Goal: Task Accomplishment & Management: Complete application form

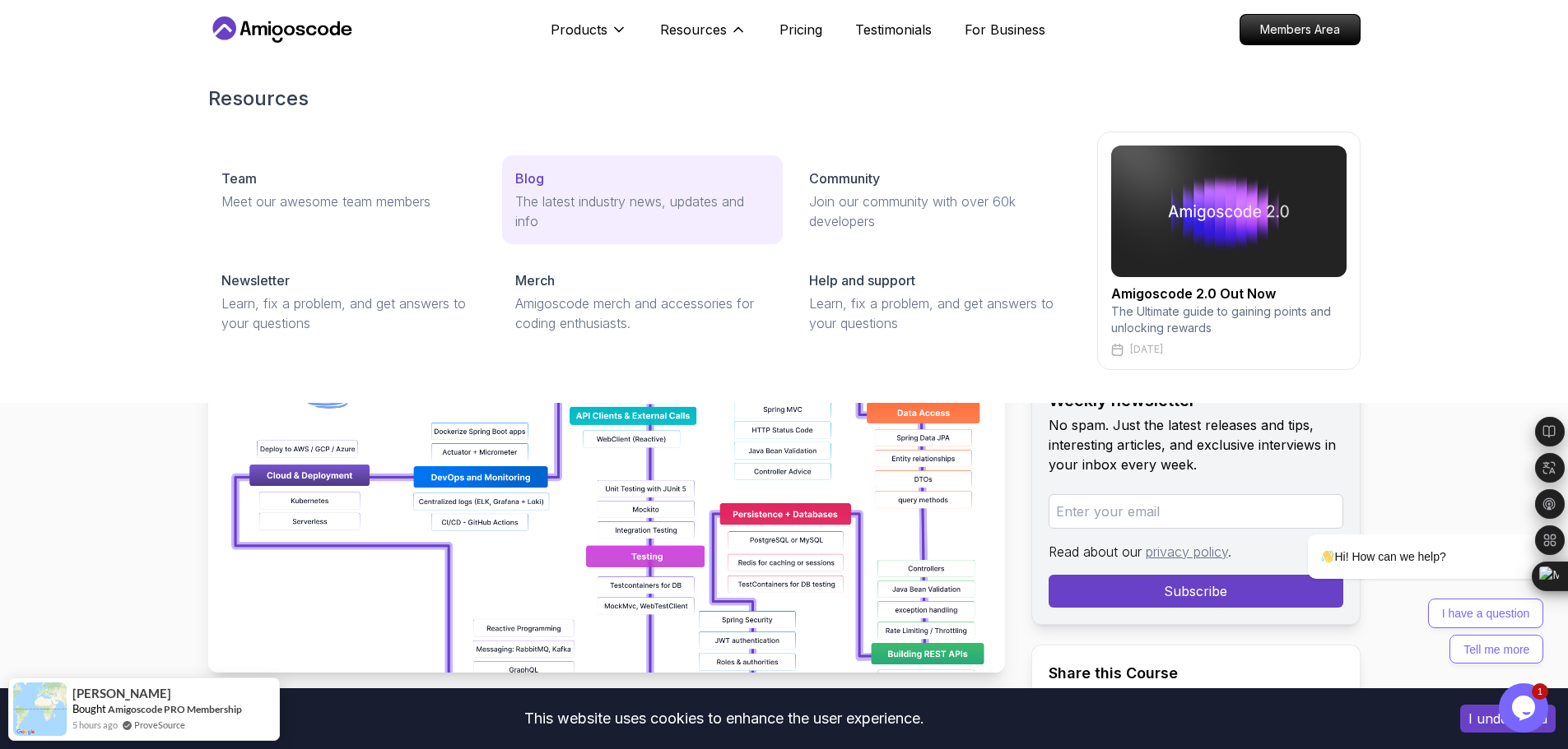
click at [558, 173] on div "Blog" at bounding box center [643, 179] width 255 height 19
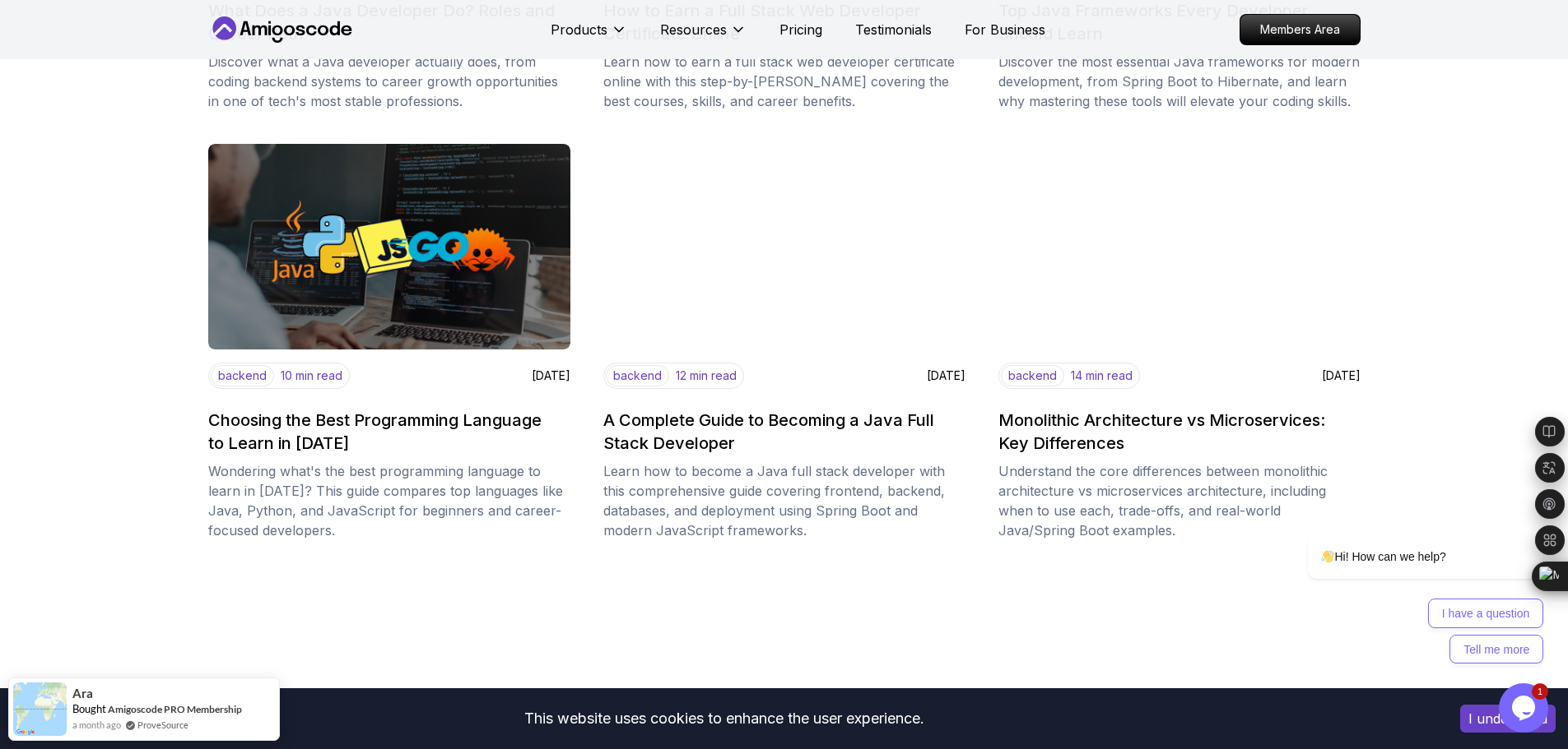
scroll to position [576, 0]
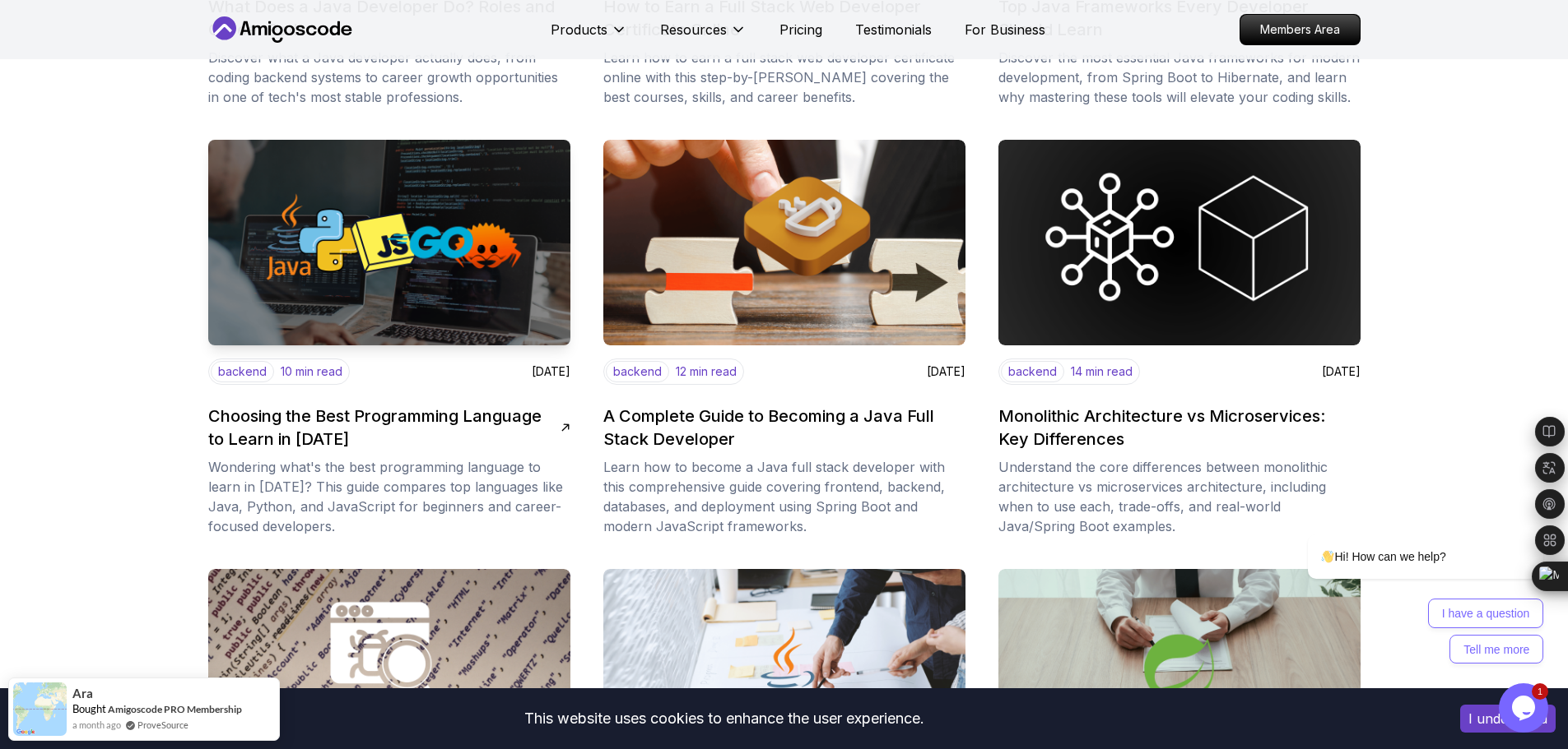
drag, startPoint x: 306, startPoint y: 426, endPoint x: 339, endPoint y: 435, distance: 34.2
click at [339, 435] on h2 "Choosing the Best Programming Language to Learn in 2025" at bounding box center [384, 427] width 352 height 46
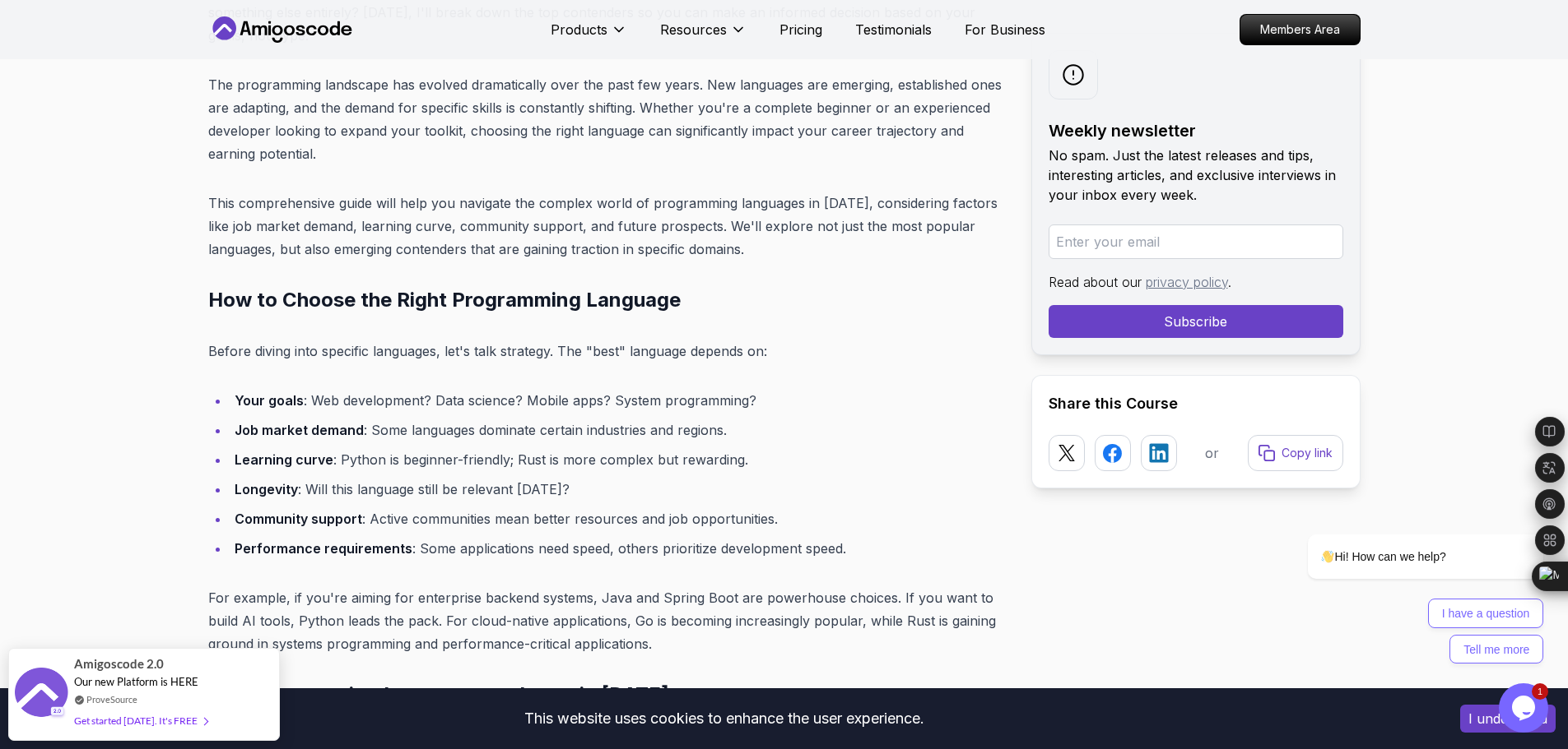
scroll to position [823, 0]
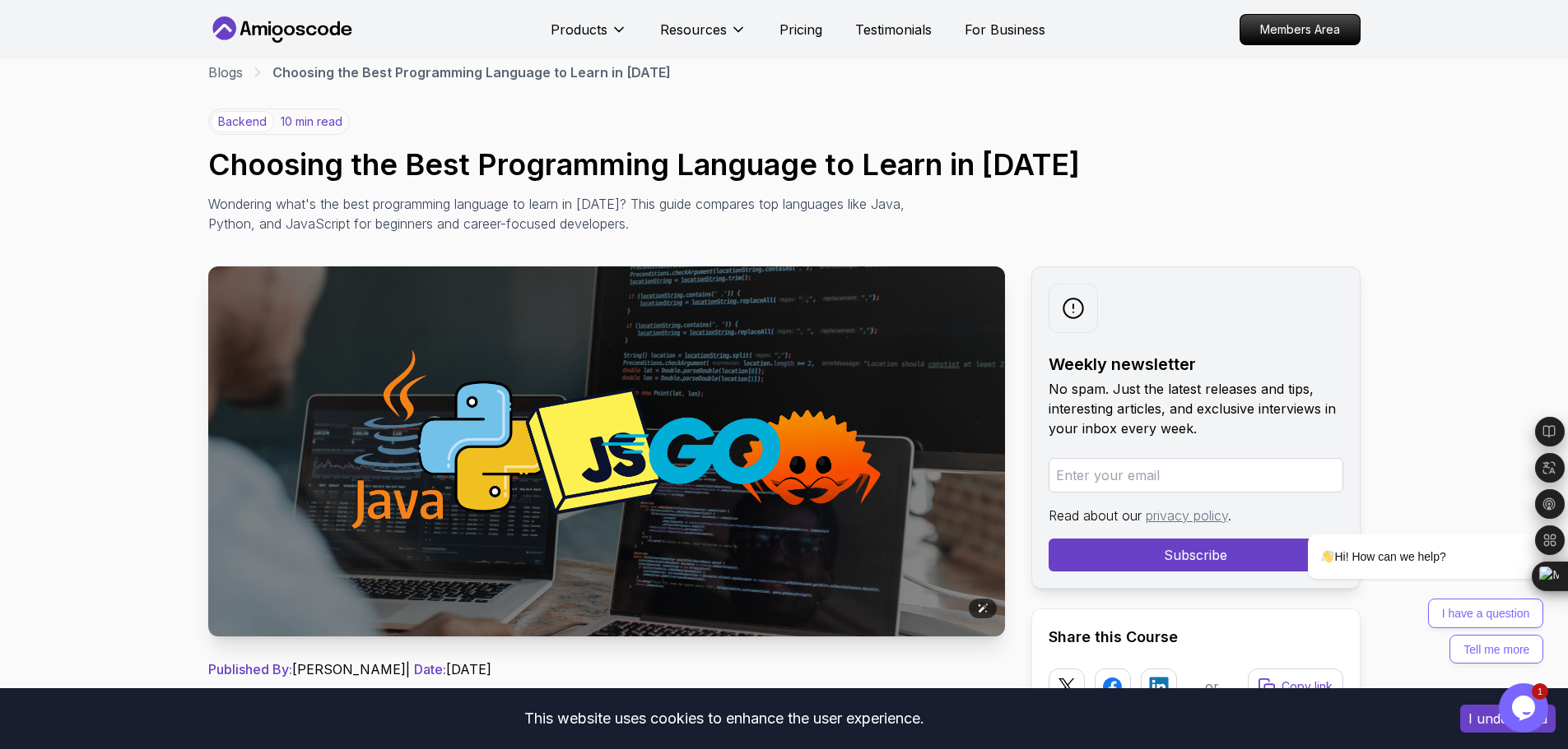
scroll to position [0, 0]
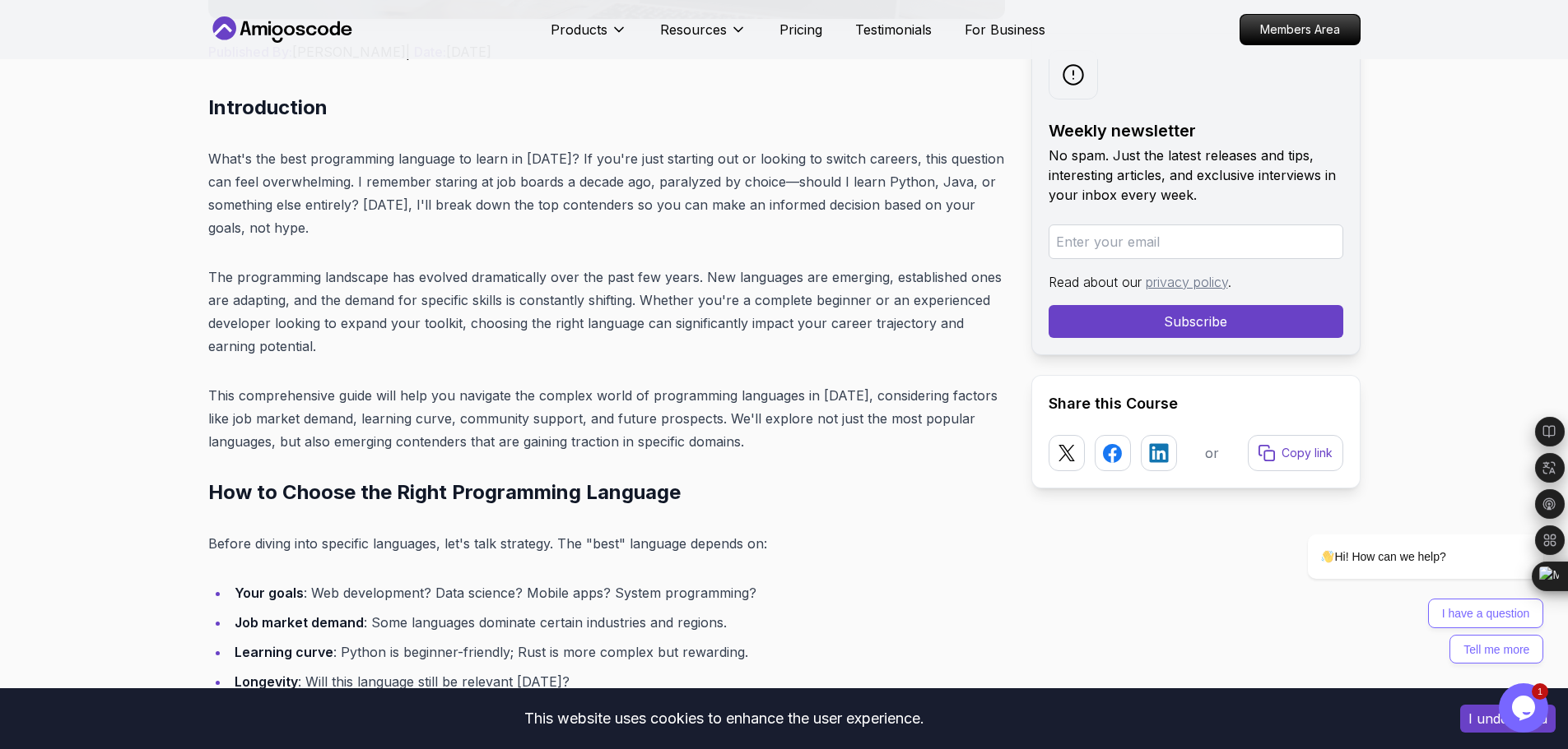
scroll to position [658, 0]
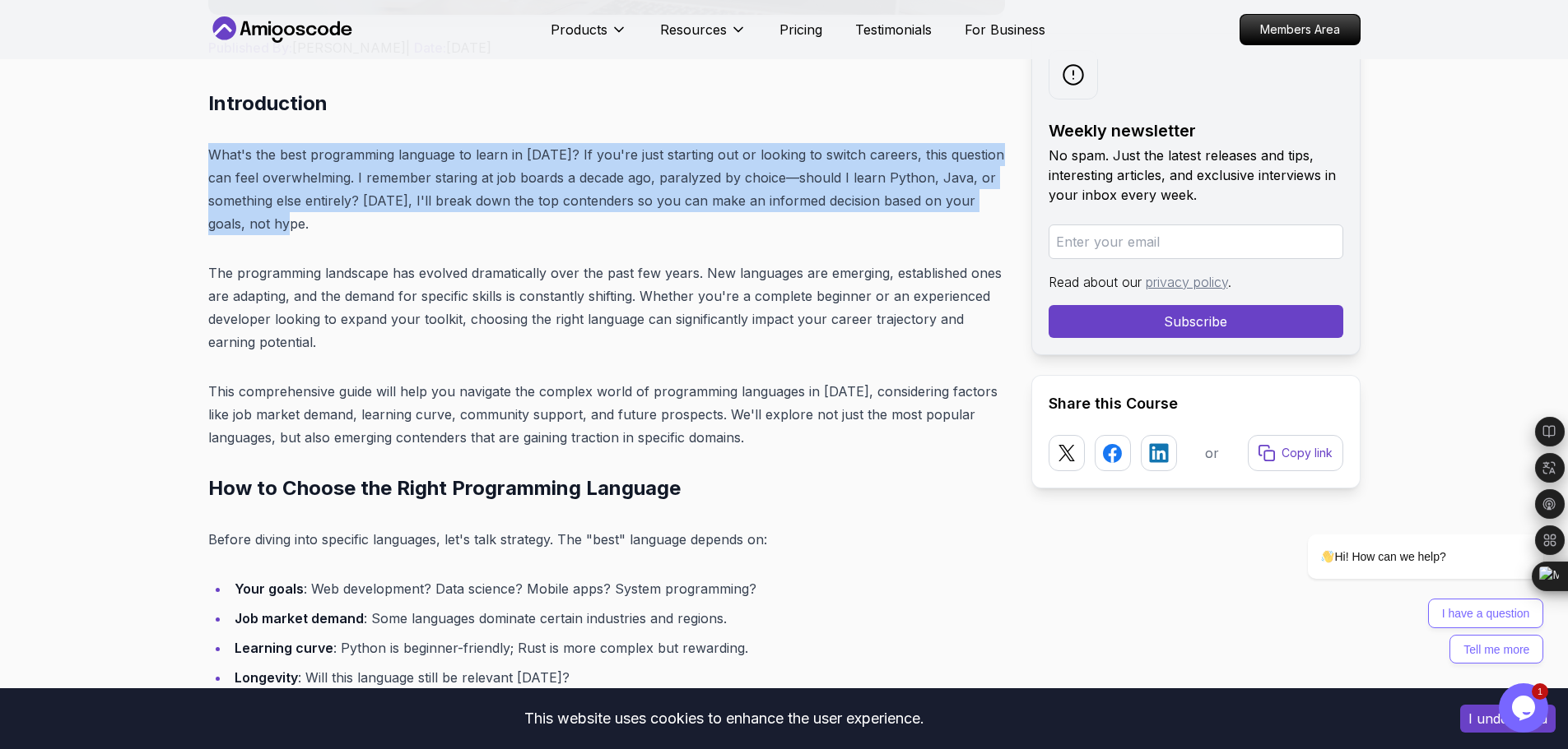
drag, startPoint x: 266, startPoint y: 229, endPoint x: 170, endPoint y: 157, distance: 120.0
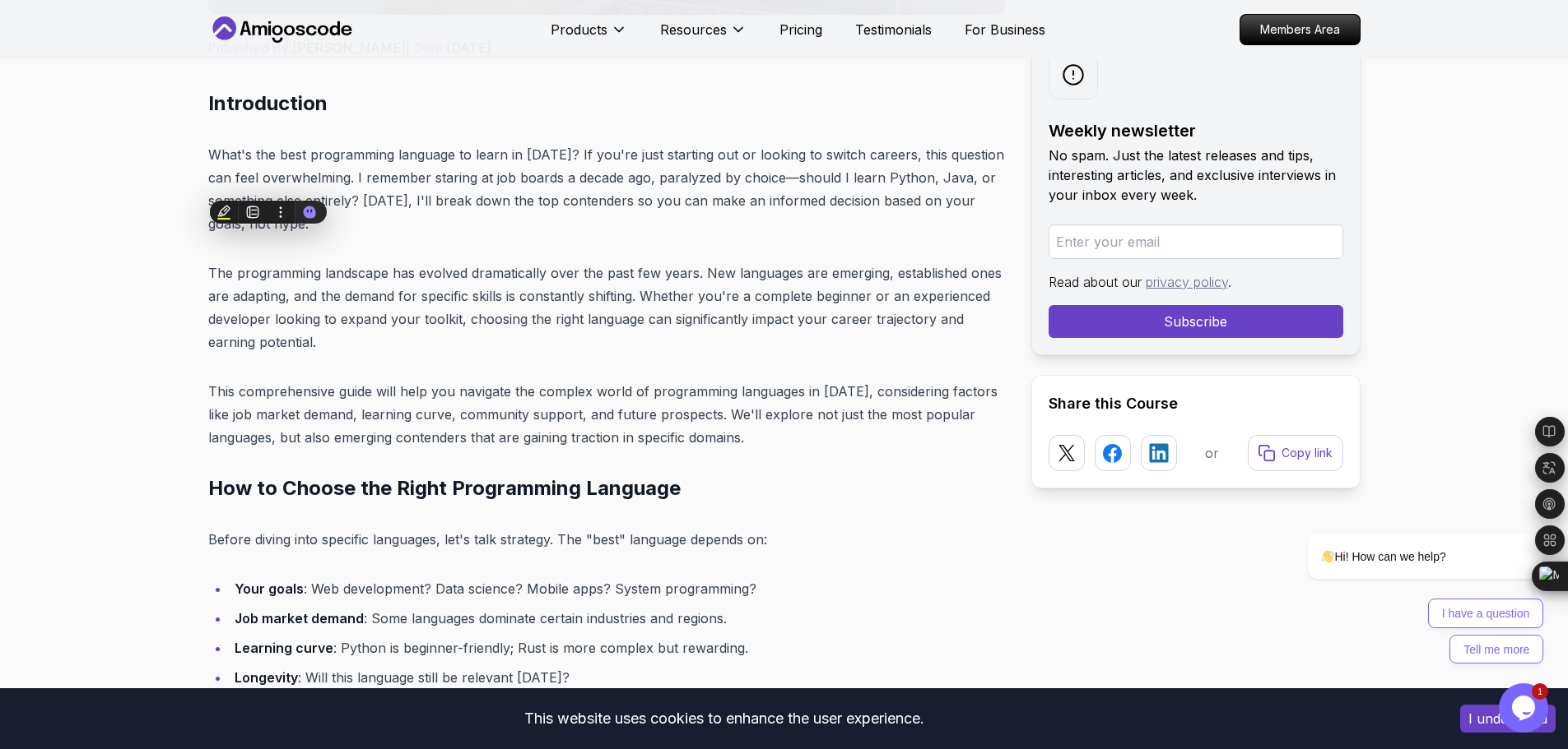
click at [287, 349] on p "The programming landscape has evolved dramatically over the past few years. New…" at bounding box center [607, 307] width 797 height 92
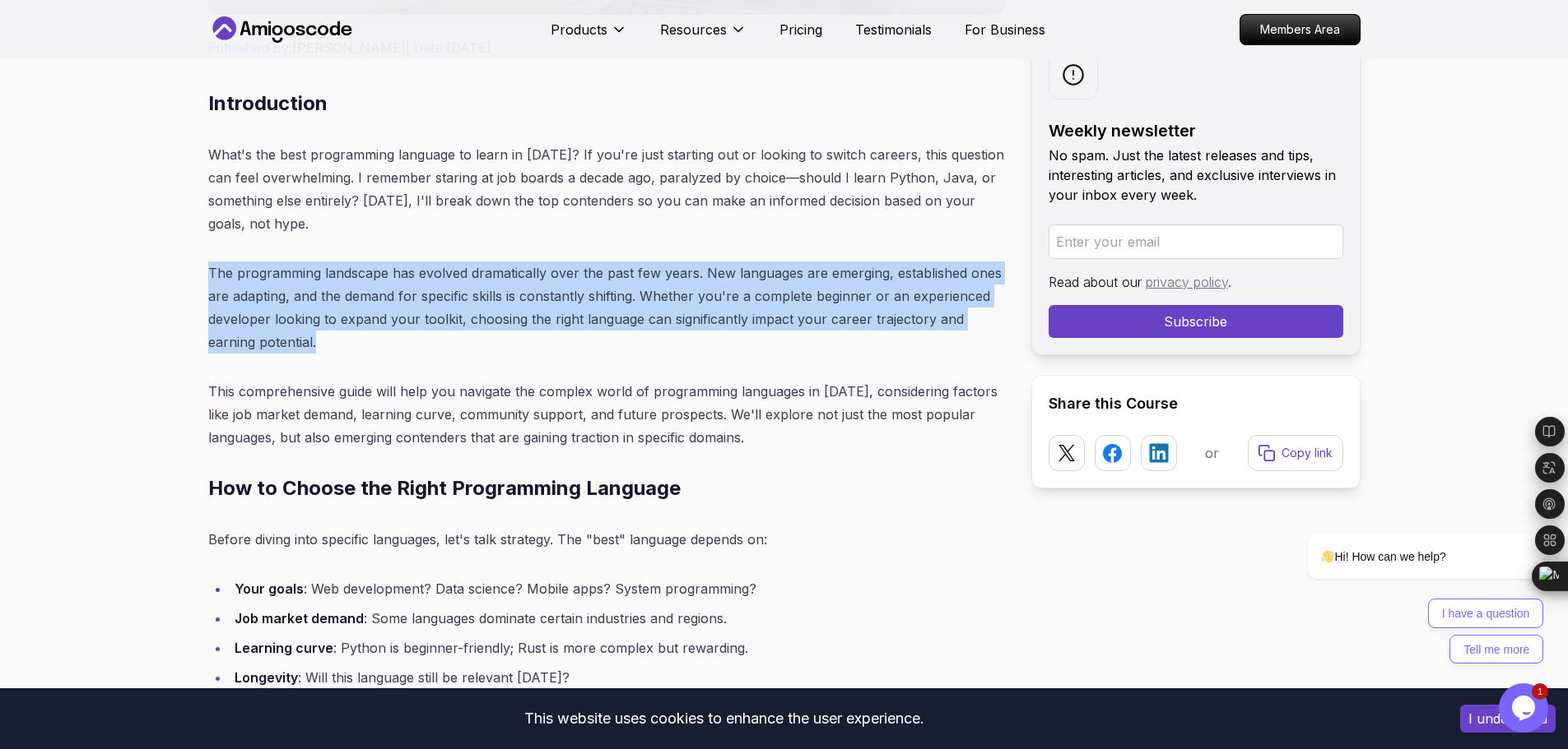
drag, startPoint x: 319, startPoint y: 345, endPoint x: 206, endPoint y: 266, distance: 137.9
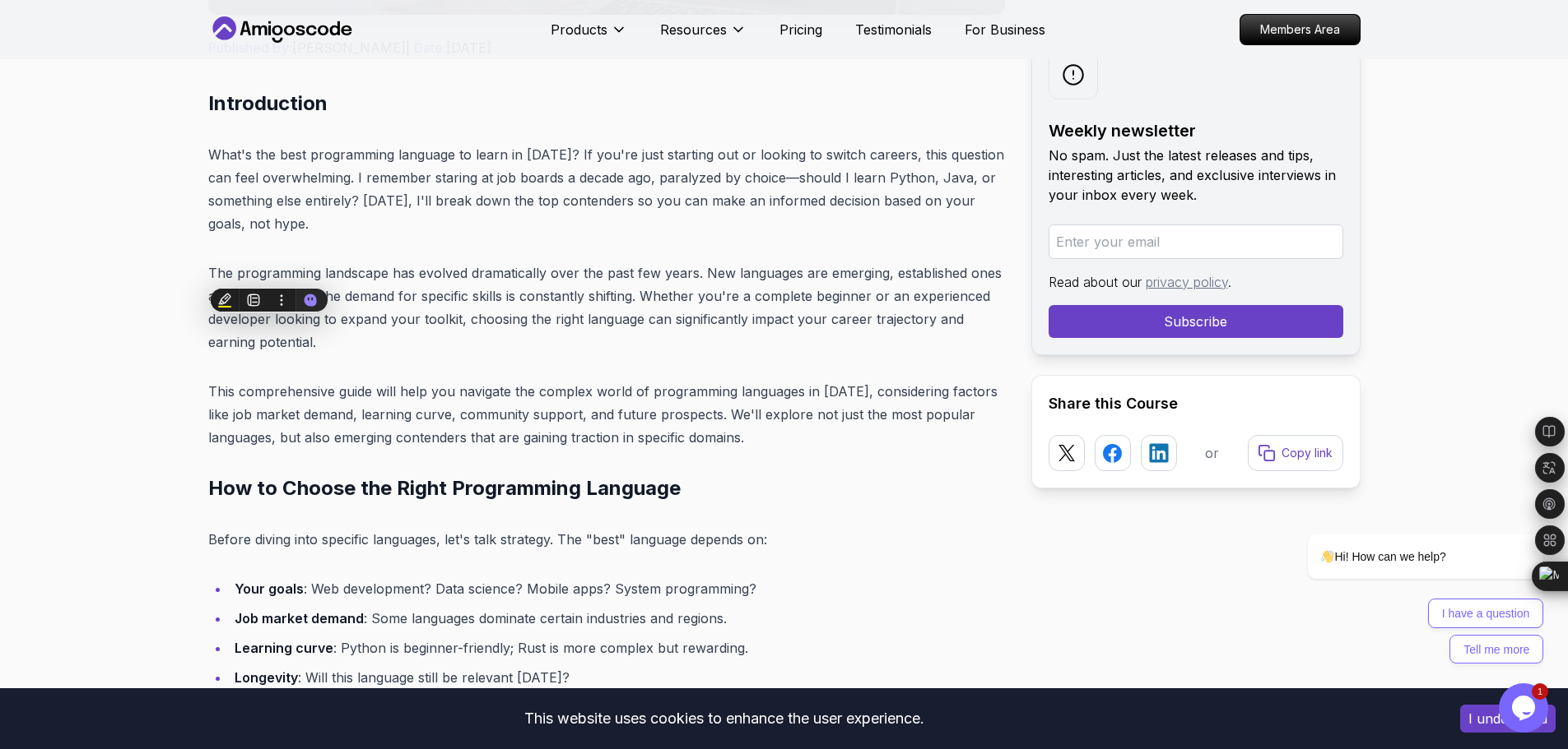
click at [606, 449] on p "This comprehensive guide will help you navigate the complex world of programmin…" at bounding box center [607, 414] width 797 height 69
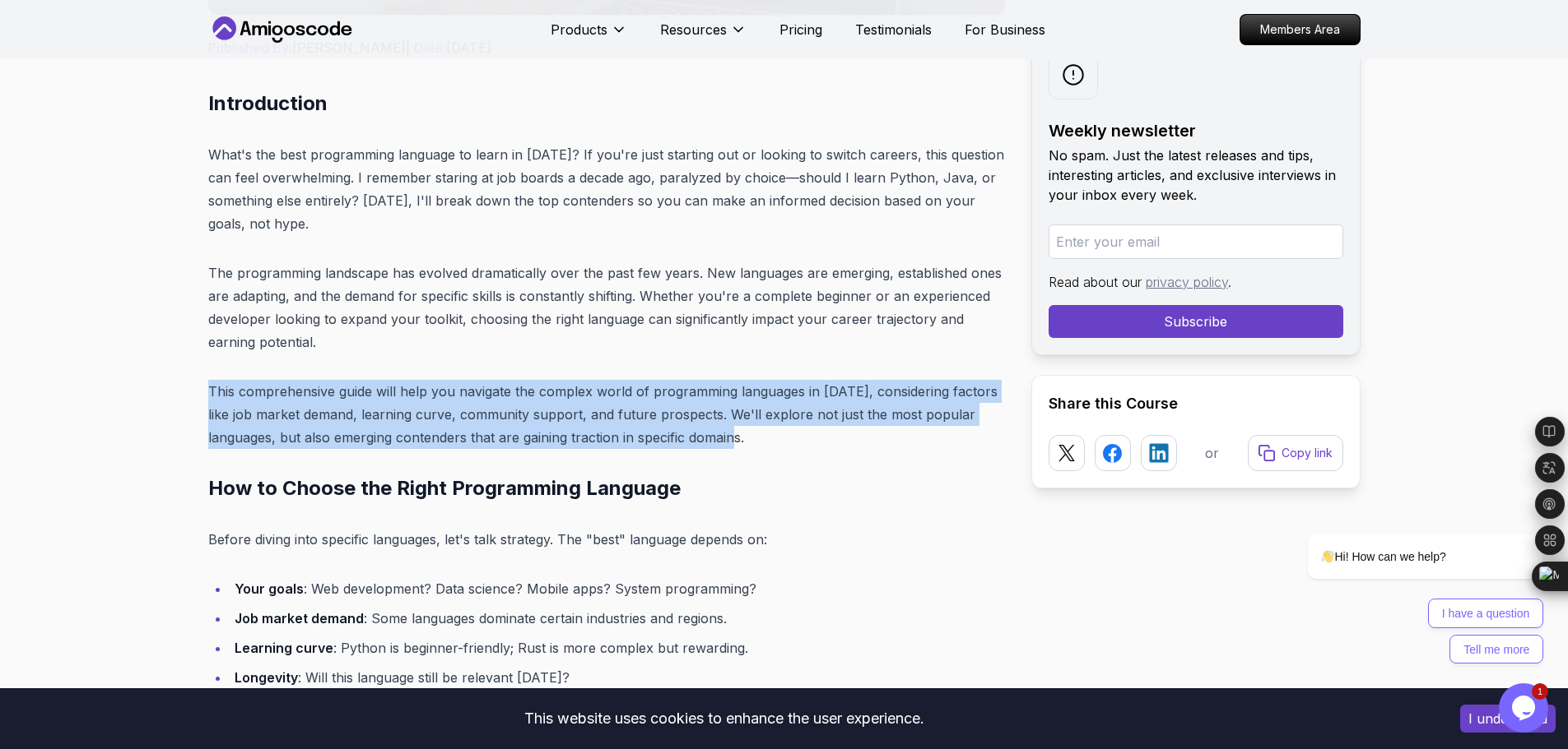
drag, startPoint x: 738, startPoint y: 437, endPoint x: 199, endPoint y: 400, distance: 540.3
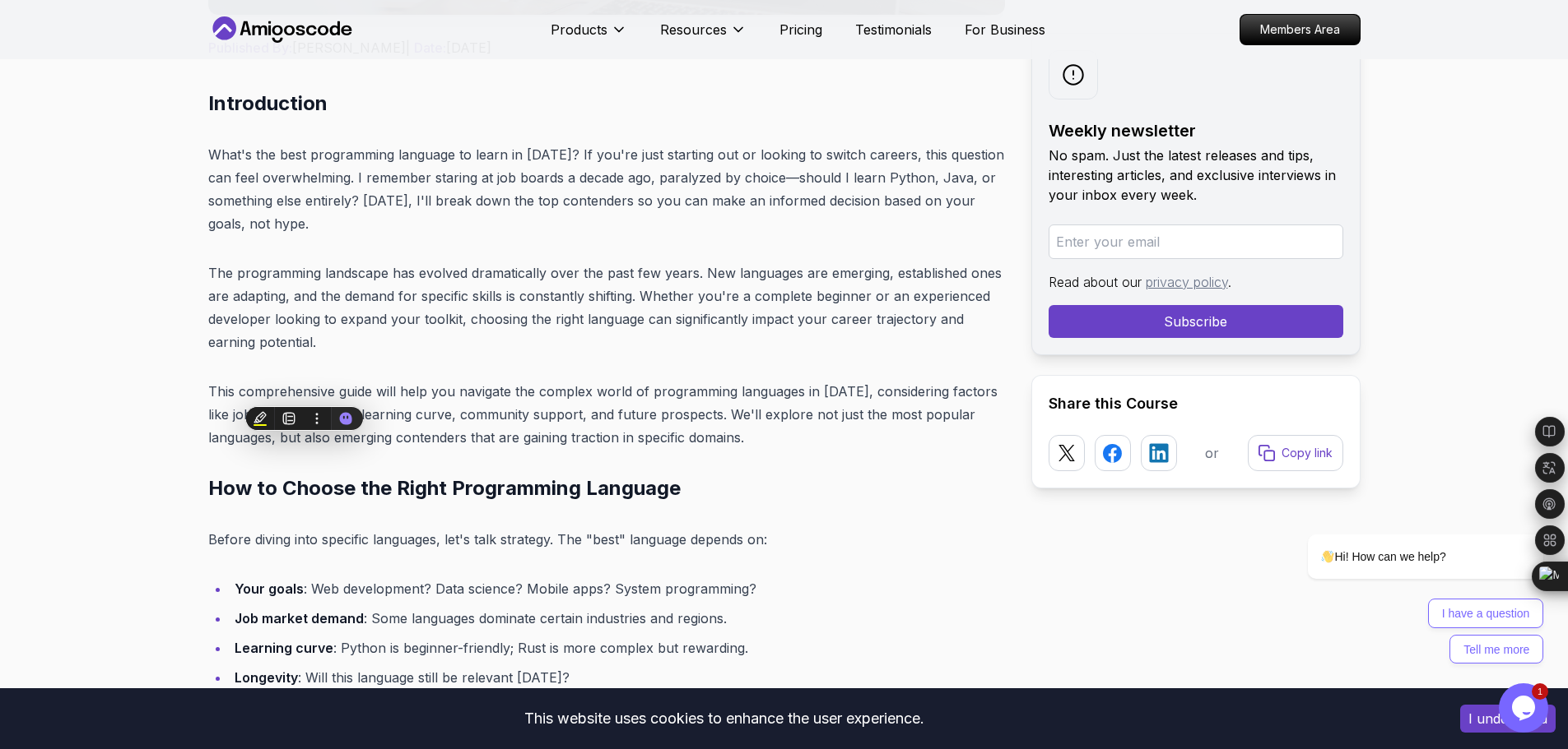
click at [950, 580] on li "Your goals : Web development? Data science? Mobile apps? System programming?" at bounding box center [617, 589] width 776 height 23
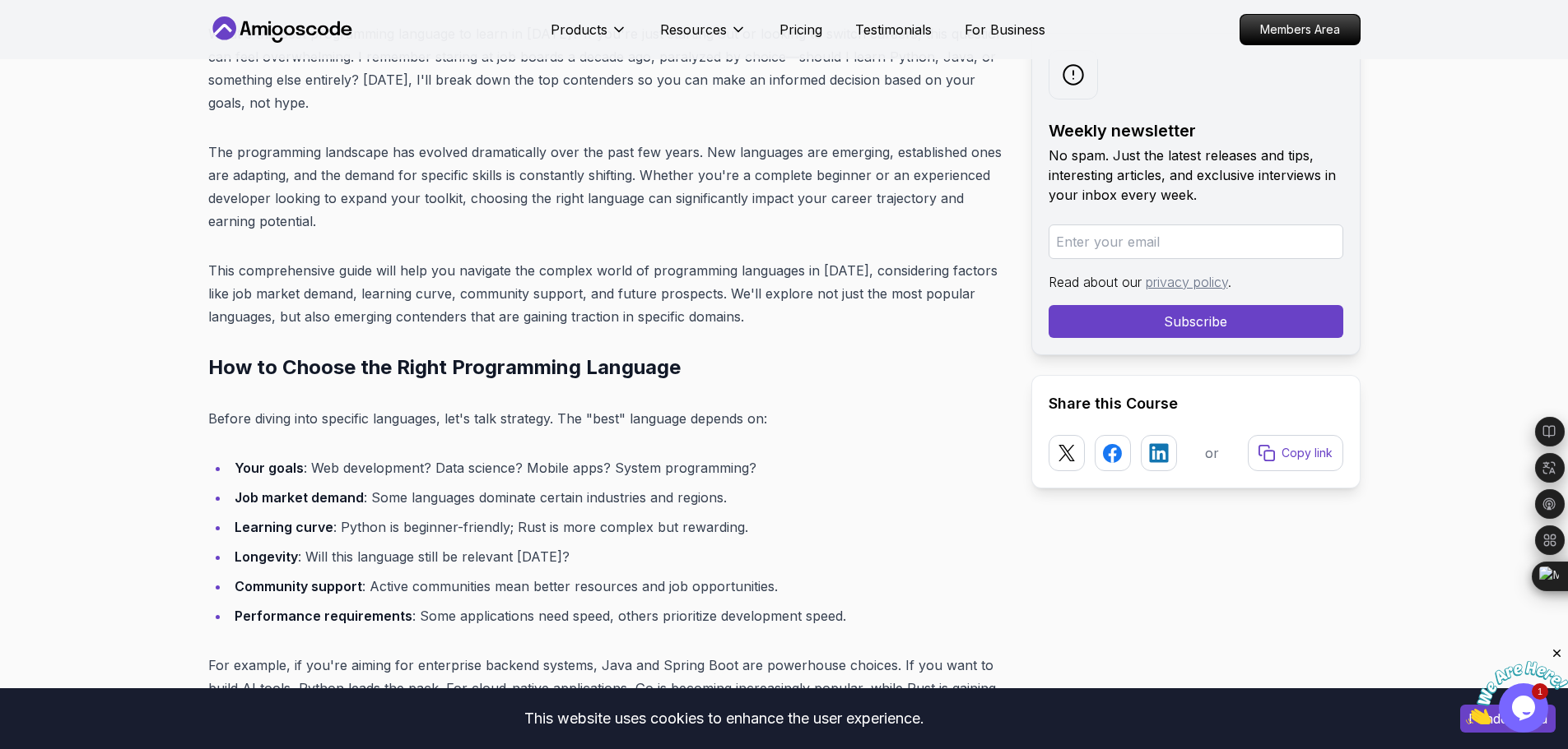
scroll to position [823, 0]
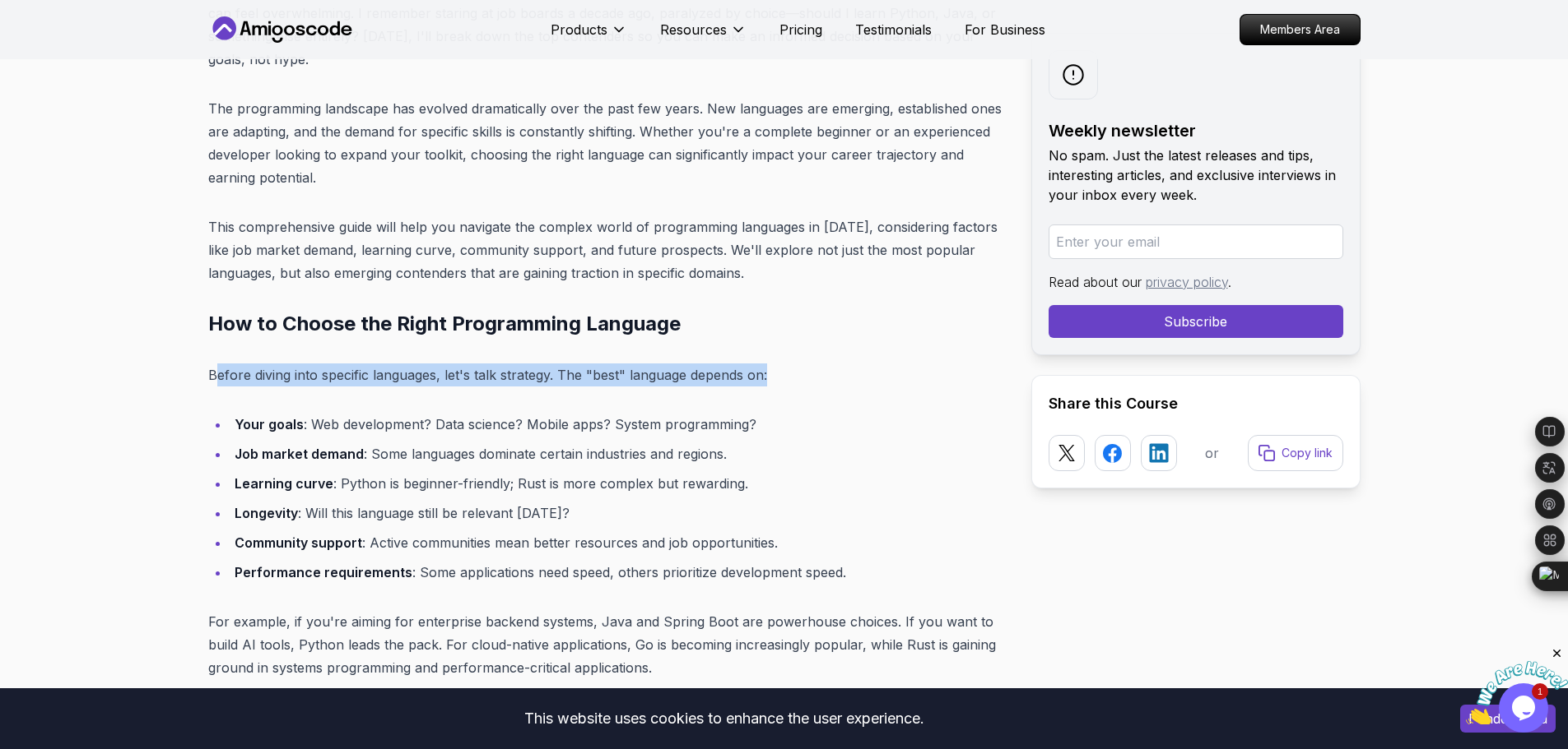
drag, startPoint x: 784, startPoint y: 379, endPoint x: 212, endPoint y: 382, distance: 572.0
click at [212, 382] on p "Before diving into specific languages, let's talk strategy. The "best" language…" at bounding box center [607, 375] width 797 height 23
click at [212, 377] on p "Before diving into specific languages, let's talk strategy. The "best" language…" at bounding box center [607, 375] width 797 height 23
drag, startPoint x: 201, startPoint y: 372, endPoint x: 721, endPoint y: 371, distance: 520.0
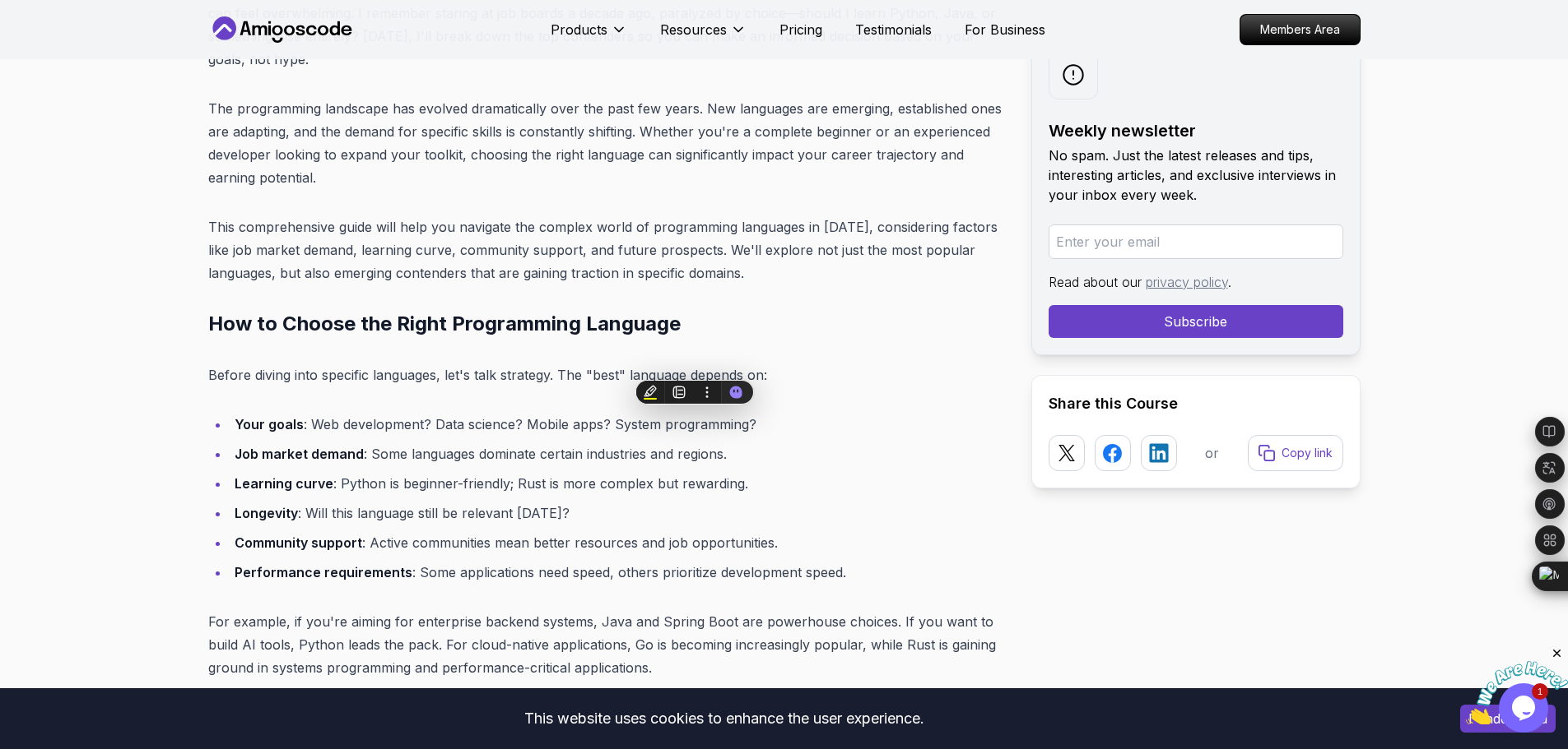
click at [549, 432] on li "Your goals : Web development? Data science? Mobile apps? System programming?" at bounding box center [617, 425] width 776 height 23
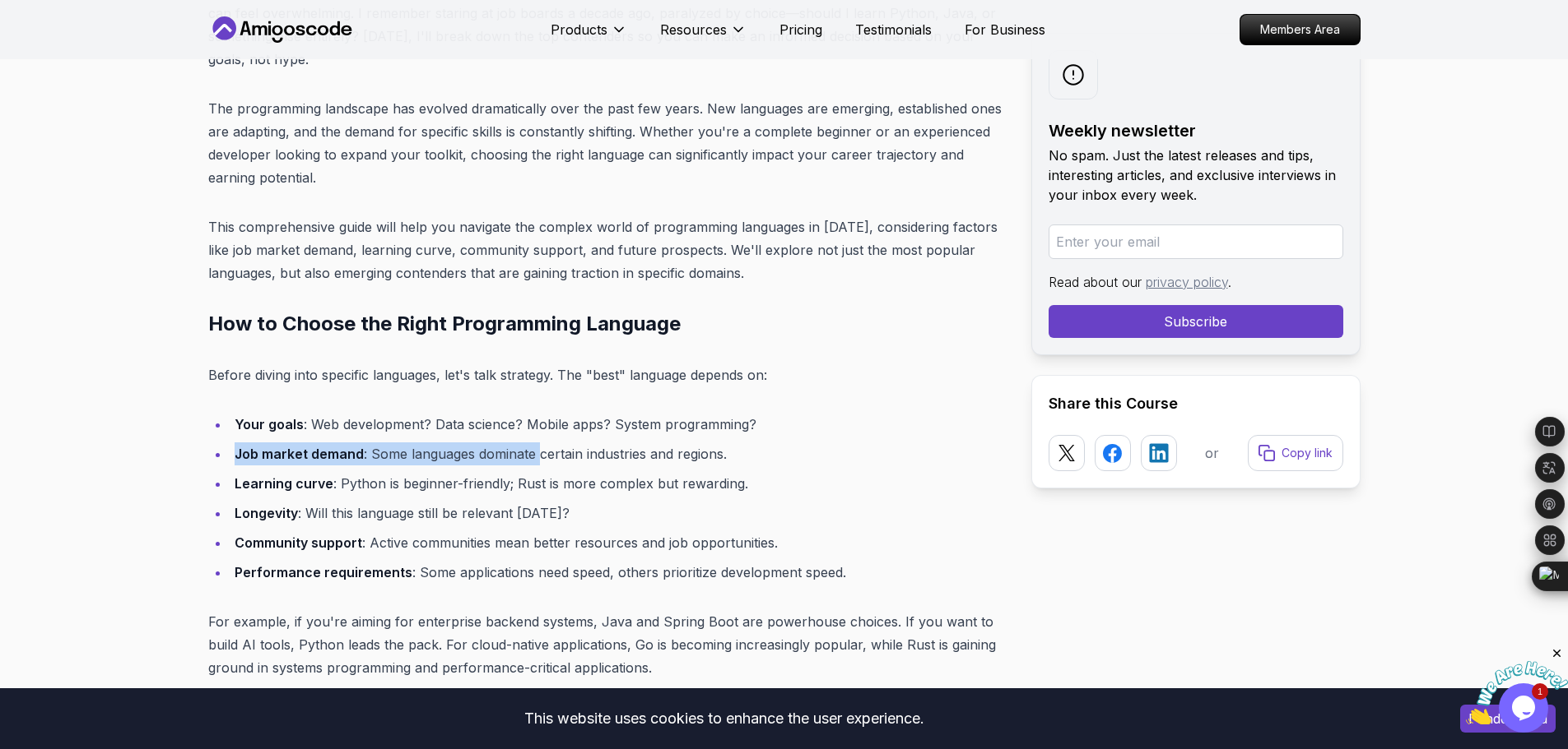
drag, startPoint x: 760, startPoint y: 416, endPoint x: 539, endPoint y: 450, distance: 223.6
click at [539, 450] on ul "Your goals : Web development? Data science? Mobile apps? System programming? Jo…" at bounding box center [607, 498] width 797 height 171
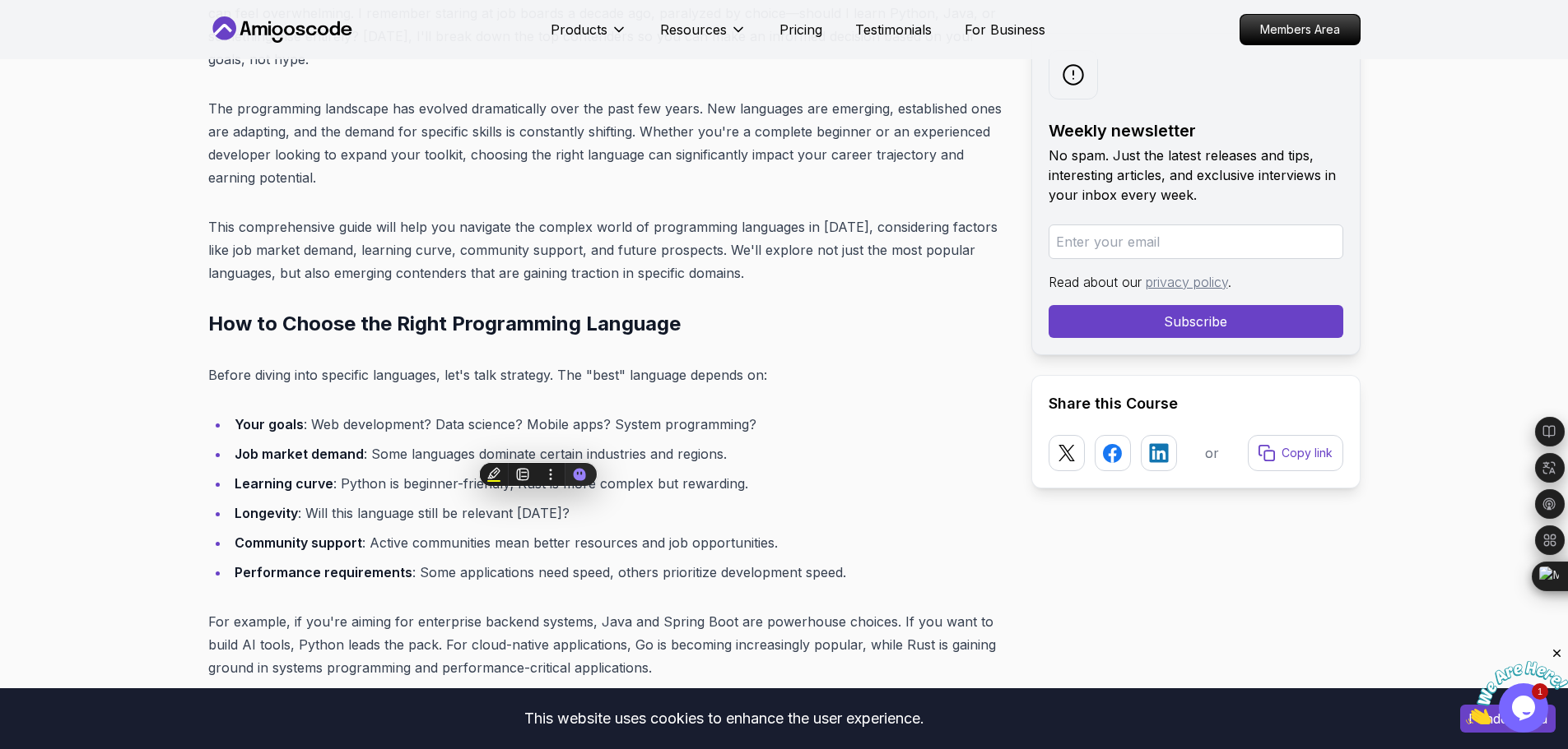
click at [535, 417] on li "Your goals : Web development? Data science? Mobile apps? System programming?" at bounding box center [617, 425] width 776 height 23
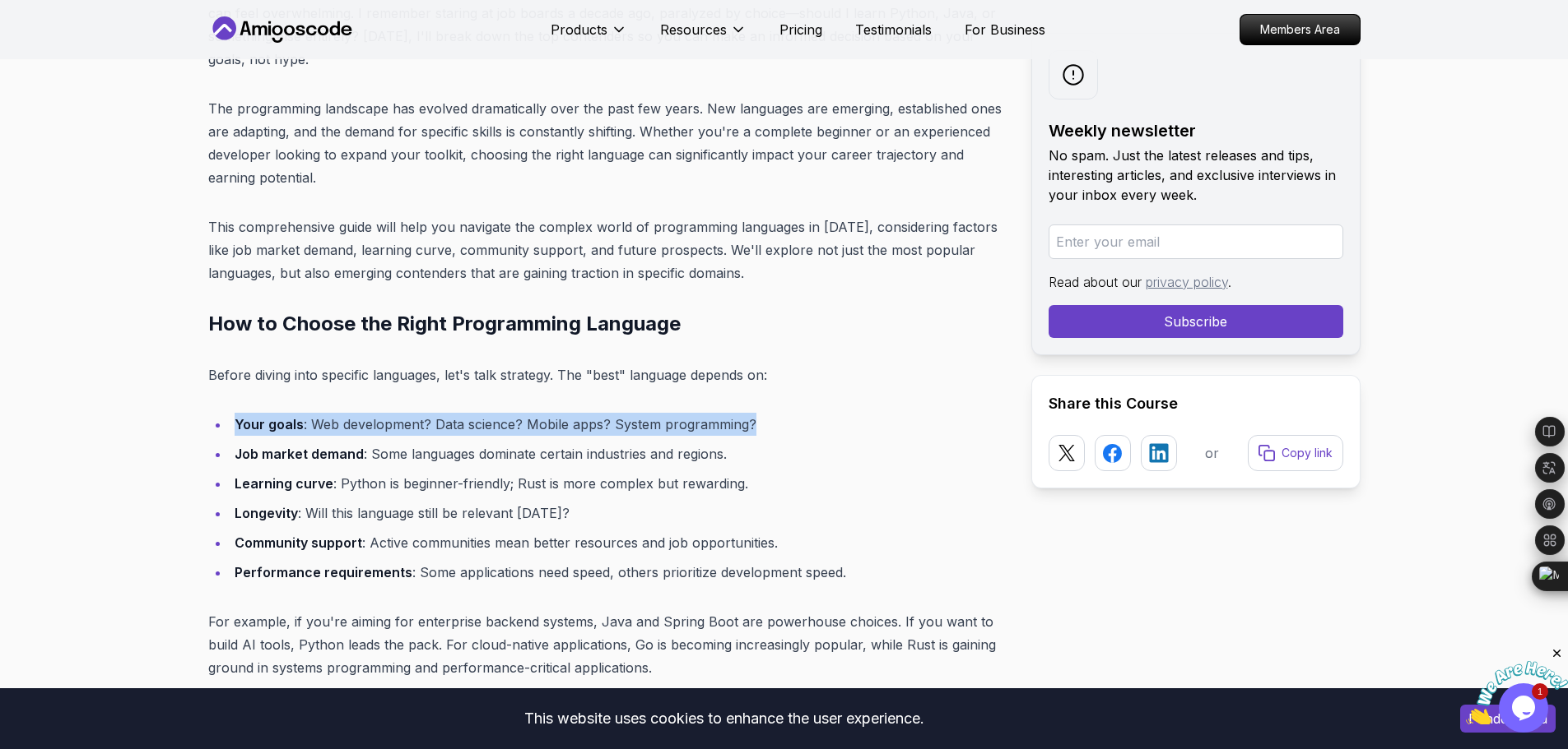
drag, startPoint x: 753, startPoint y: 429, endPoint x: 234, endPoint y: 422, distance: 519.0
click at [234, 422] on li "Your goals : Web development? Data science? Mobile apps? System programming?" at bounding box center [617, 425] width 776 height 23
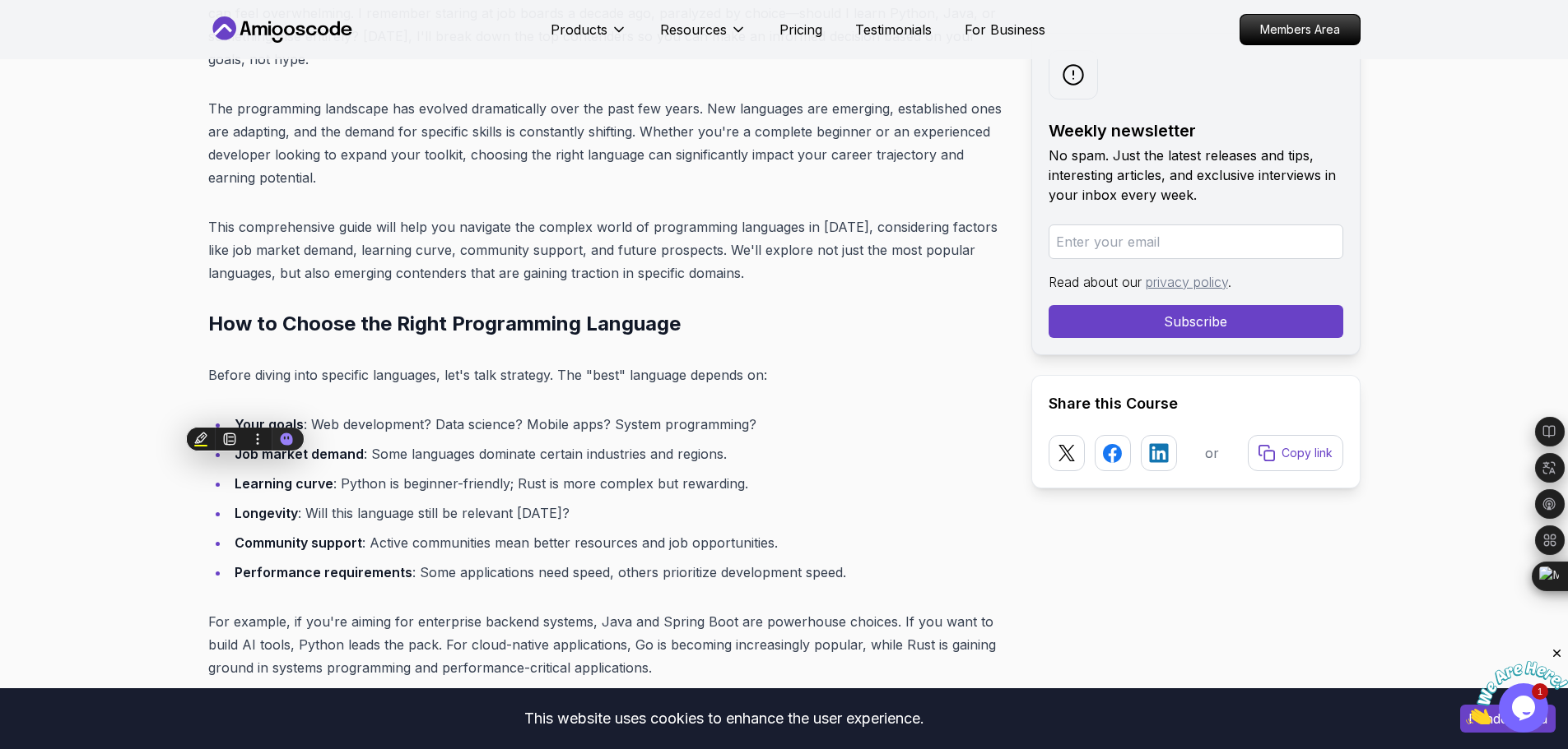
click at [706, 460] on li "Job market demand : Some languages dominate certain industries and regions." at bounding box center [617, 455] width 776 height 23
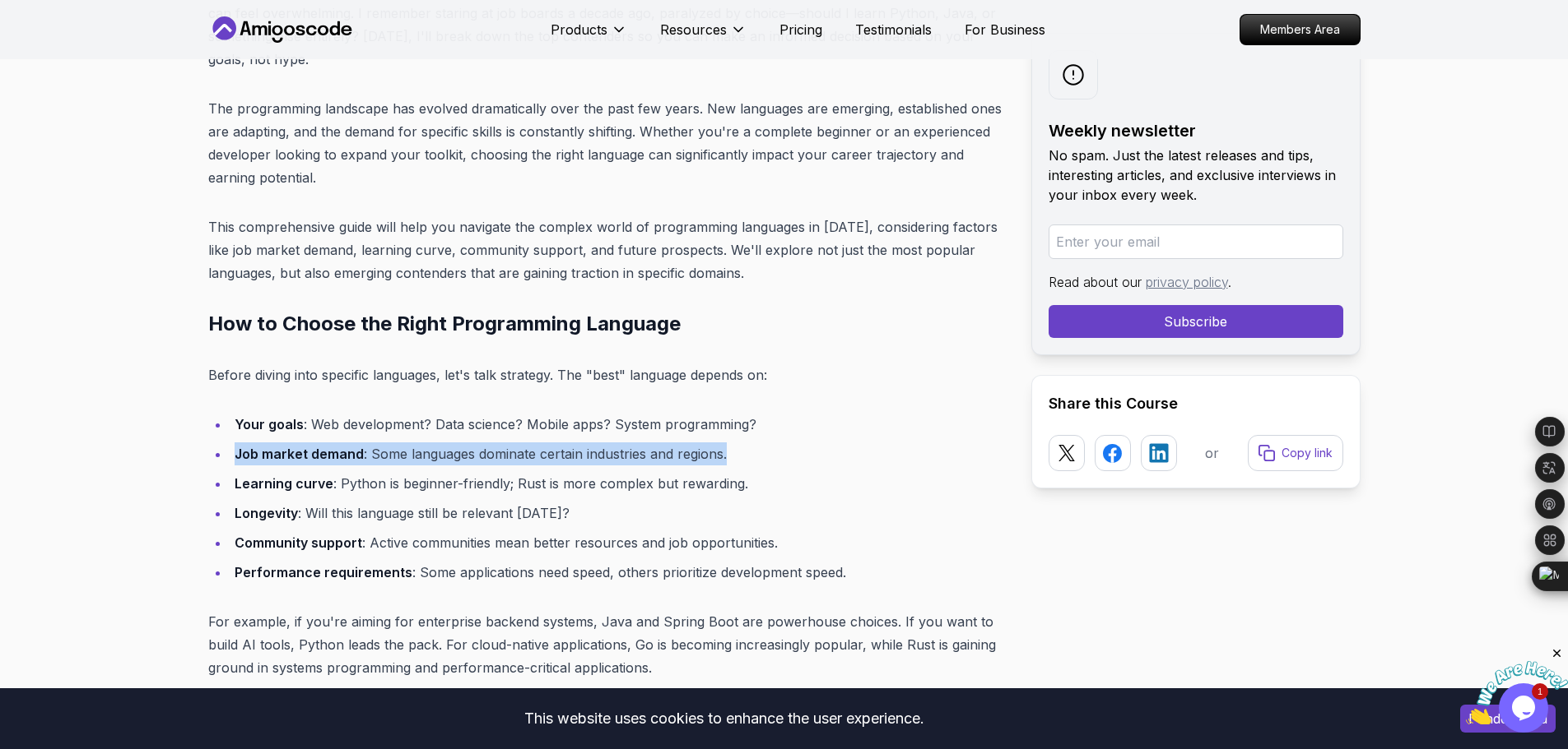
drag, startPoint x: 739, startPoint y: 461, endPoint x: 234, endPoint y: 456, distance: 505.0
click at [234, 456] on li "Job market demand : Some languages dominate certain industries and regions." at bounding box center [617, 455] width 776 height 23
click at [745, 455] on li "Job market demand : Some languages dominate certain industries and regions." at bounding box center [617, 455] width 776 height 23
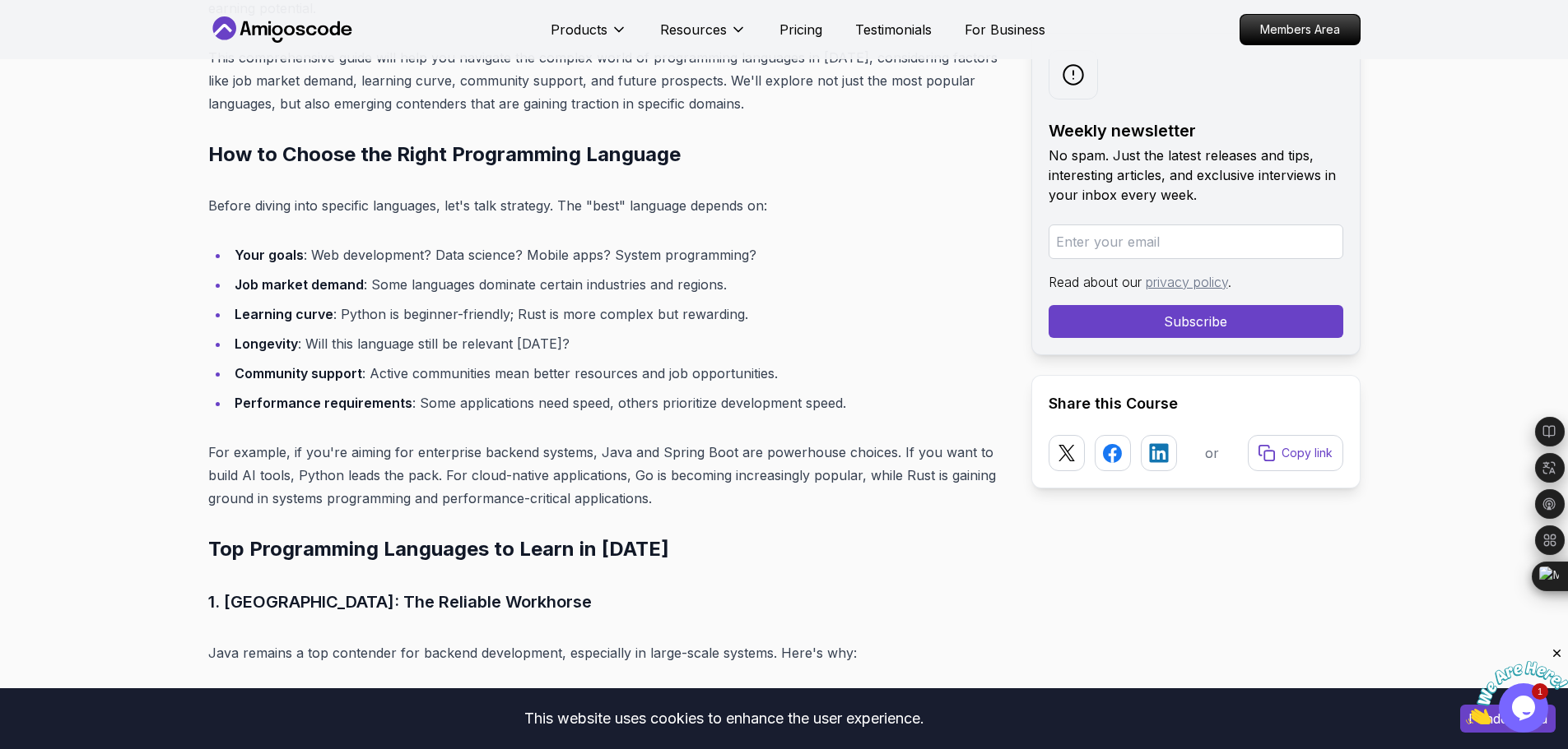
scroll to position [987, 0]
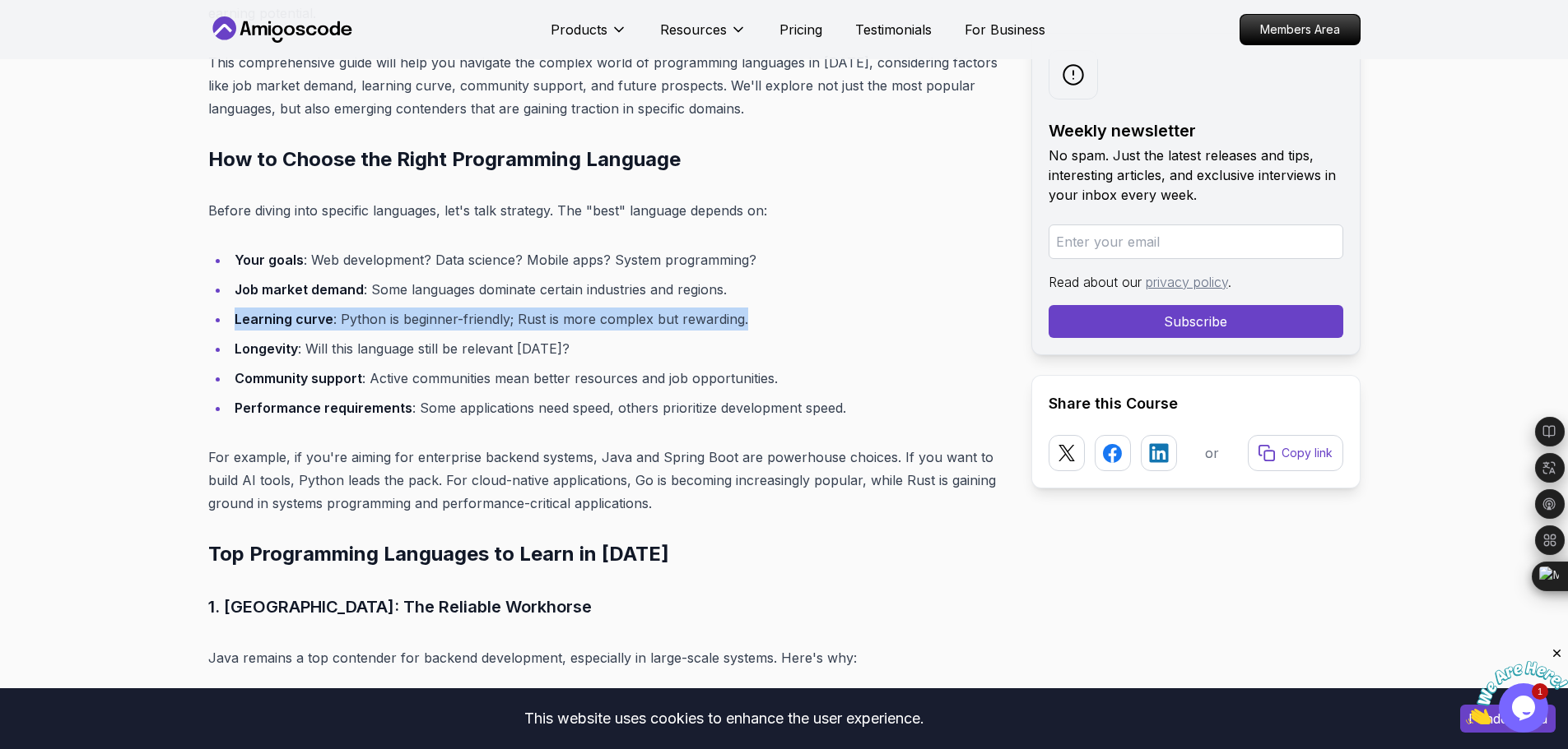
drag, startPoint x: 746, startPoint y: 309, endPoint x: 235, endPoint y: 304, distance: 511.0
click at [235, 304] on ul "Your goals : Web development? Data science? Mobile apps? System programming? Jo…" at bounding box center [607, 334] width 797 height 171
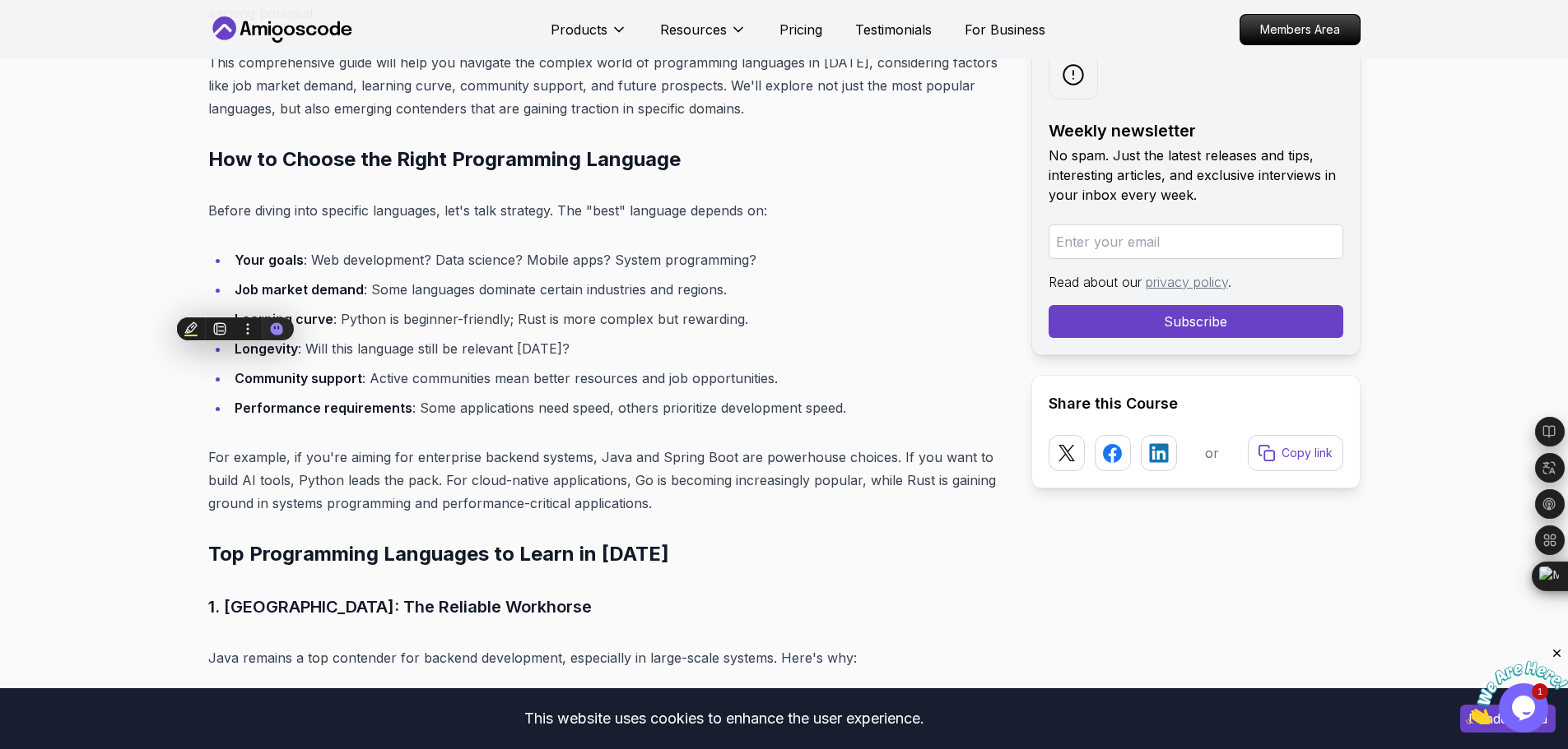
drag, startPoint x: 266, startPoint y: 317, endPoint x: 631, endPoint y: 298, distance: 365.5
click at [613, 292] on li "Job market demand : Some languages dominate certain industries and regions." at bounding box center [617, 289] width 776 height 23
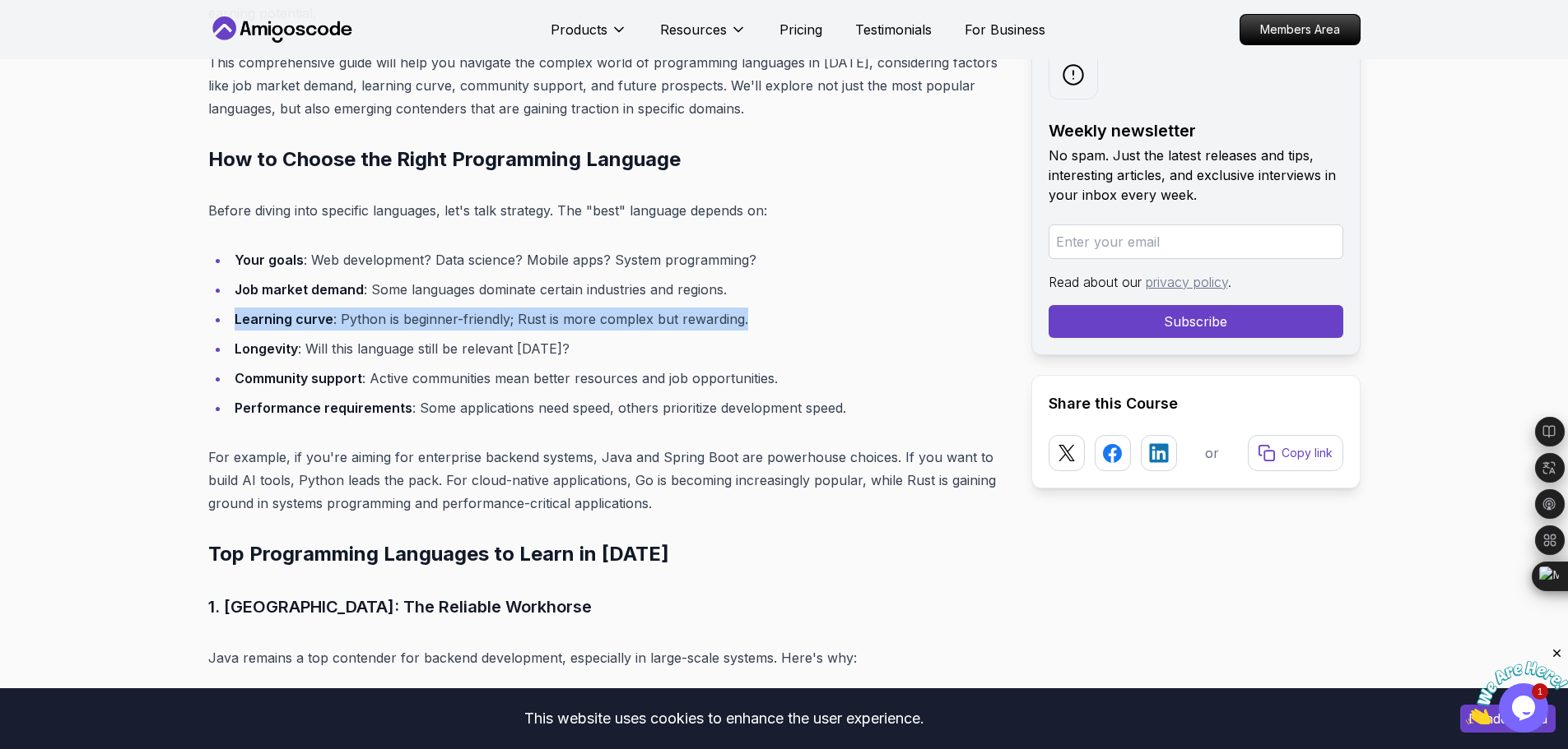
drag, startPoint x: 746, startPoint y: 308, endPoint x: 234, endPoint y: 314, distance: 512.0
click at [234, 314] on li "Learning curve : Python is beginner-friendly; Rust is more complex but rewardin…" at bounding box center [617, 320] width 776 height 23
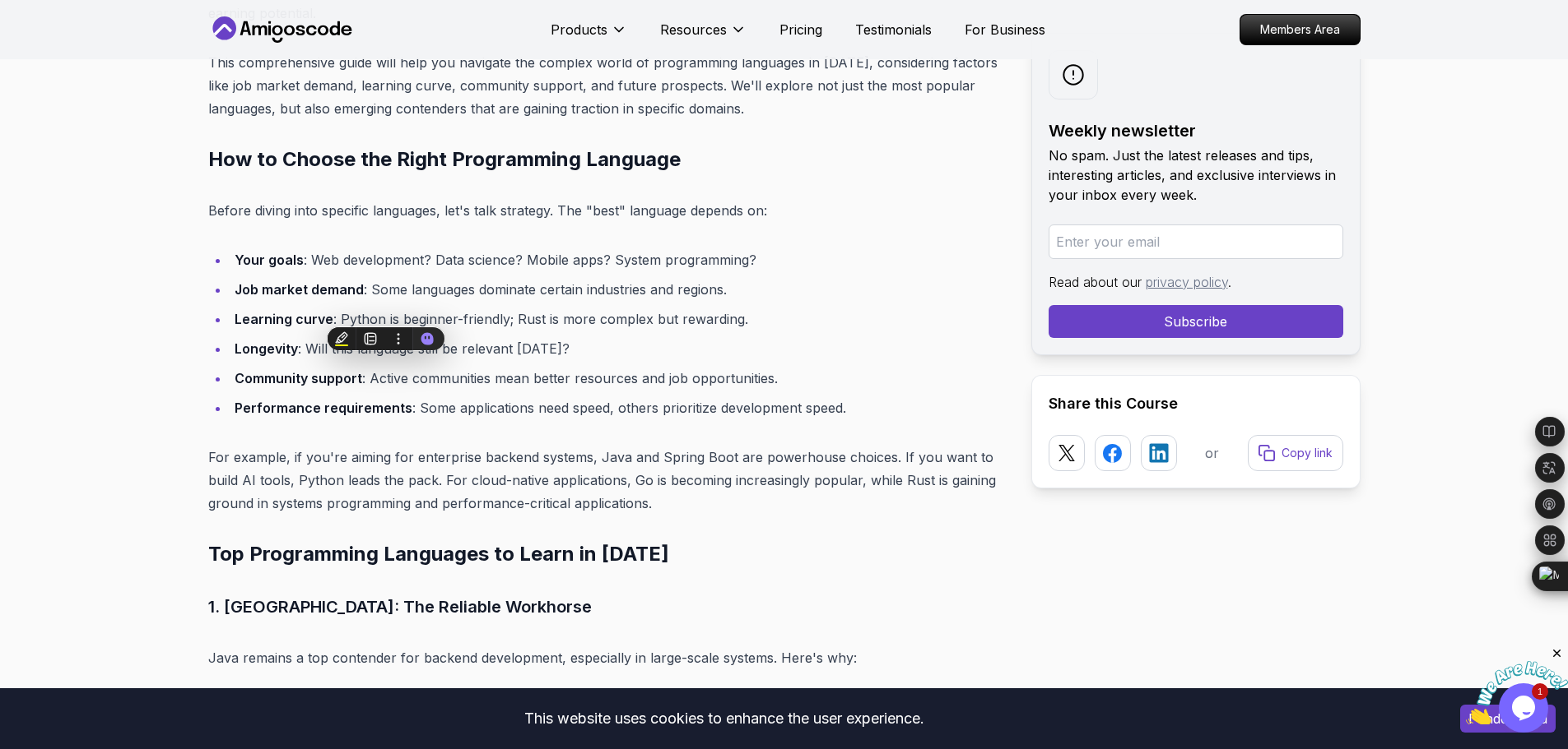
click at [625, 393] on ul "Your goals : Web development? Data science? Mobile apps? System programming? Jo…" at bounding box center [607, 334] width 797 height 171
drag, startPoint x: 580, startPoint y: 348, endPoint x: 234, endPoint y: 351, distance: 346.0
click at [234, 351] on li "Longevity : Will this language still be relevant in 5 years?" at bounding box center [617, 349] width 776 height 23
click at [497, 362] on ul "Your goals : Web development? Data science? Mobile apps? System programming? Jo…" at bounding box center [607, 334] width 797 height 171
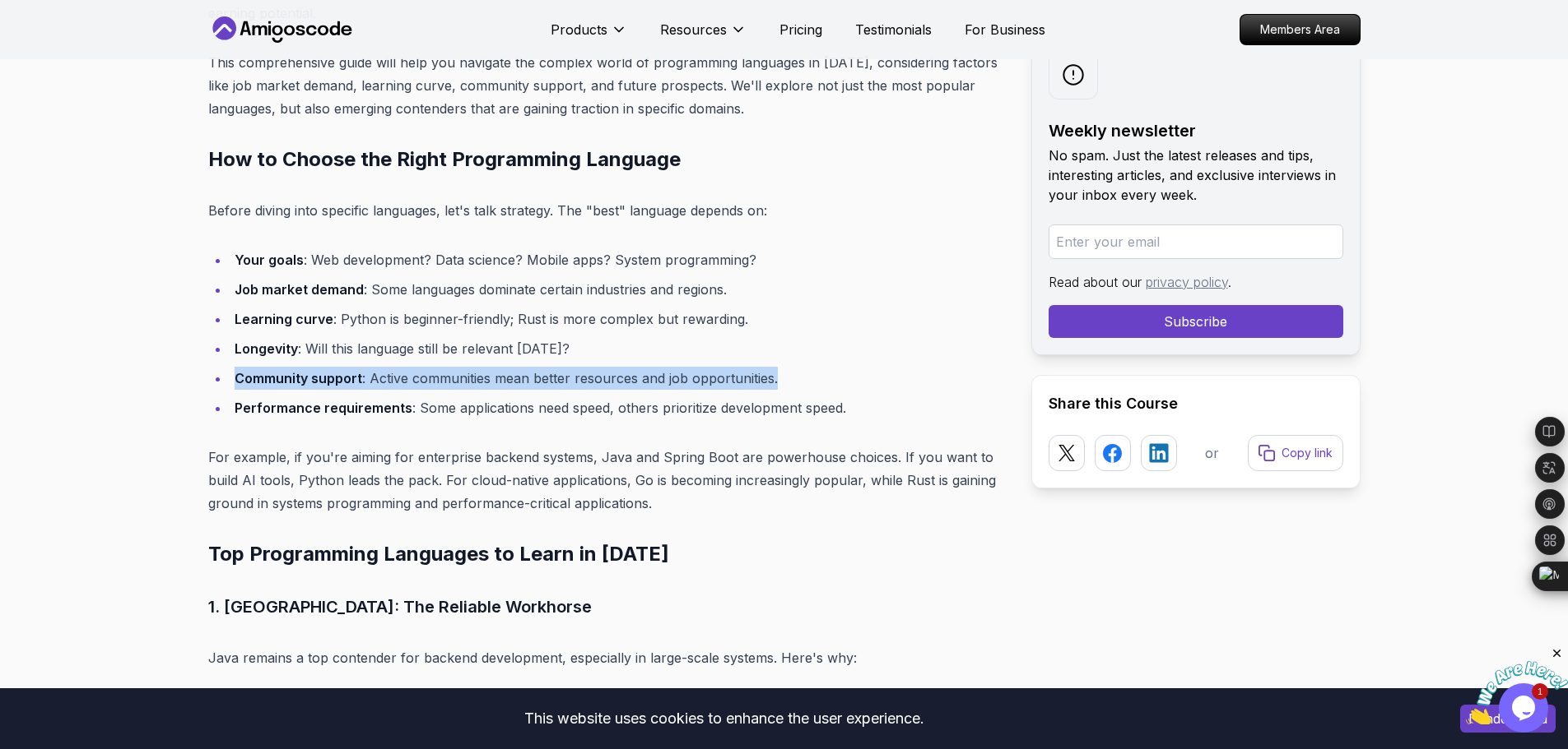
drag, startPoint x: 760, startPoint y: 396, endPoint x: 235, endPoint y: 387, distance: 525.1
click at [235, 387] on li "Community support : Active communities mean better resources and job opportunit…" at bounding box center [617, 379] width 776 height 23
click at [712, 385] on li "Community support : Active communities mean better resources and job opportunit…" at bounding box center [617, 379] width 776 height 23
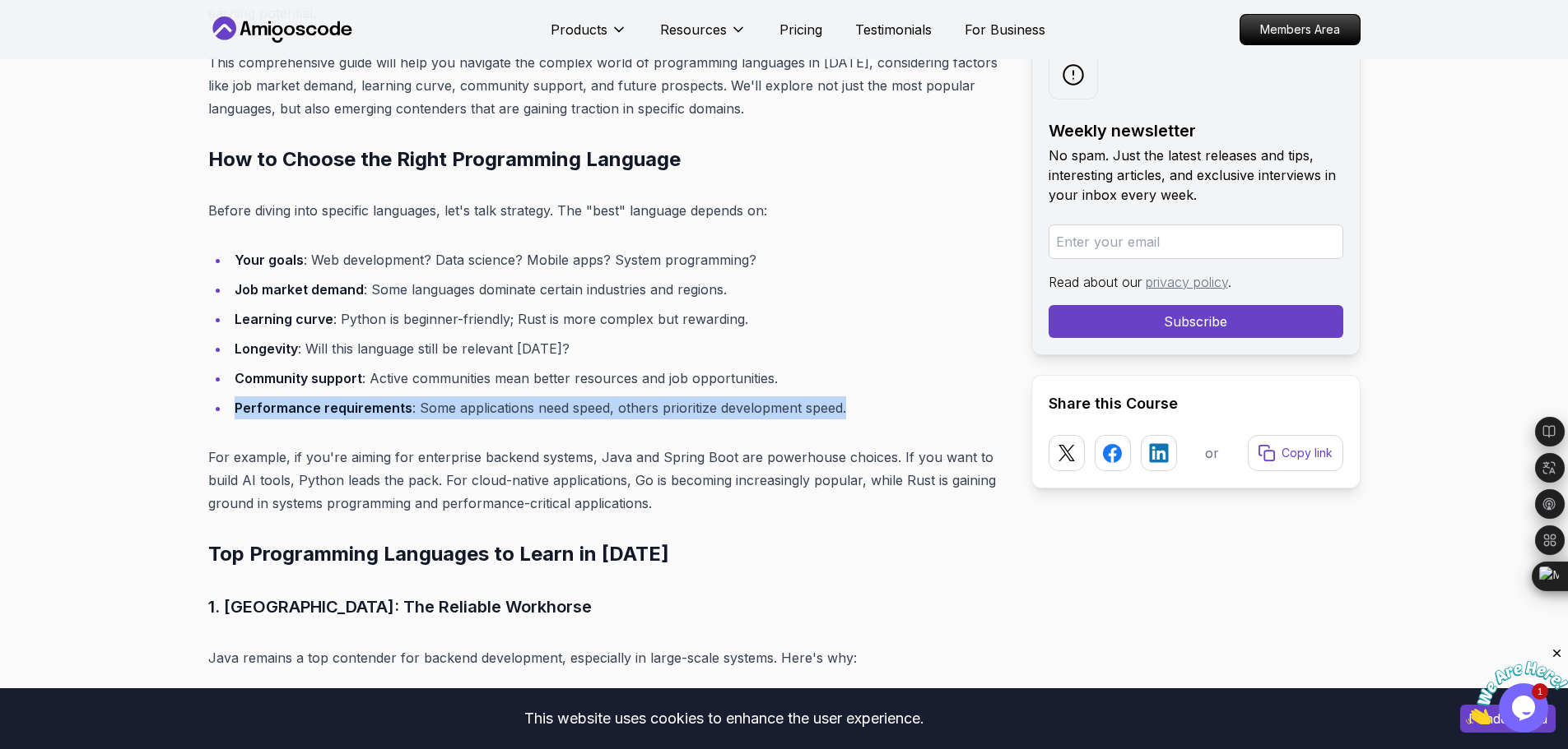
drag, startPoint x: 857, startPoint y: 399, endPoint x: 238, endPoint y: 416, distance: 619.2
click at [238, 416] on li "Performance requirements : Some applications need speed, others prioritize deve…" at bounding box center [617, 408] width 776 height 23
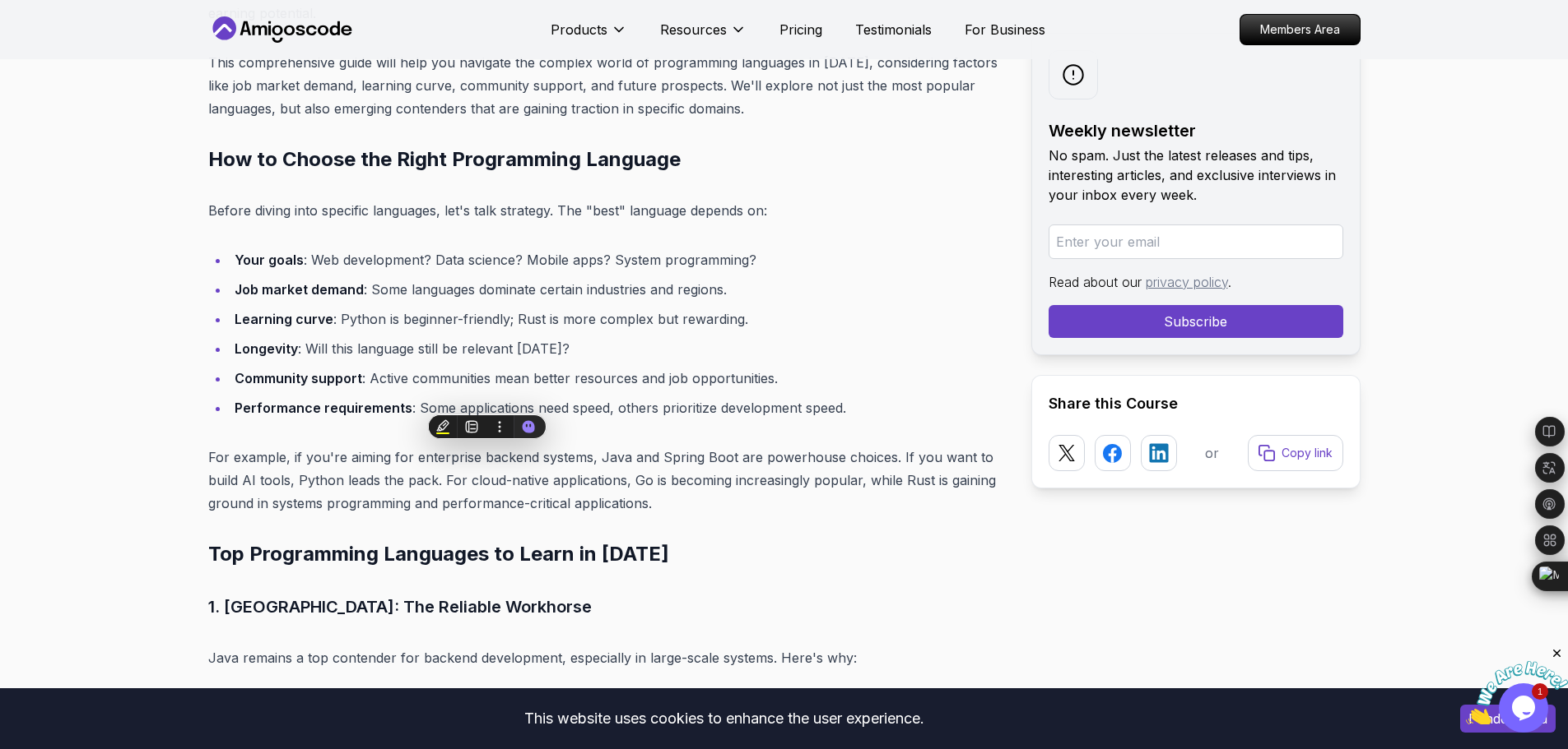
click at [716, 377] on li "Community support : Active communities mean better resources and job opportunit…" at bounding box center [617, 379] width 776 height 23
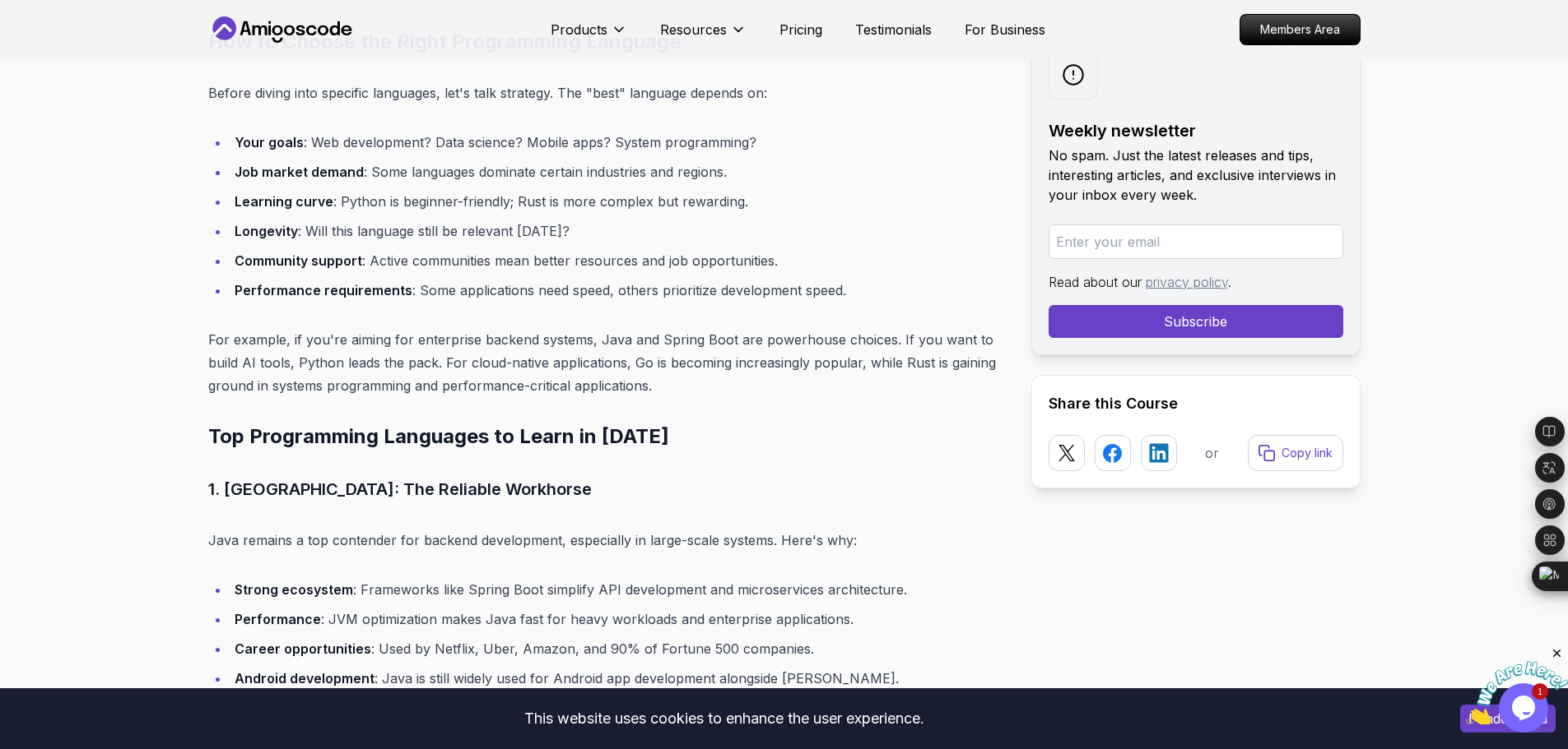
scroll to position [1152, 0]
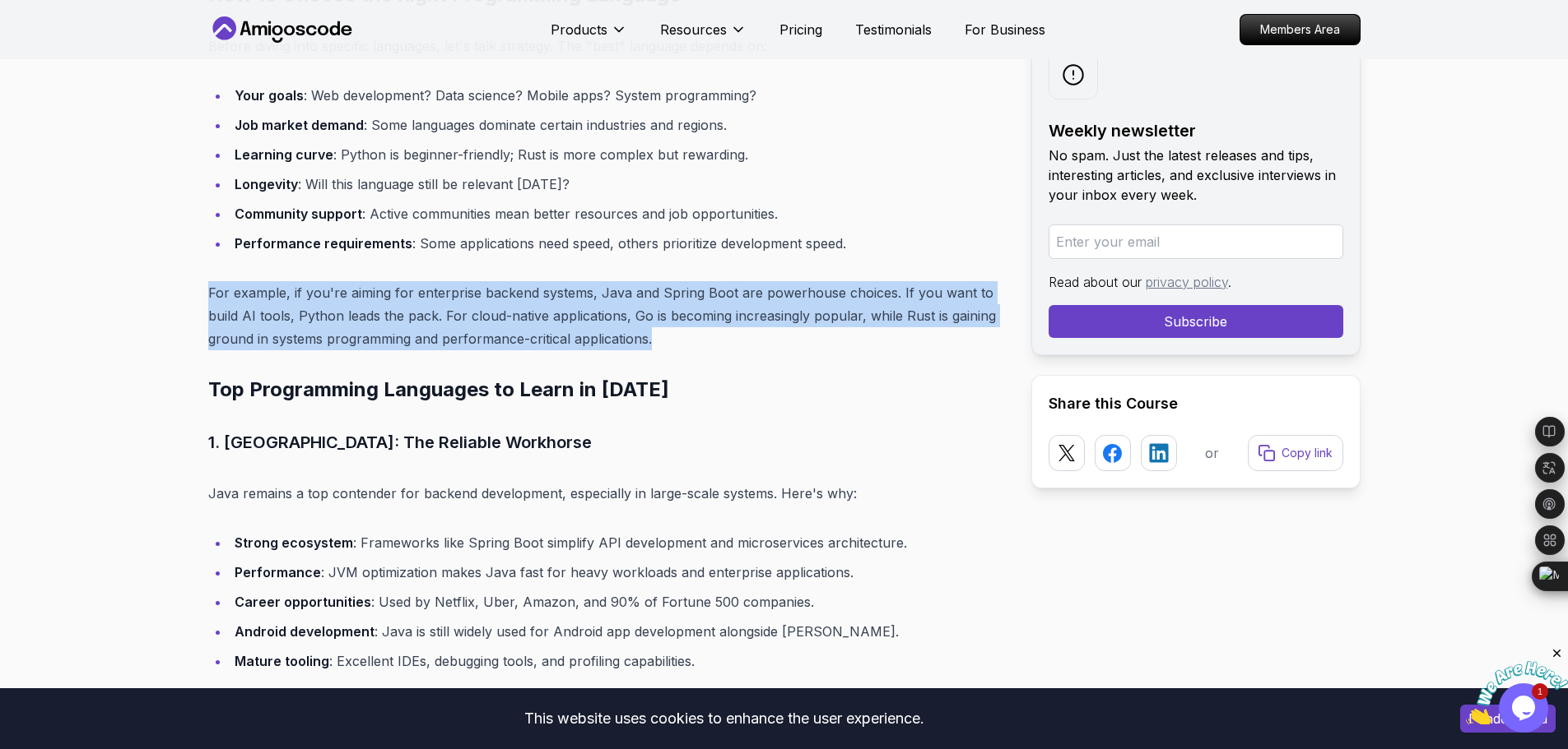
drag, startPoint x: 662, startPoint y: 331, endPoint x: 202, endPoint y: 303, distance: 460.9
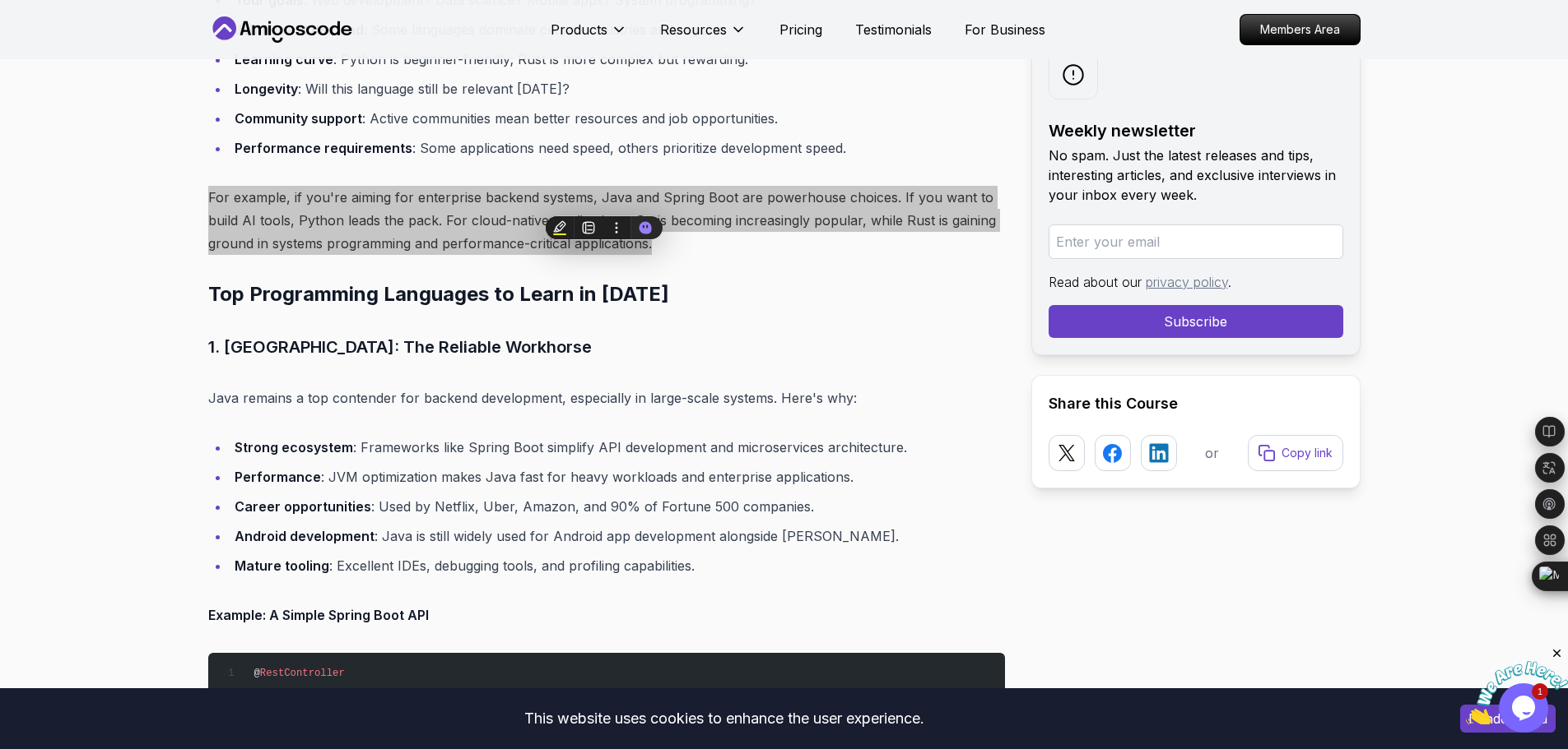
scroll to position [1234, 0]
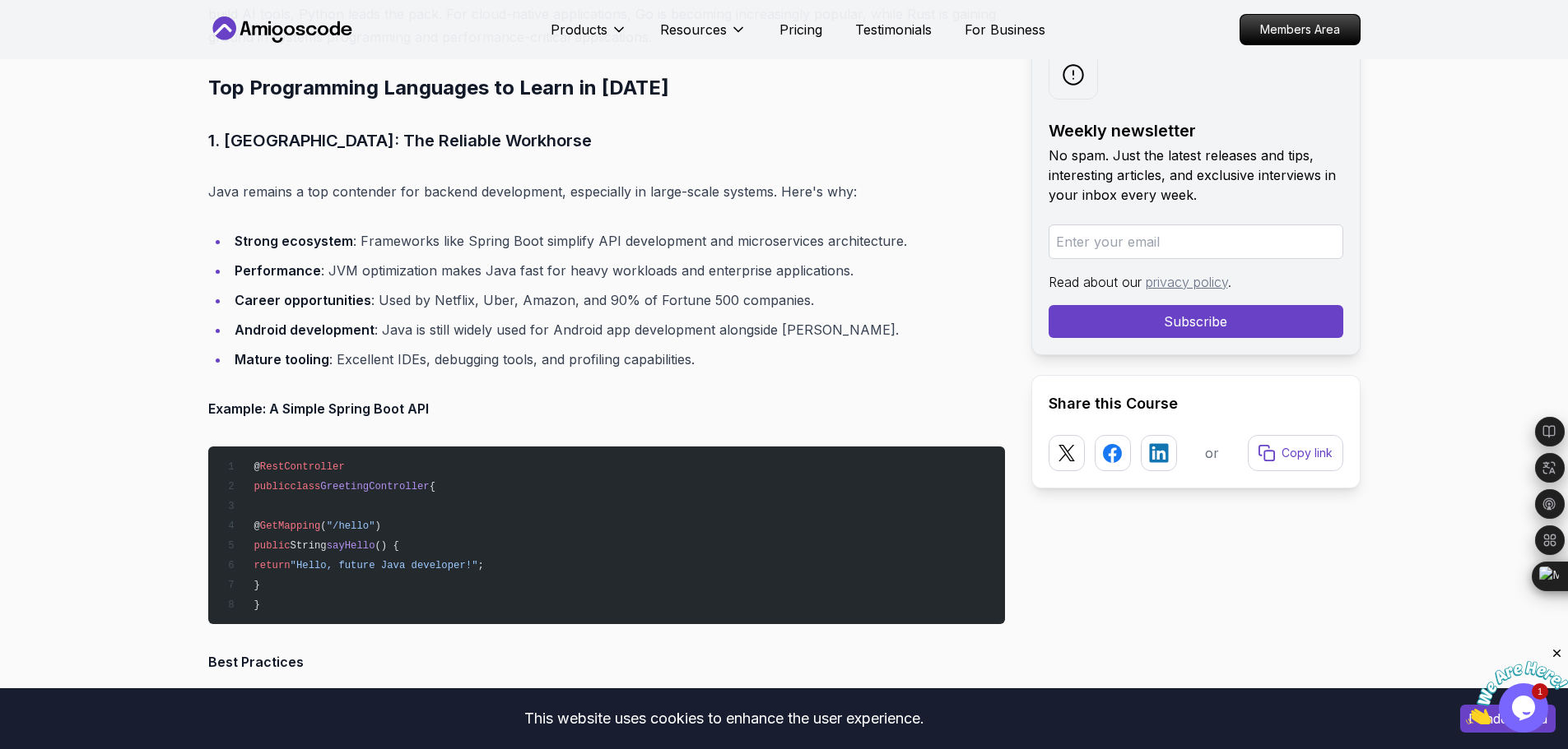
scroll to position [1376, 0]
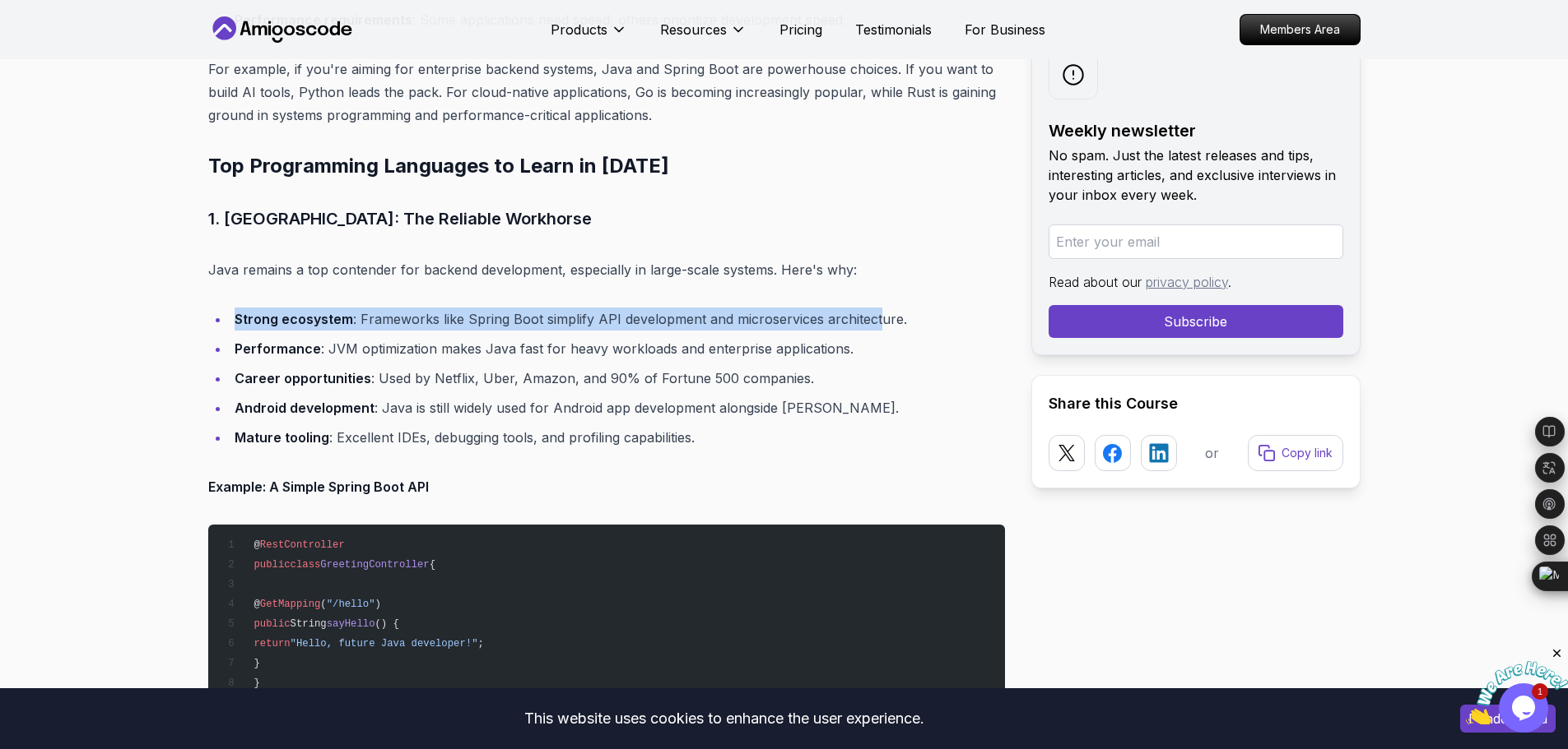
drag, startPoint x: 741, startPoint y: 295, endPoint x: 196, endPoint y: 293, distance: 545.0
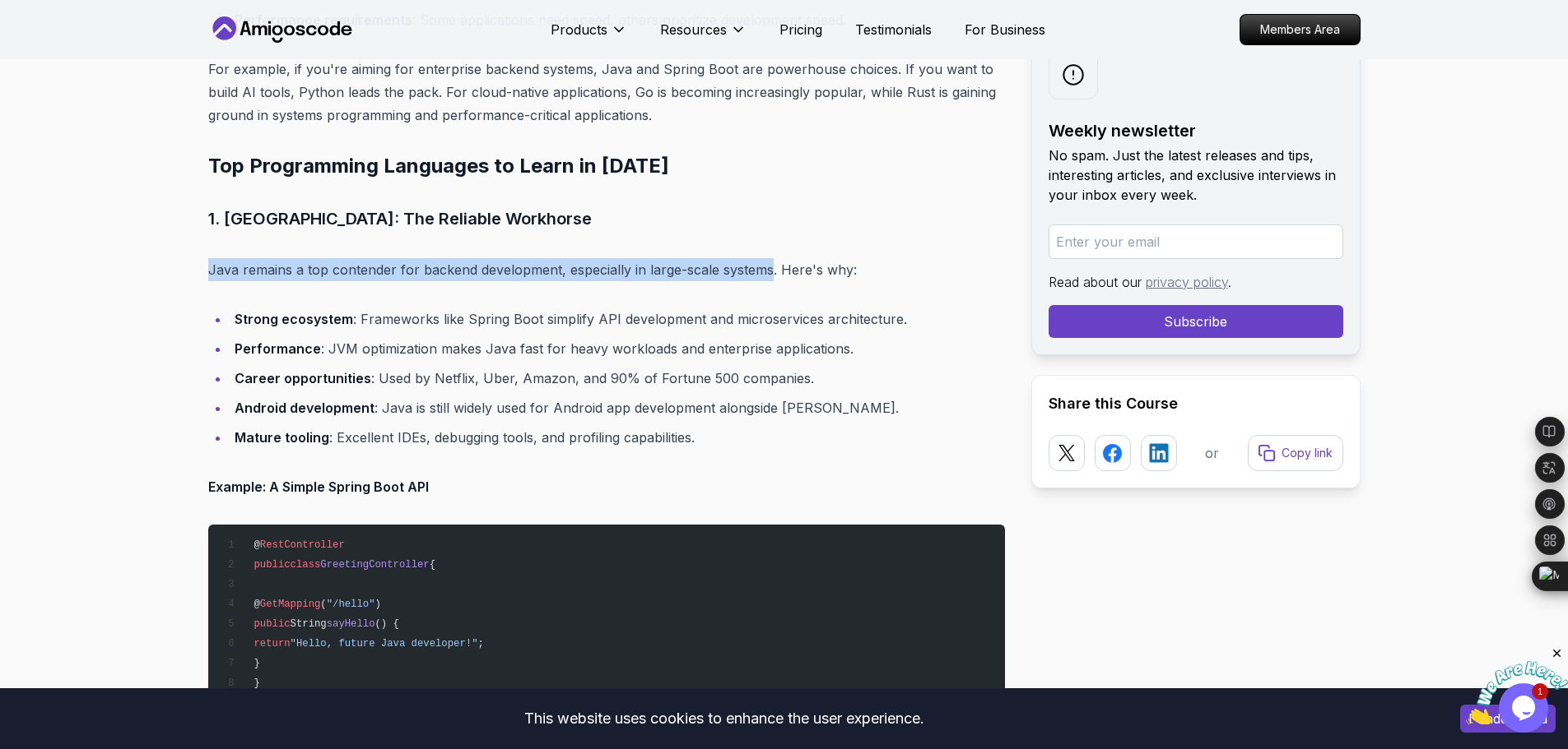
drag, startPoint x: 206, startPoint y: 271, endPoint x: 768, endPoint y: 257, distance: 562.2
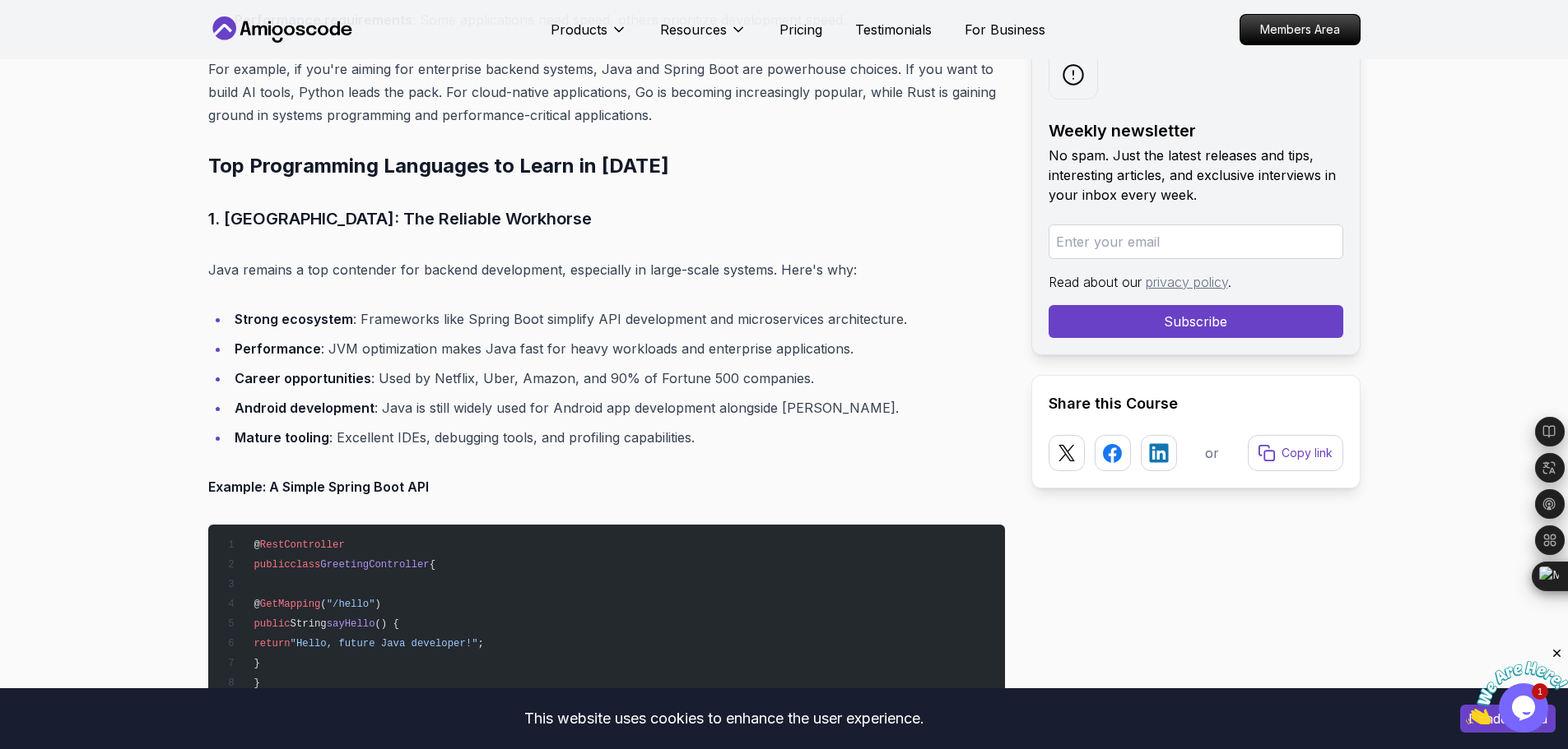
click at [530, 402] on li "Android development : Java is still widely used for Android app development alo…" at bounding box center [617, 408] width 776 height 23
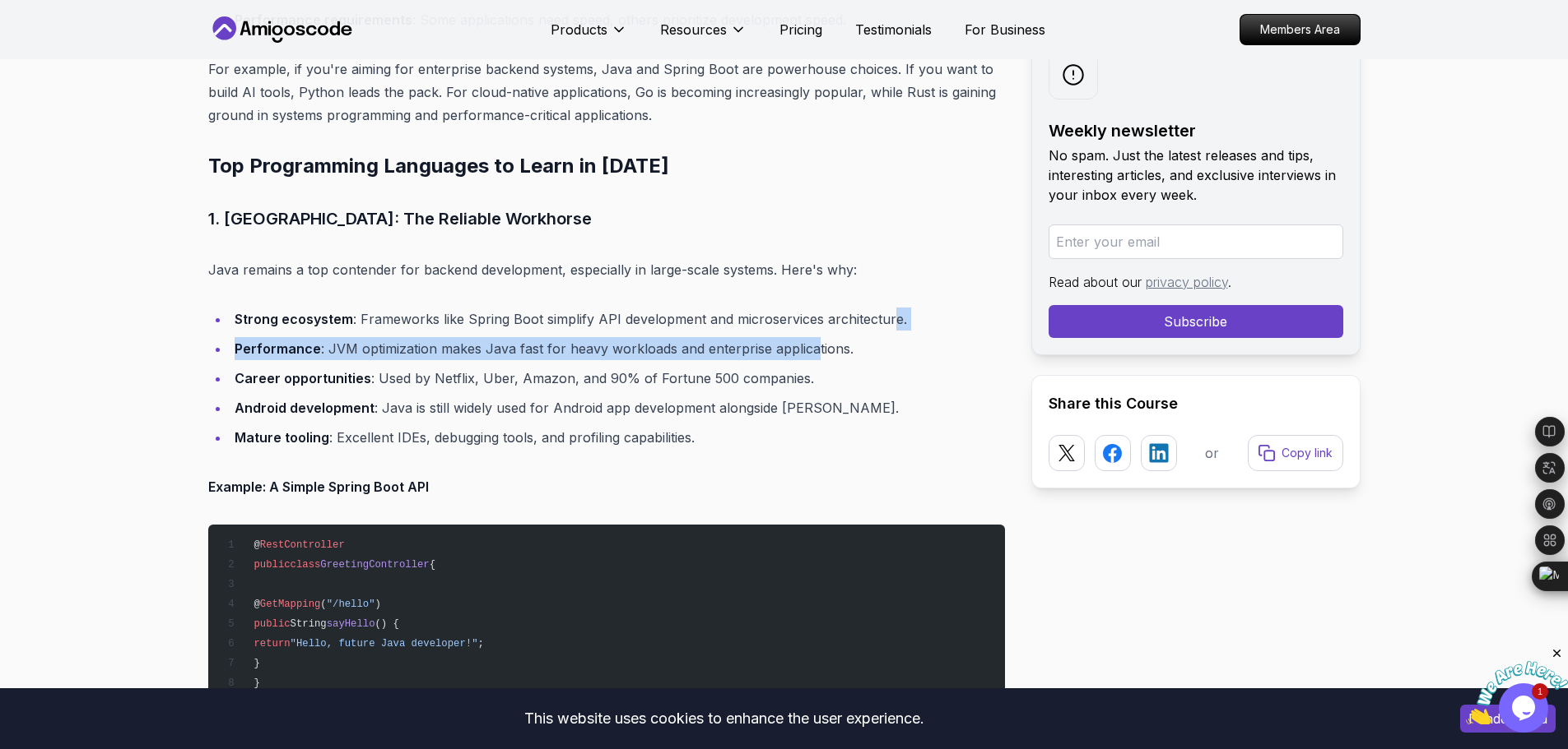
drag, startPoint x: 889, startPoint y: 315, endPoint x: 809, endPoint y: 337, distance: 83.0
click at [809, 337] on ul "Strong ecosystem : Frameworks like Spring Boot simplify API development and mic…" at bounding box center [607, 379] width 797 height 142
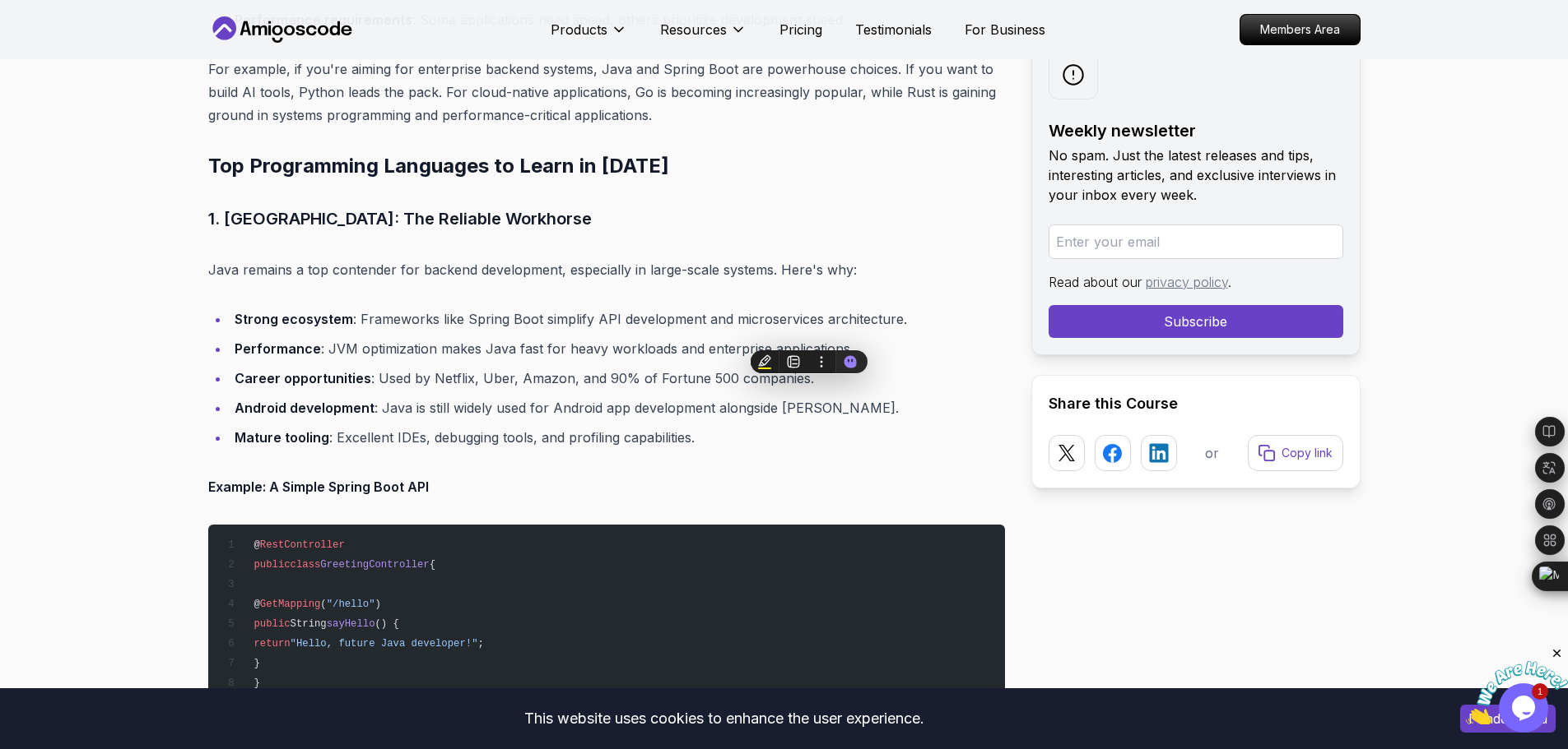
click at [816, 325] on li "Strong ecosystem : Frameworks like Spring Boot simplify API development and mic…" at bounding box center [617, 320] width 776 height 23
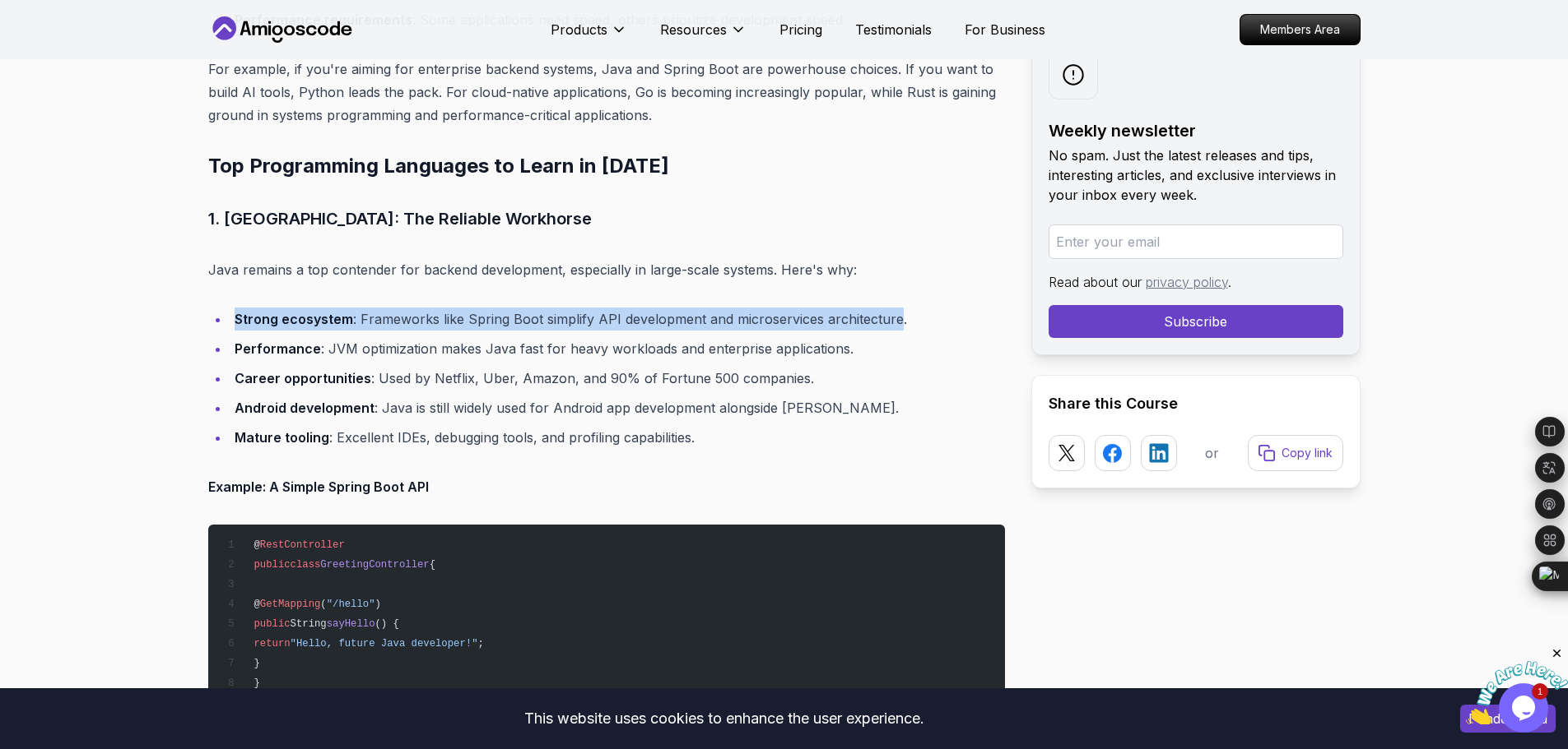
drag, startPoint x: 872, startPoint y: 325, endPoint x: 235, endPoint y: 312, distance: 637.1
click at [235, 312] on li "Strong ecosystem : Frameworks like Spring Boot simplify API development and mic…" at bounding box center [617, 320] width 776 height 23
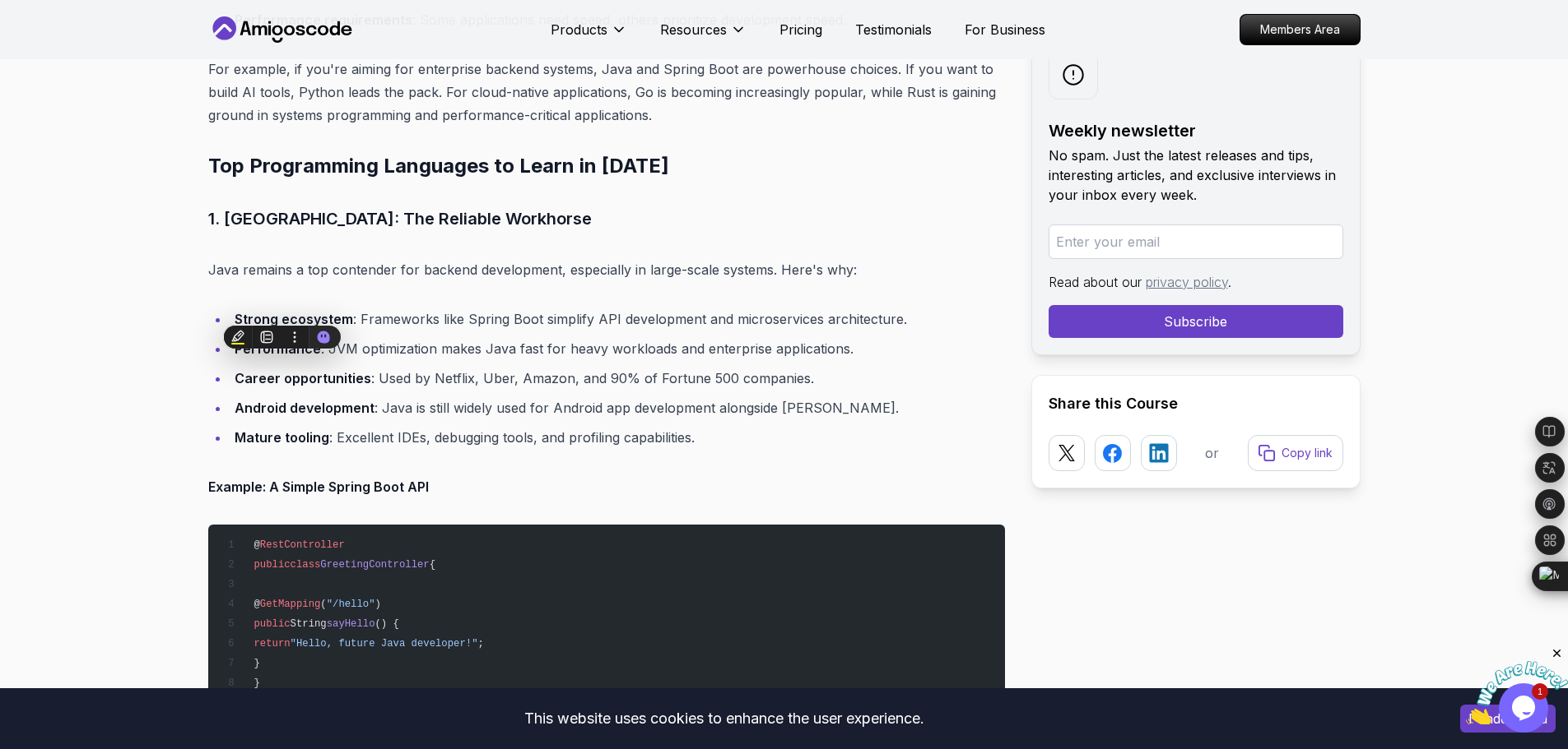
click at [669, 345] on li "Performance : JVM optimization makes Java fast for heavy workloads and enterpri…" at bounding box center [617, 349] width 776 height 23
drag, startPoint x: 541, startPoint y: 318, endPoint x: 585, endPoint y: 306, distance: 45.6
click at [789, 323] on li "Strong ecosystem : Frameworks like Spring Boot simplify API development and mic…" at bounding box center [617, 320] width 776 height 23
drag, startPoint x: 699, startPoint y: 328, endPoint x: 592, endPoint y: 323, distance: 107.1
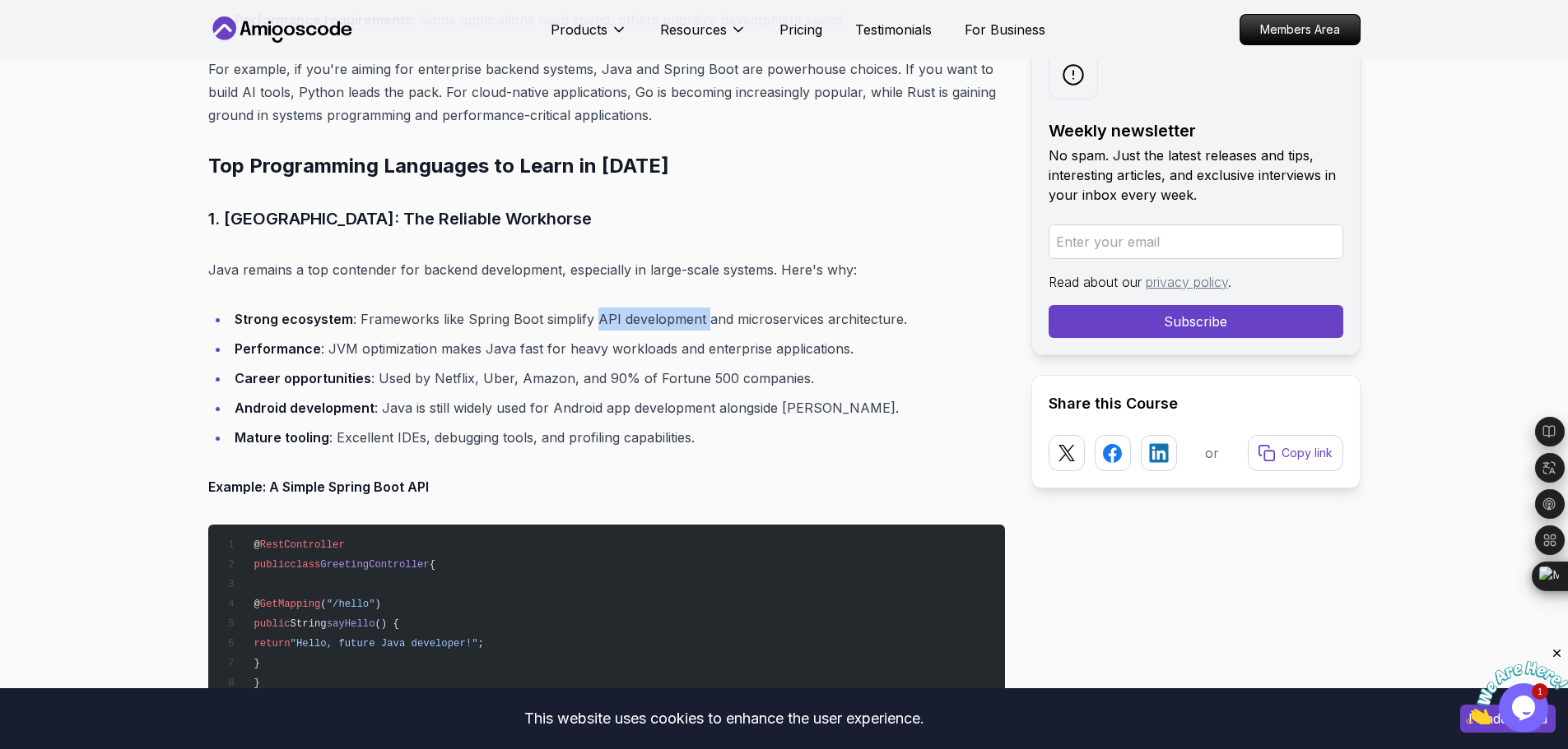
click at [592, 323] on li "Strong ecosystem : Frameworks like Spring Boot simplify API development and mic…" at bounding box center [617, 320] width 776 height 23
click at [732, 313] on li "Strong ecosystem : Frameworks like Spring Boot simplify API development and mic…" at bounding box center [617, 320] width 776 height 23
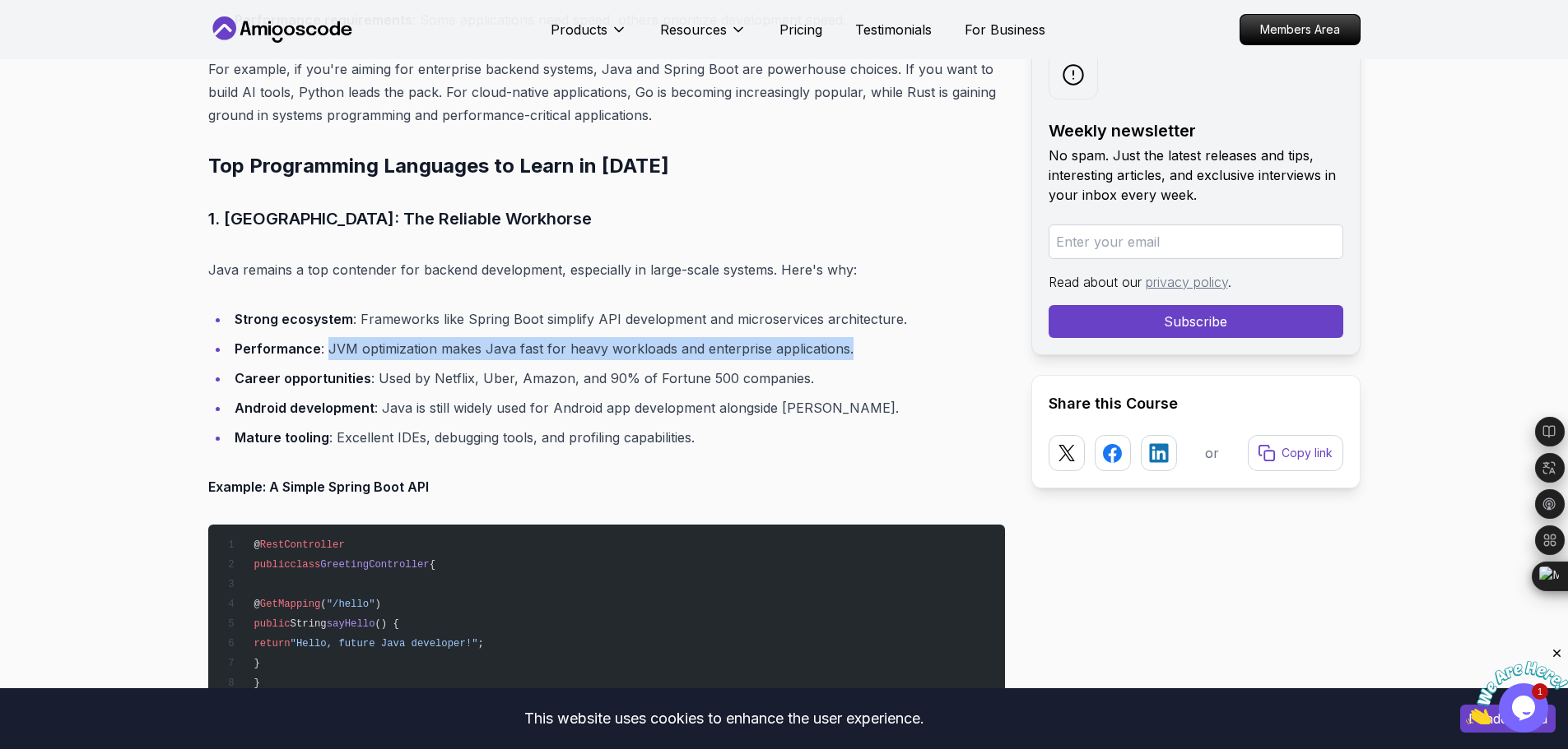
drag, startPoint x: 853, startPoint y: 345, endPoint x: 345, endPoint y: 347, distance: 508.0
click at [328, 352] on li "Performance : JVM optimization makes Java fast for heavy workloads and enterpri…" at bounding box center [617, 349] width 776 height 23
click at [709, 347] on li "Performance : JVM optimization makes Java fast for heavy workloads and enterpri…" at bounding box center [617, 349] width 776 height 23
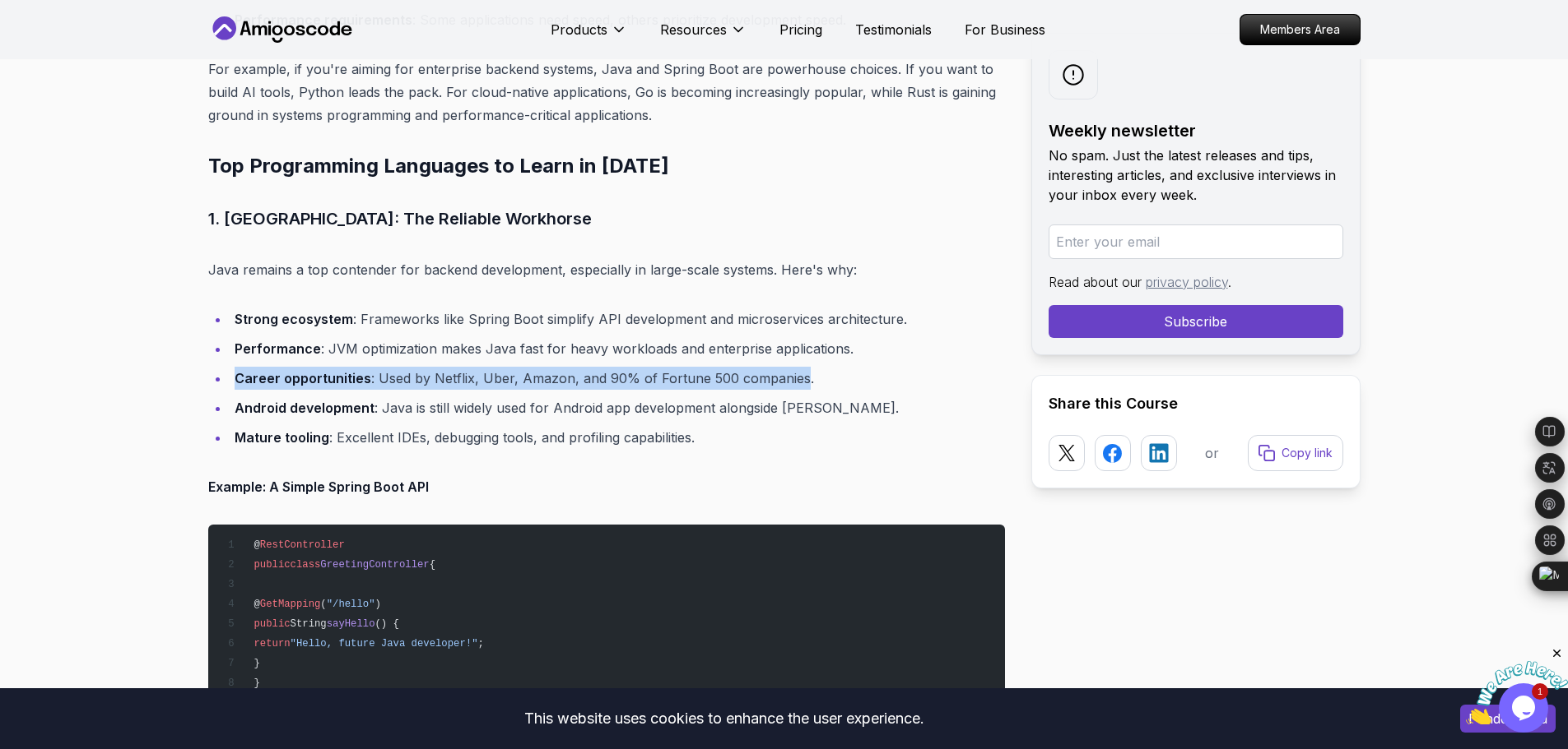
drag, startPoint x: 235, startPoint y: 376, endPoint x: 797, endPoint y: 372, distance: 562.0
click at [797, 372] on li "Career opportunities : Used by Netflix, Uber, Amazon, and 90% of Fortune 500 co…" at bounding box center [617, 379] width 776 height 23
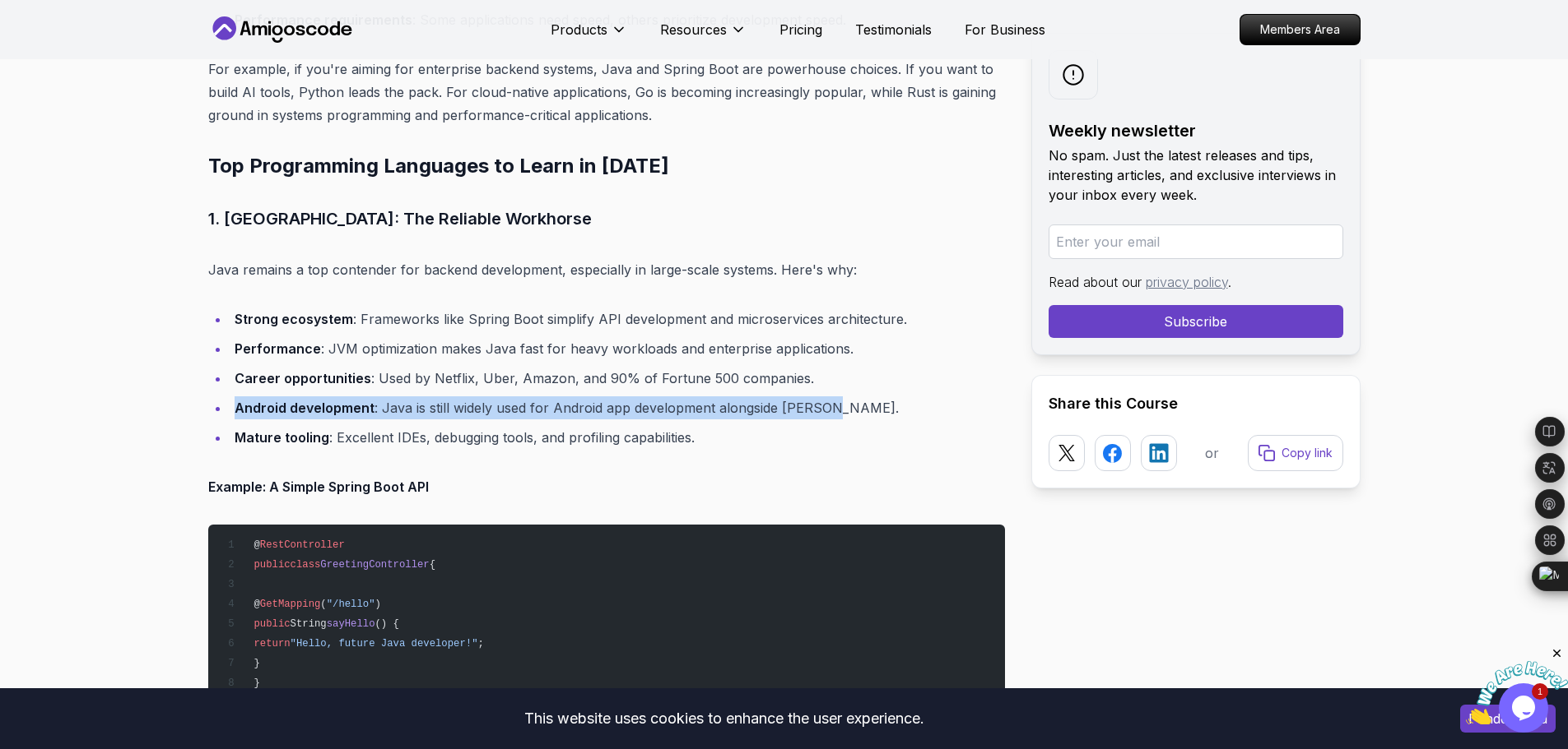
drag, startPoint x: 818, startPoint y: 405, endPoint x: 234, endPoint y: 404, distance: 584.0
click at [234, 404] on li "Android development : Java is still widely used for Android app development alo…" at bounding box center [617, 408] width 776 height 23
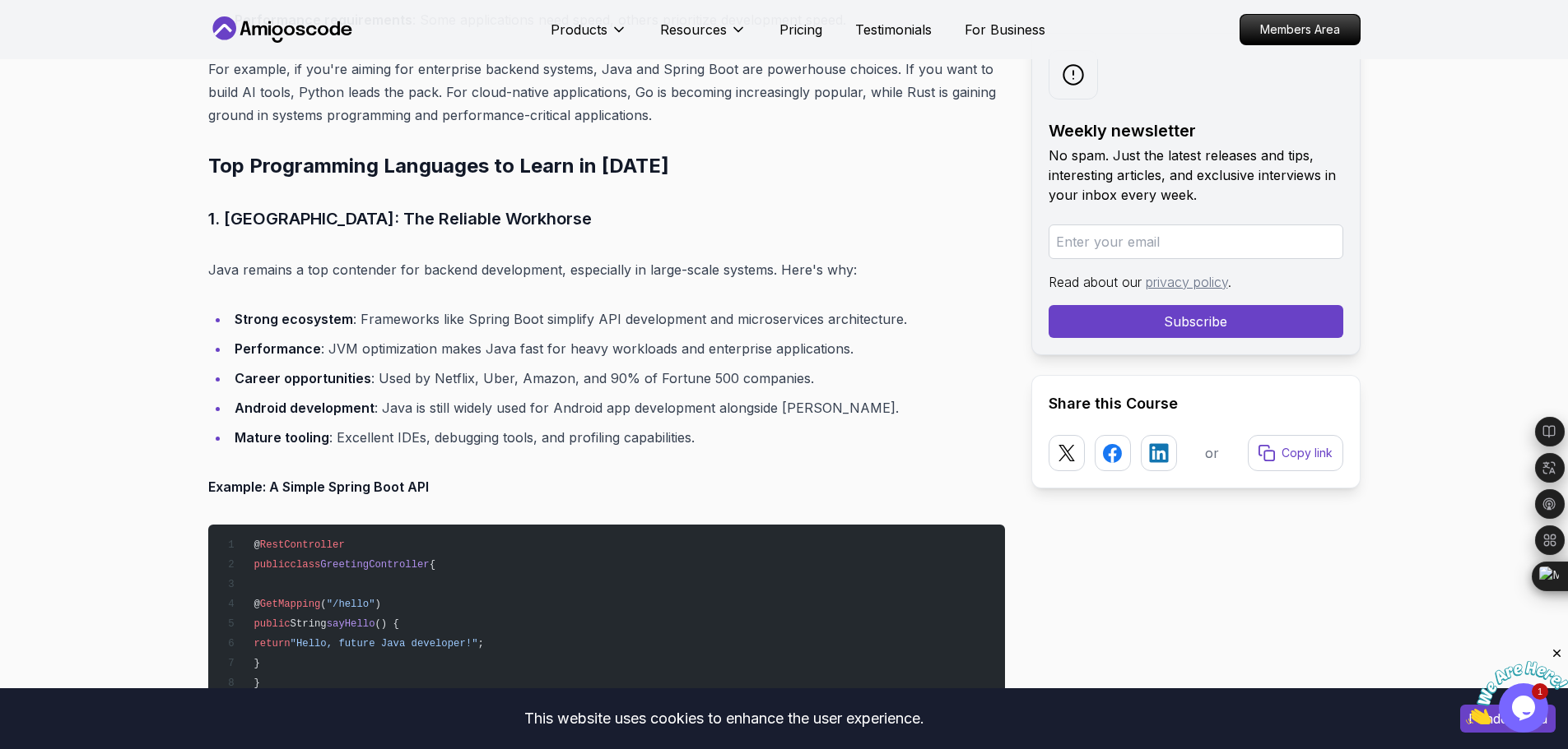
drag, startPoint x: 700, startPoint y: 441, endPoint x: 232, endPoint y: 424, distance: 468.3
click at [232, 424] on ul "Strong ecosystem : Frameworks like Spring Boot simplify API development and mic…" at bounding box center [607, 379] width 797 height 142
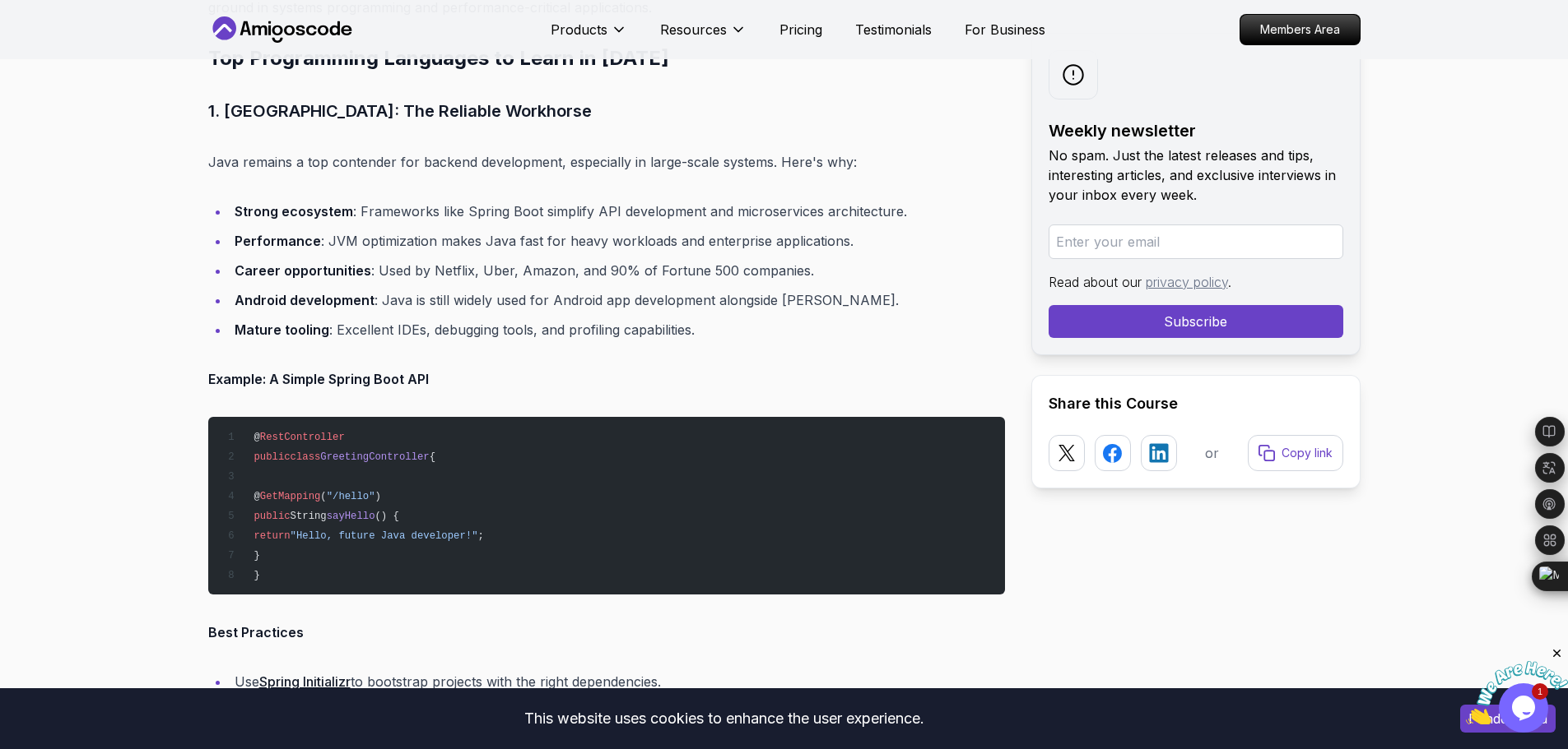
scroll to position [1540, 0]
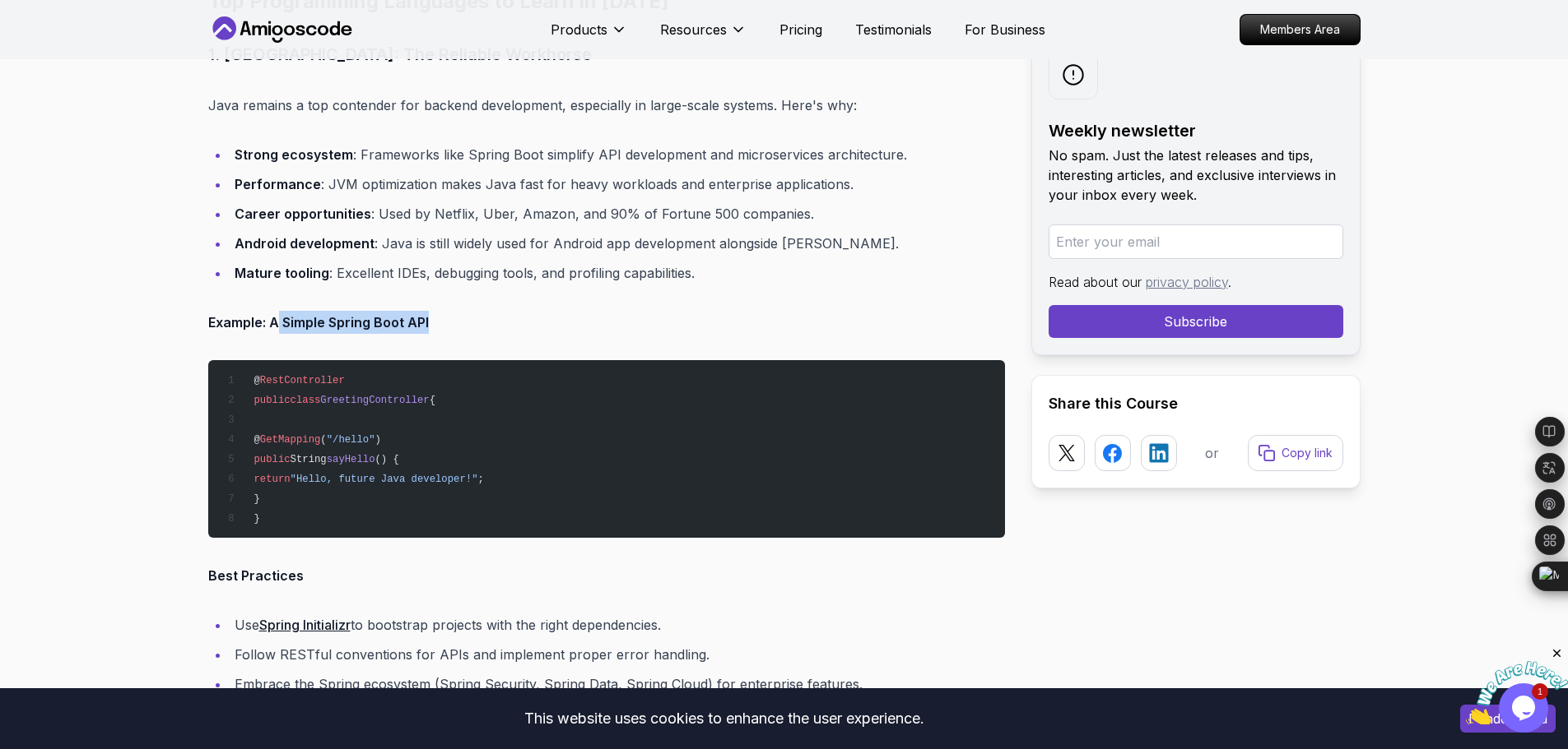
drag, startPoint x: 436, startPoint y: 321, endPoint x: 276, endPoint y: 311, distance: 160.3
click at [276, 311] on p "Example: A Simple Spring Boot API" at bounding box center [607, 323] width 797 height 23
click at [390, 323] on strong "Example: A Simple Spring Boot API" at bounding box center [318, 322] width 221 height 17
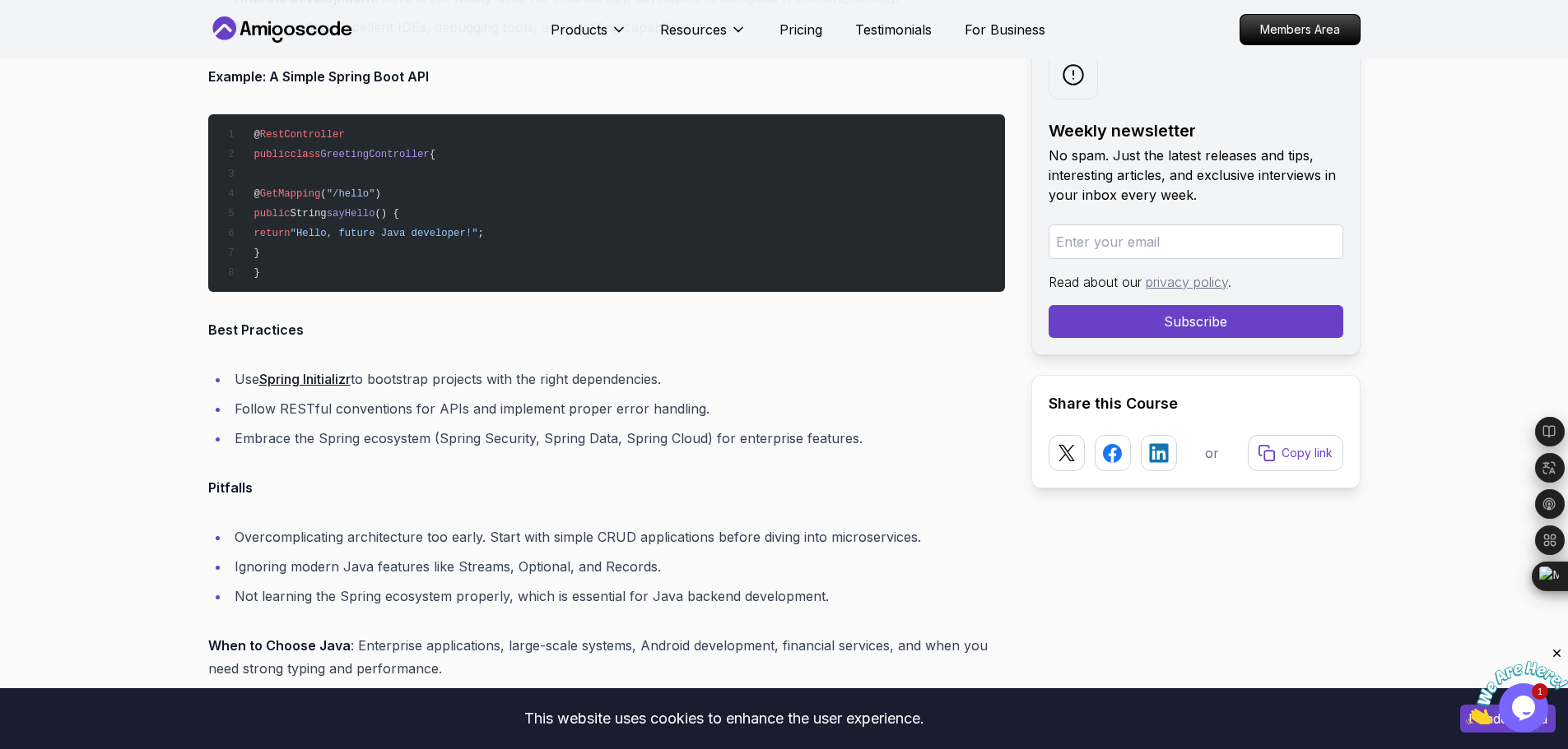
scroll to position [1787, 0]
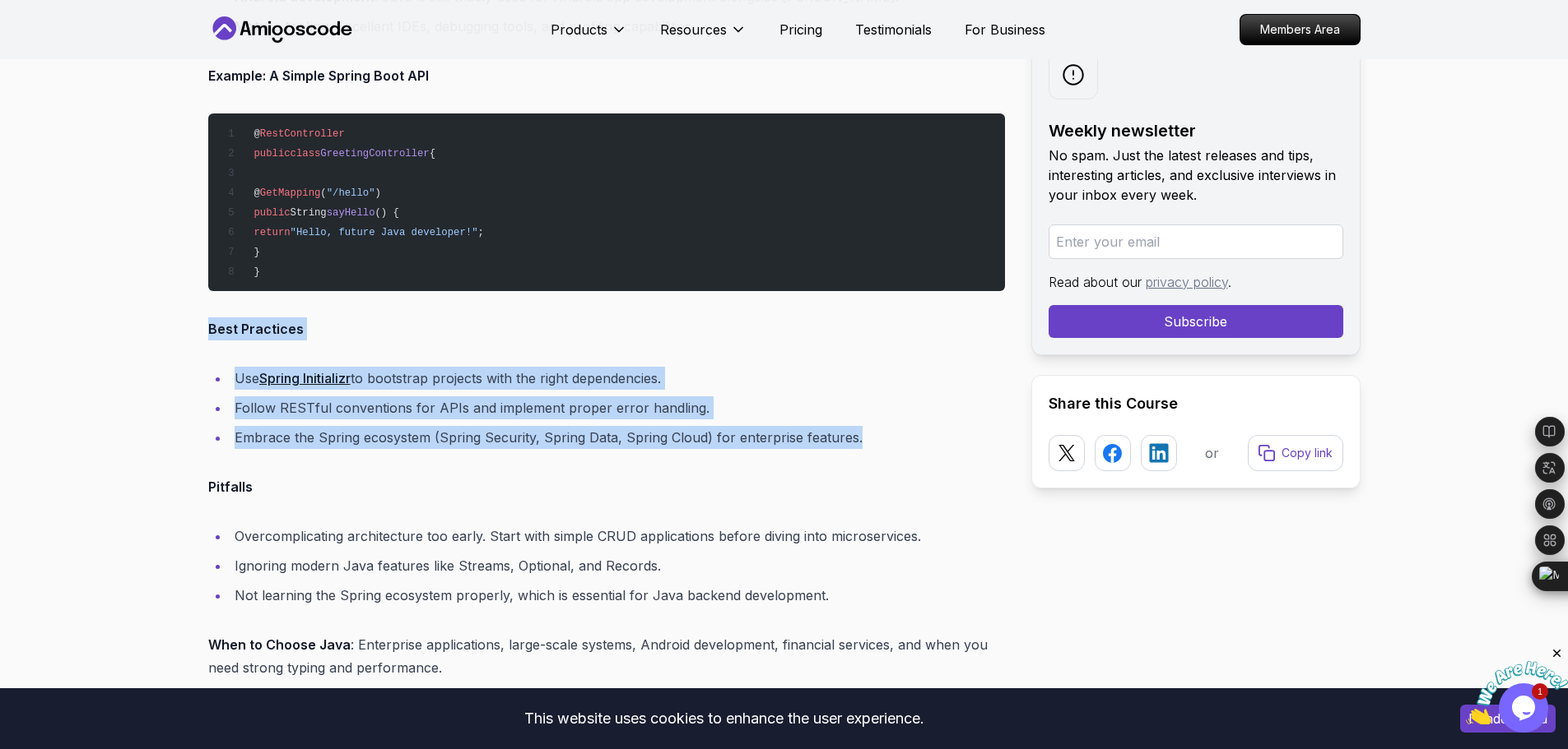
drag, startPoint x: 869, startPoint y: 445, endPoint x: 200, endPoint y: 324, distance: 679.9
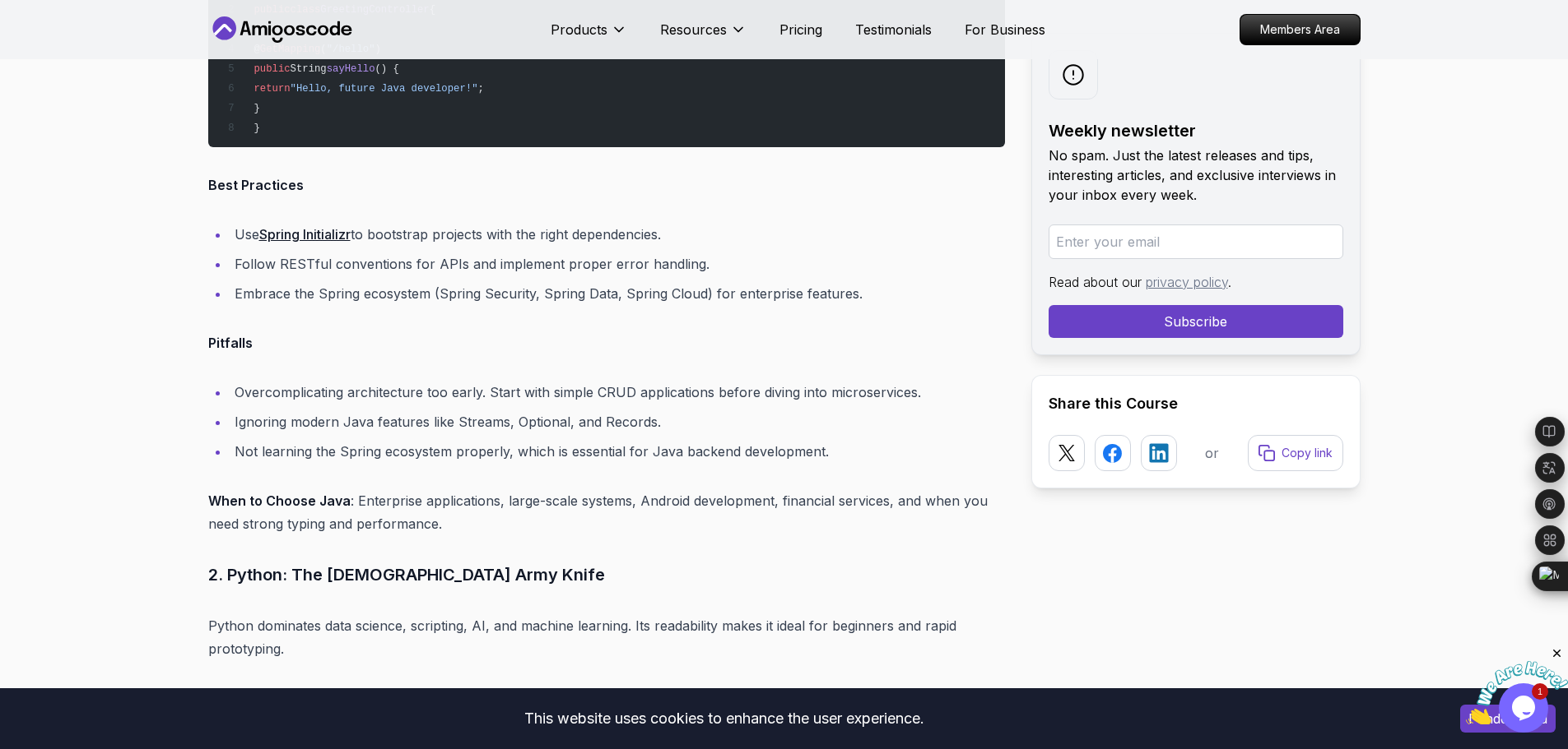
scroll to position [1869, 0]
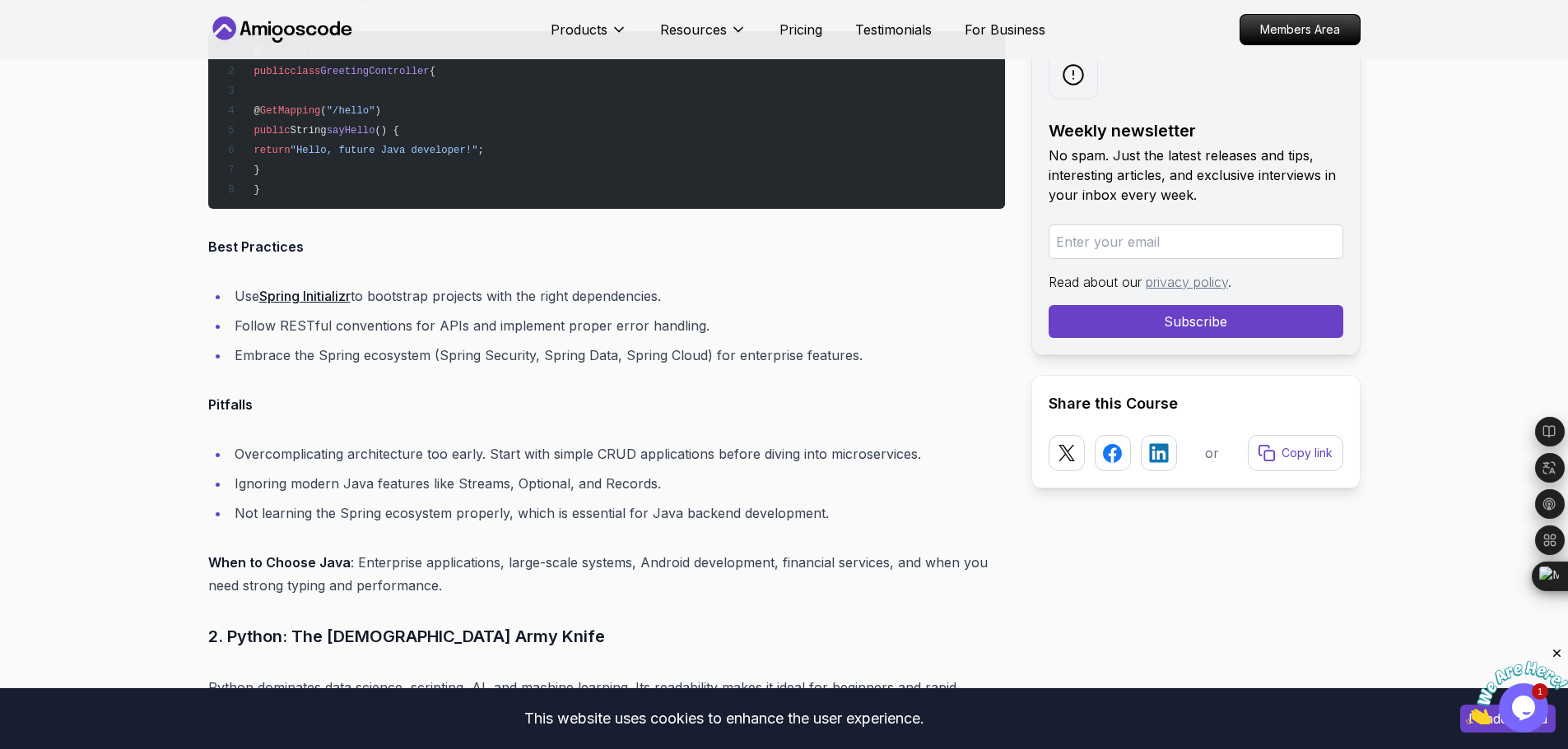
drag, startPoint x: 573, startPoint y: 338, endPoint x: 548, endPoint y: 341, distance: 25.2
click at [369, 317] on ul "Use Spring Initializr to bootstrap projects with the right dependencies. Follow…" at bounding box center [607, 325] width 797 height 83
click at [846, 308] on ul "Use Spring Initializr to bootstrap projects with the right dependencies. Follow…" at bounding box center [607, 325] width 797 height 83
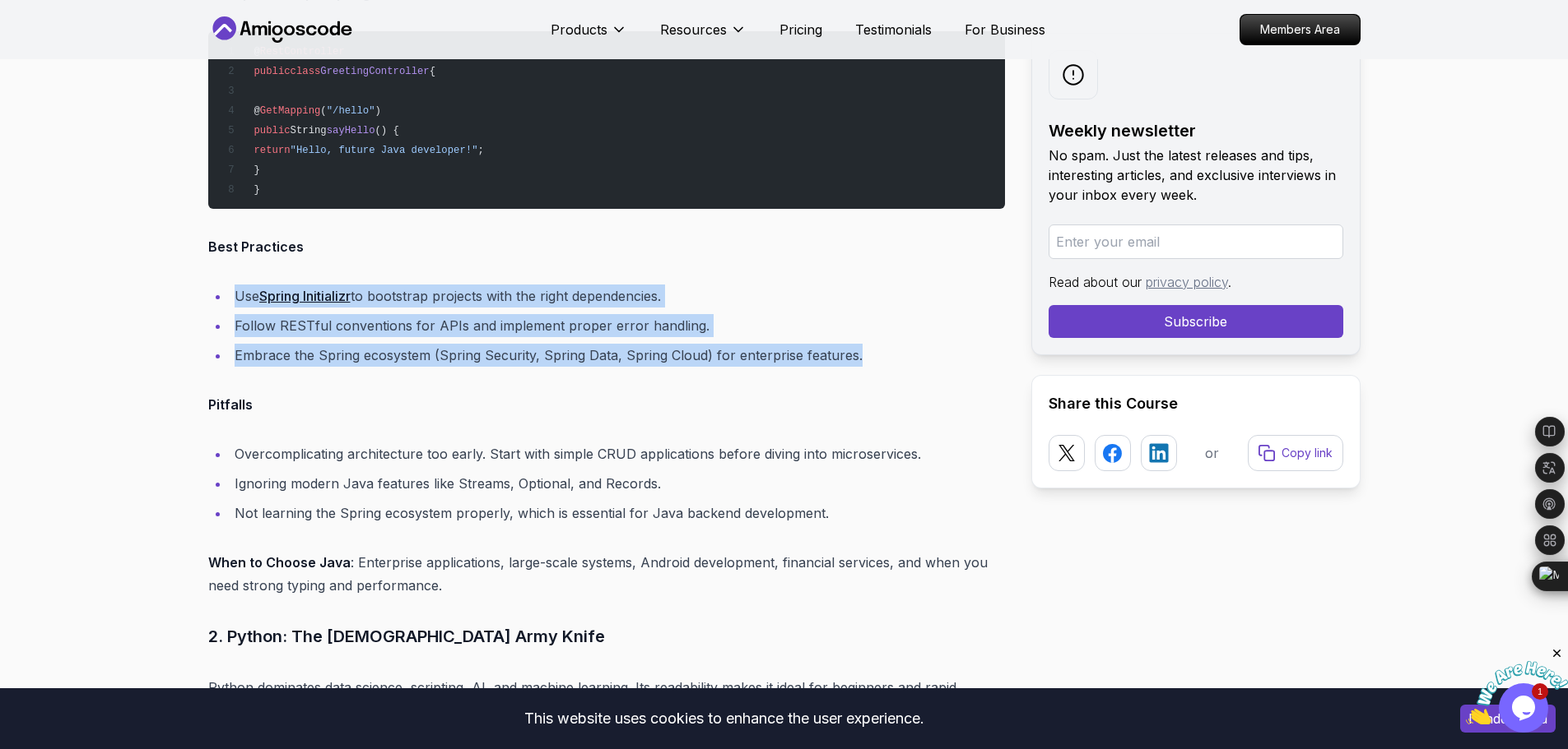
drag, startPoint x: 751, startPoint y: 369, endPoint x: 223, endPoint y: 282, distance: 535.1
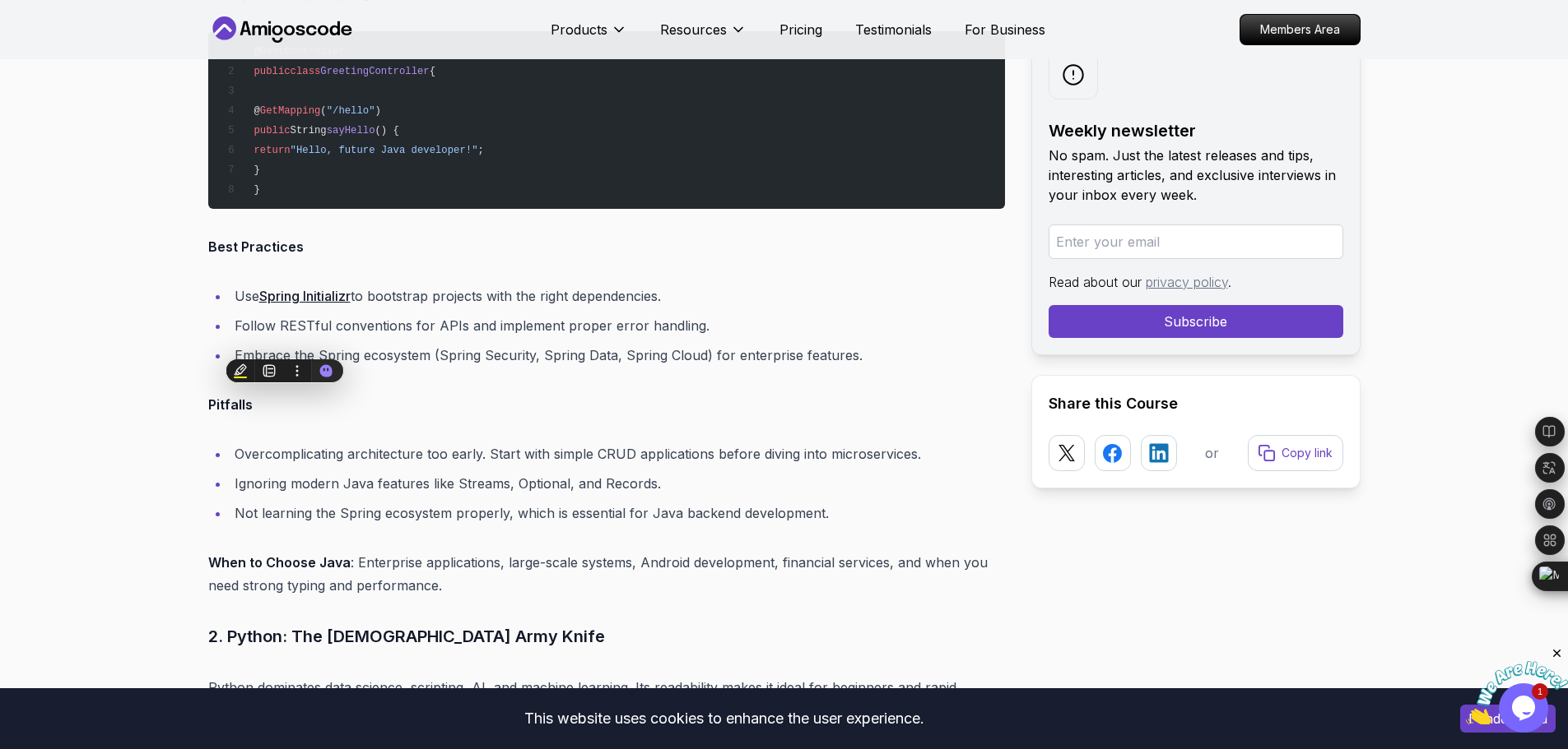
drag, startPoint x: 649, startPoint y: 298, endPoint x: 230, endPoint y: 303, distance: 419.0
click at [230, 303] on li "Use Spring Initializr to bootstrap projects with the right dependencies." at bounding box center [617, 296] width 776 height 23
click at [319, 397] on p "Pitfalls" at bounding box center [607, 405] width 797 height 23
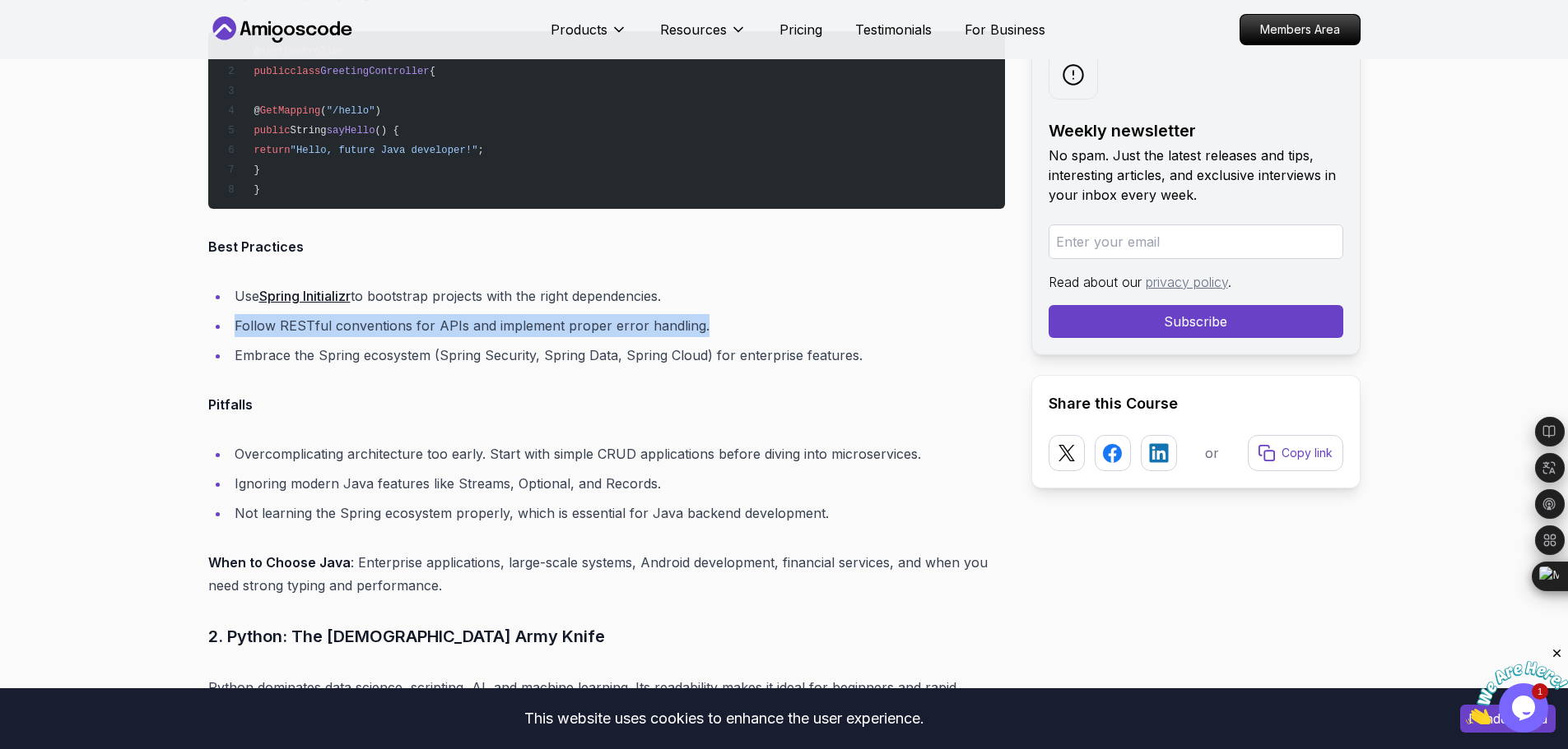
drag, startPoint x: 669, startPoint y: 331, endPoint x: 232, endPoint y: 323, distance: 437.1
click at [232, 323] on li "Follow RESTful conventions for APIs and implement proper error handling." at bounding box center [617, 325] width 776 height 23
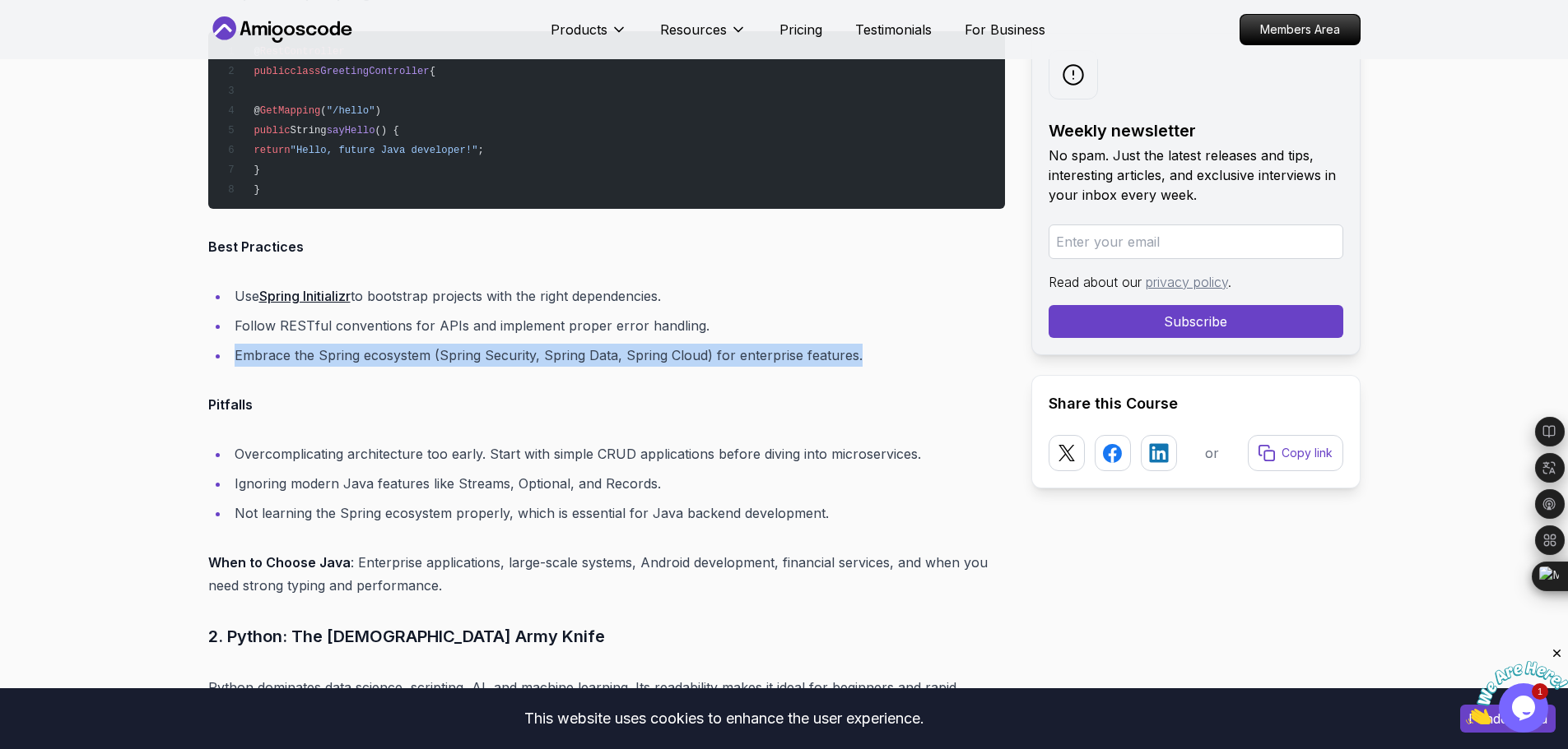
drag, startPoint x: 864, startPoint y: 357, endPoint x: 232, endPoint y: 361, distance: 632.0
click at [232, 361] on li "Embrace the Spring ecosystem (Spring Security, Spring Data, Spring Cloud) for e…" at bounding box center [617, 356] width 776 height 23
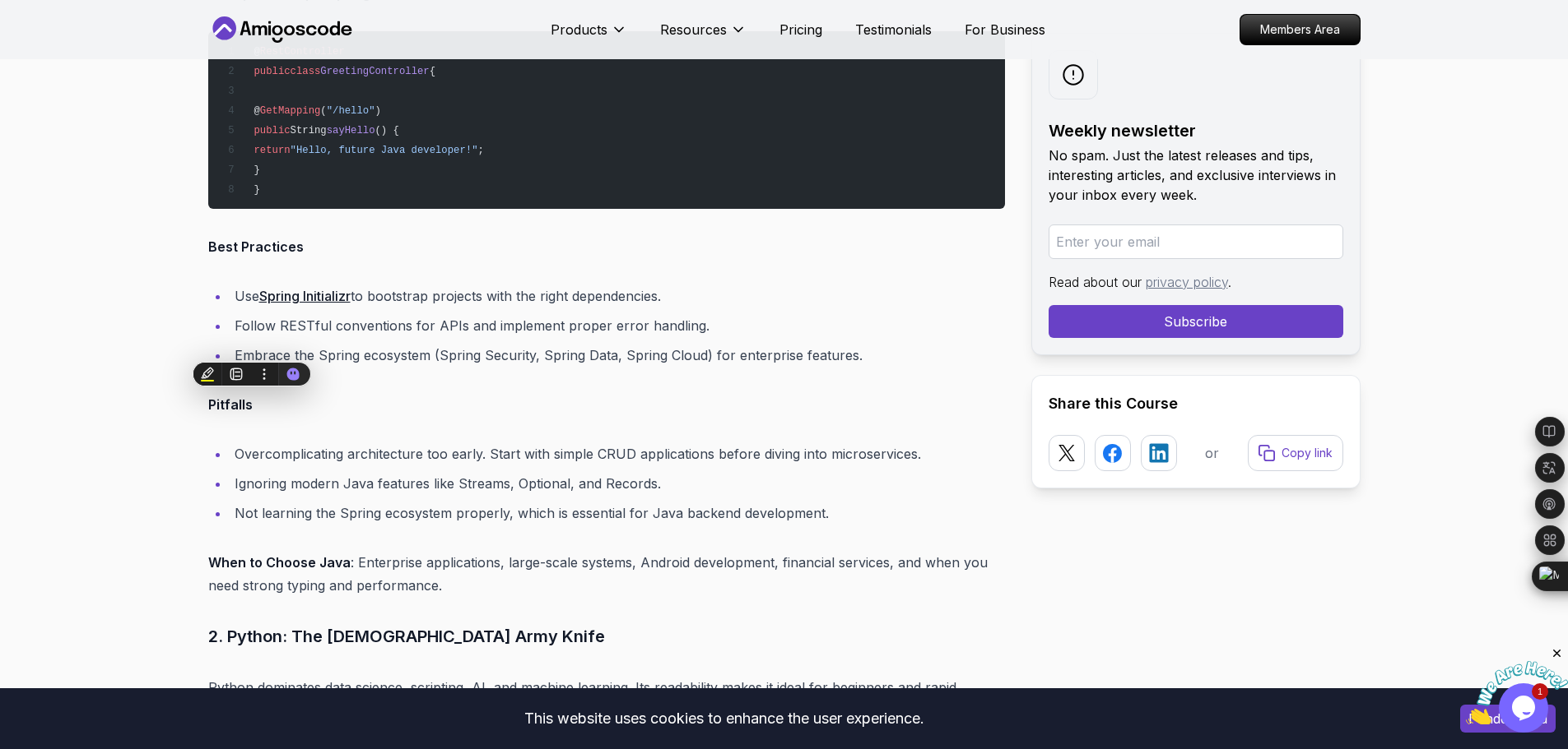
drag, startPoint x: 201, startPoint y: 409, endPoint x: 253, endPoint y: 392, distance: 54.7
click at [527, 512] on li "Not learning the Spring ecosystem properly, which is essential for Java backend…" at bounding box center [617, 514] width 776 height 23
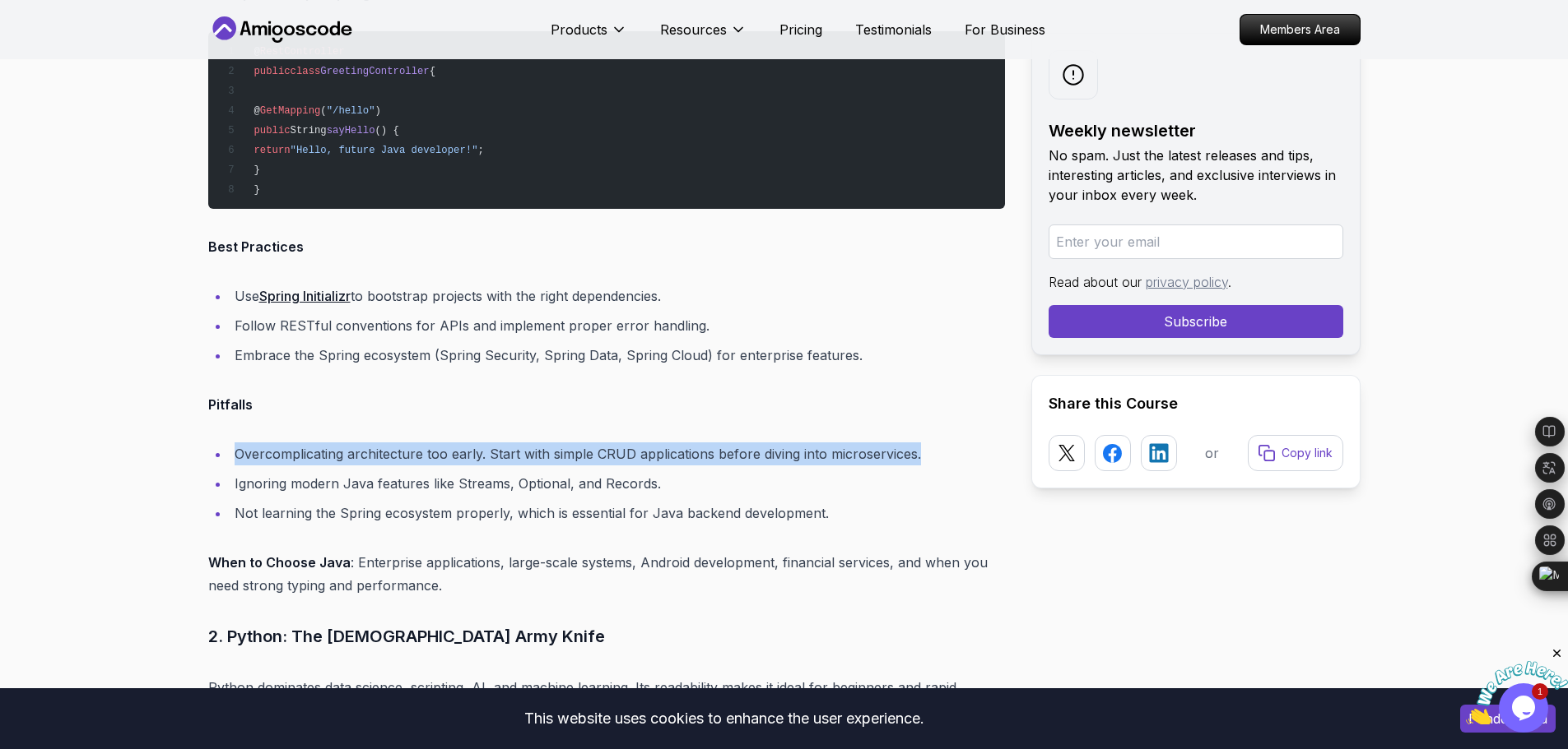
drag, startPoint x: 935, startPoint y: 460, endPoint x: 234, endPoint y: 457, distance: 701.0
click at [234, 457] on li "Overcomplicating architecture too early. Start with simple CRUD applications be…" at bounding box center [617, 455] width 776 height 23
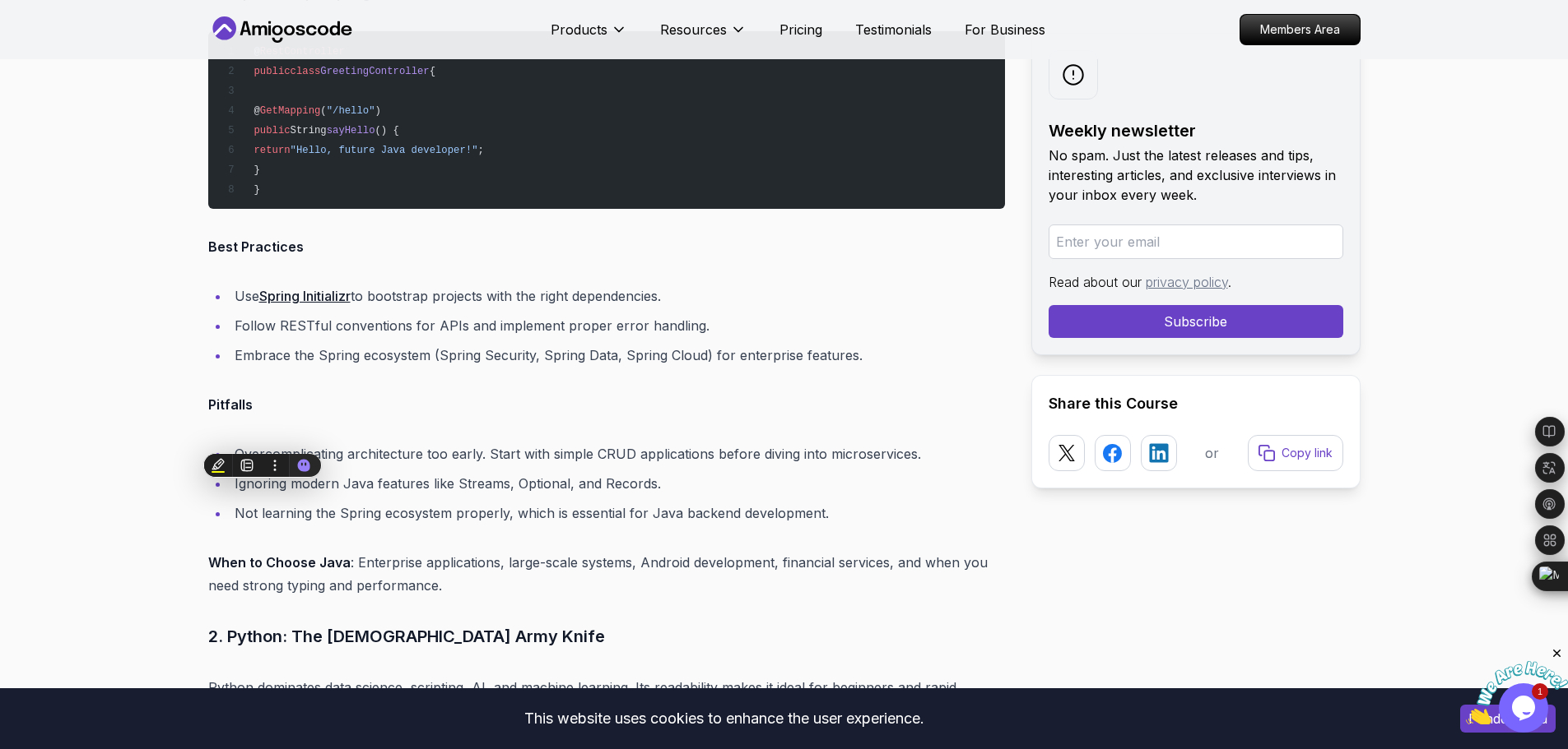
click at [535, 502] on li "Not learning the Spring ecosystem properly, which is essential for Java backend…" at bounding box center [617, 514] width 776 height 23
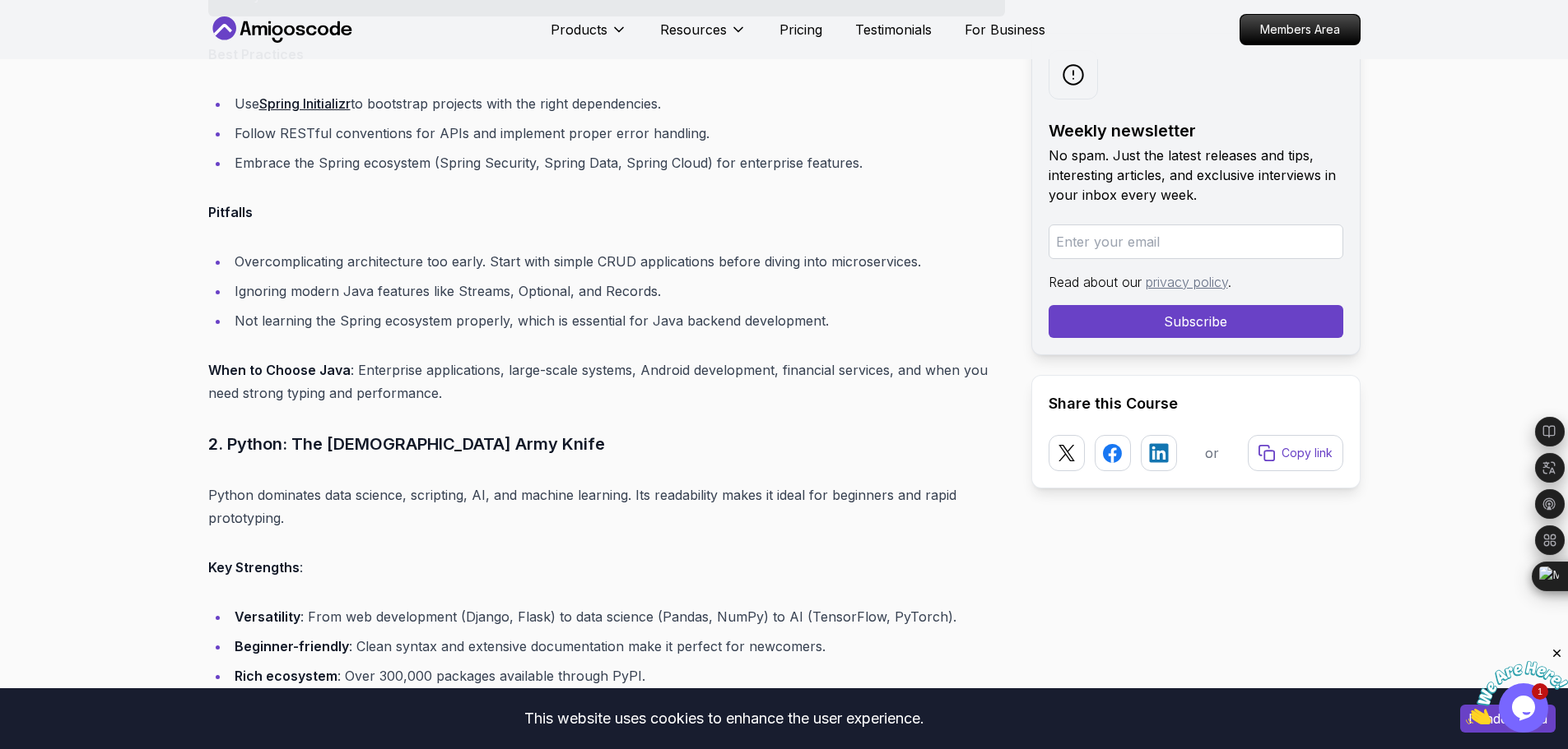
scroll to position [2033, 0]
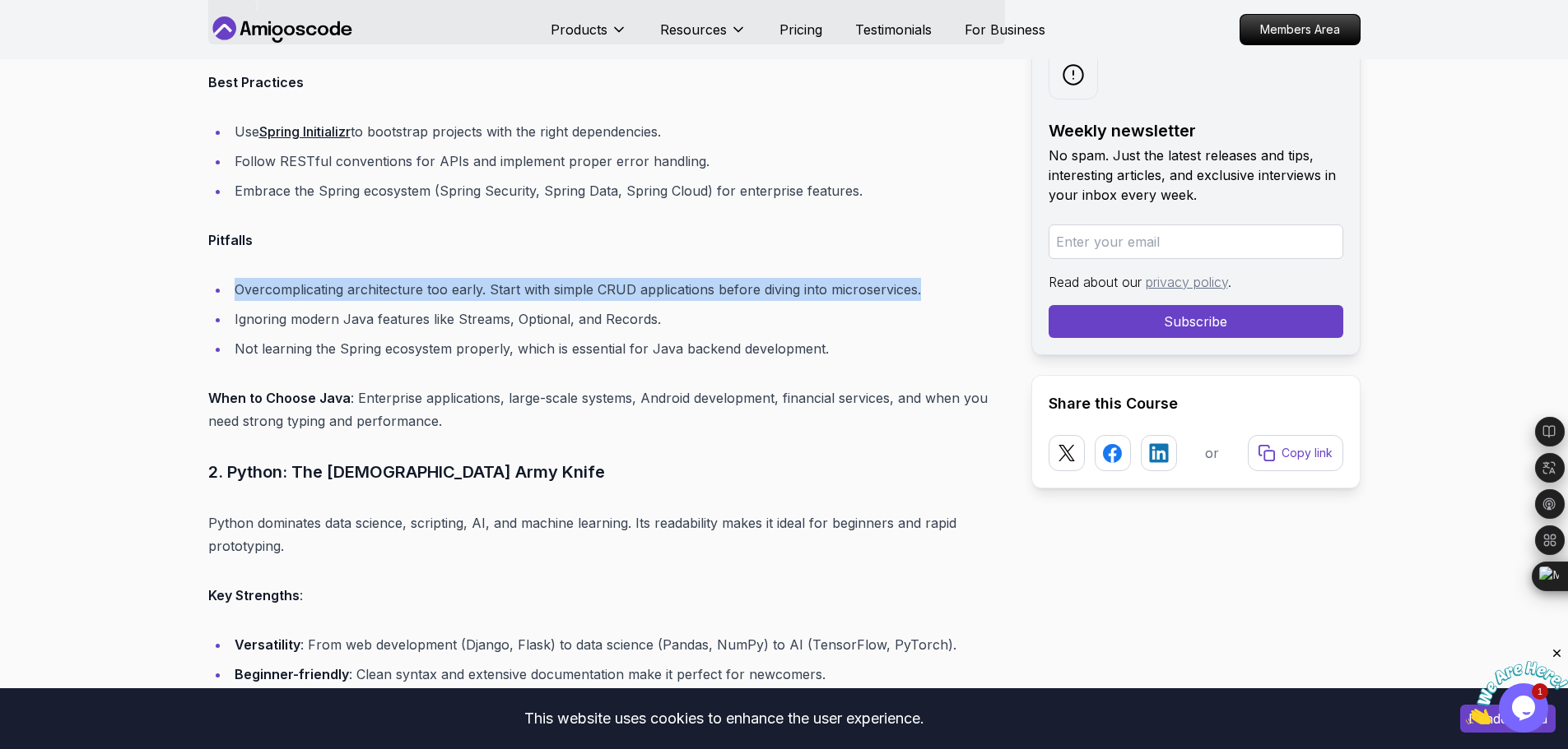
drag, startPoint x: 923, startPoint y: 292, endPoint x: 232, endPoint y: 270, distance: 691.4
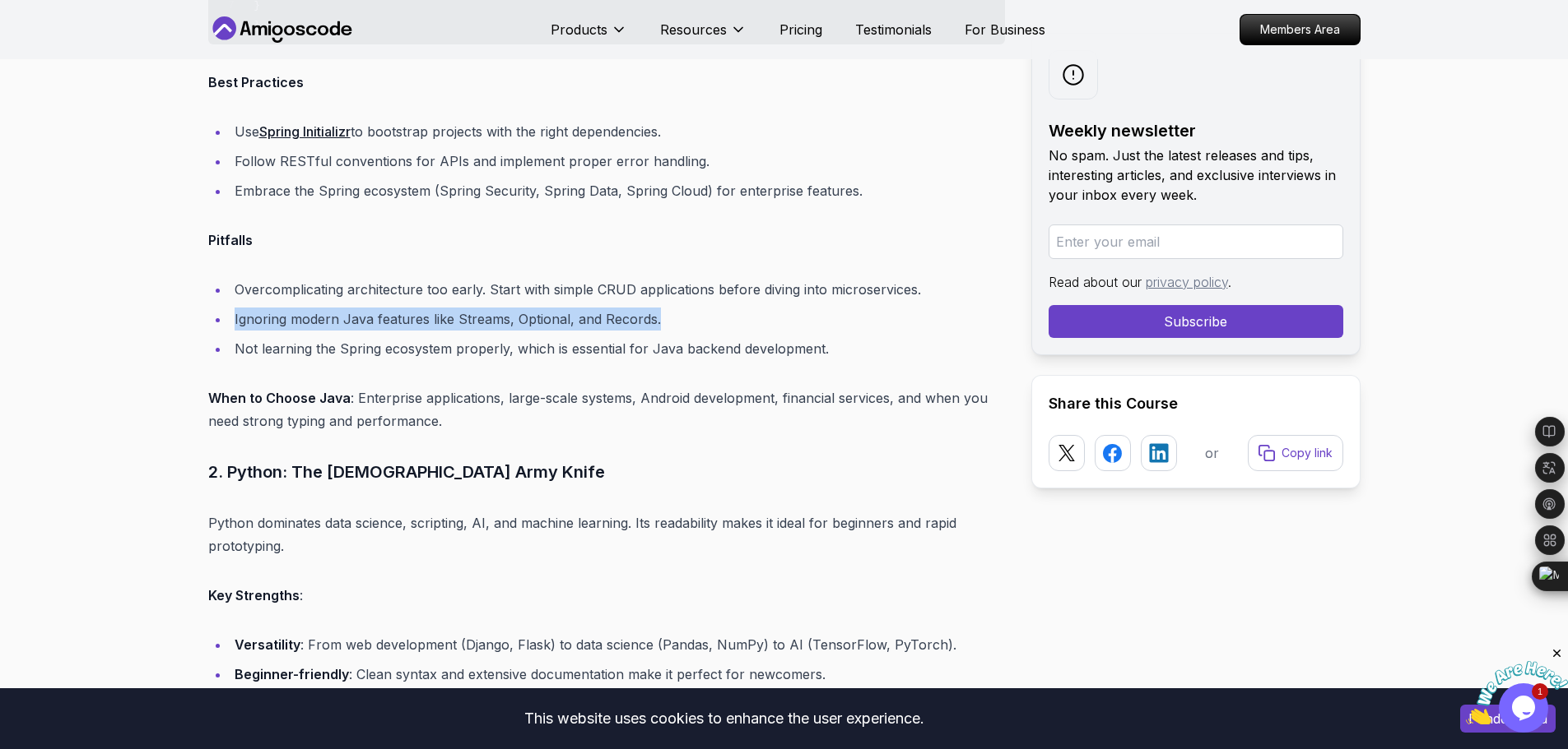
drag, startPoint x: 675, startPoint y: 324, endPoint x: 234, endPoint y: 322, distance: 441.0
click at [234, 322] on li "Ignoring modern Java features like Streams, Optional, and Records." at bounding box center [617, 320] width 776 height 23
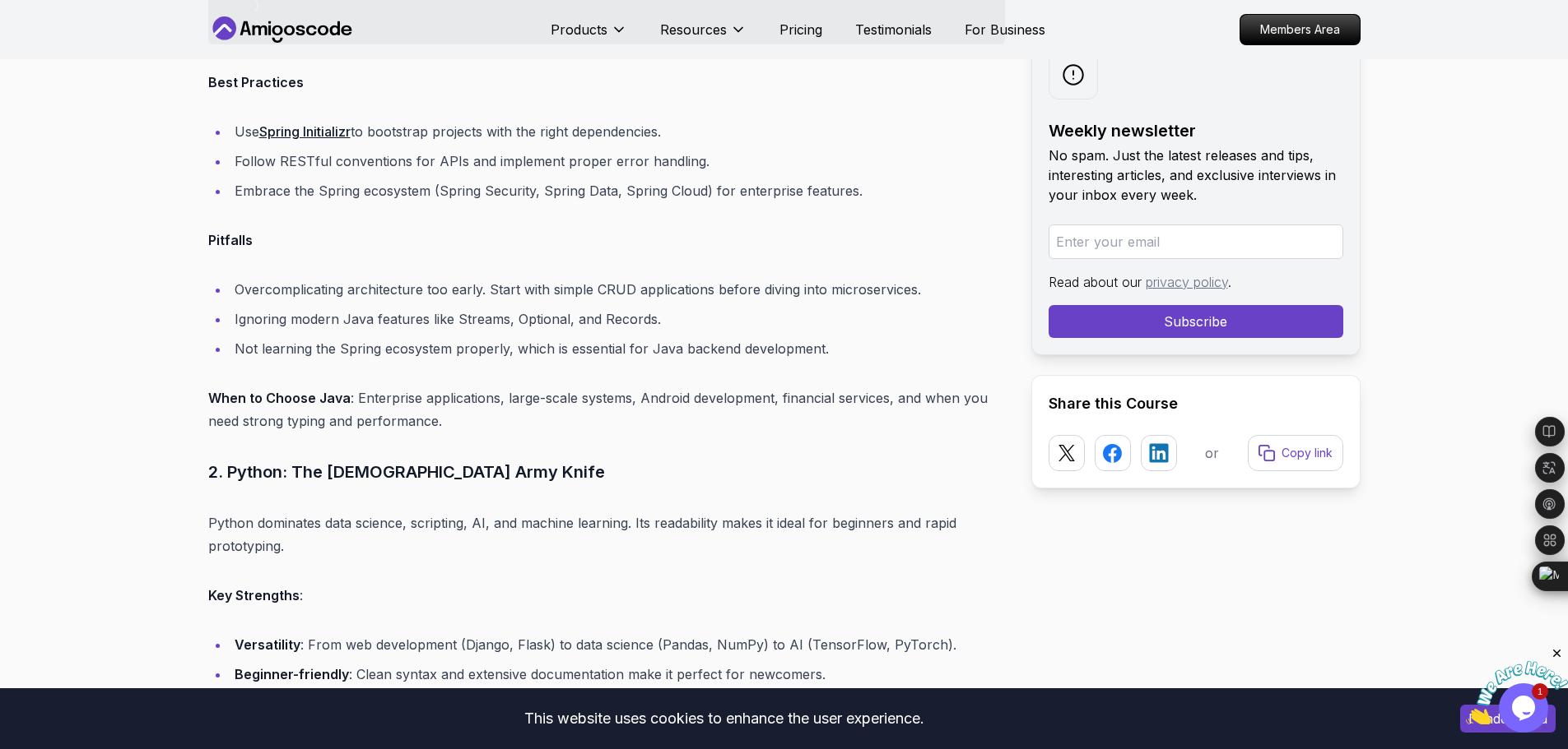
click at [555, 387] on p "When to Choose Java : Enterprise applications, large-scale systems, Android dev…" at bounding box center [607, 409] width 797 height 46
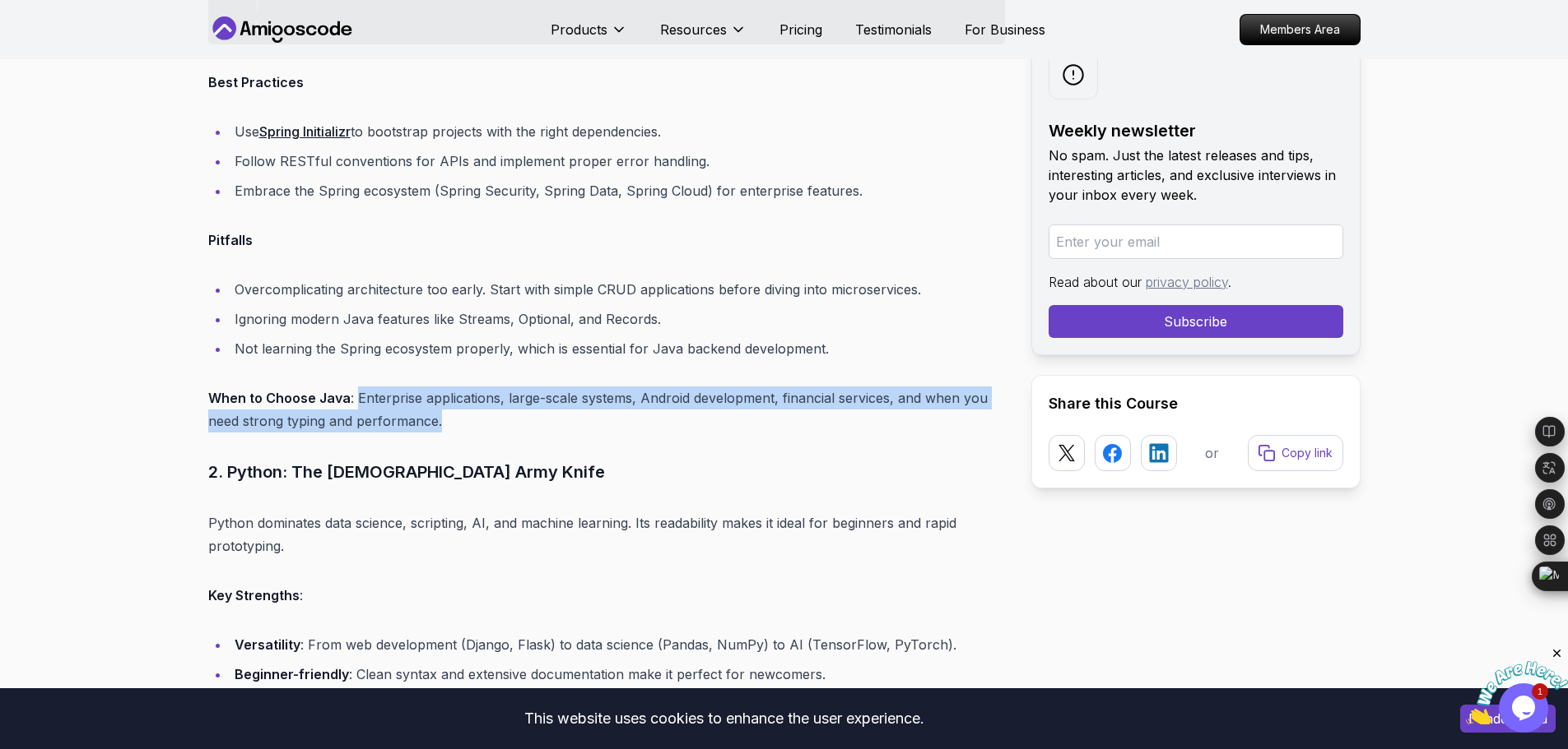
drag, startPoint x: 458, startPoint y: 426, endPoint x: 354, endPoint y: 396, distance: 108.2
click at [354, 396] on p "When to Choose Java : Enterprise applications, large-scale systems, Android dev…" at bounding box center [607, 409] width 797 height 46
click at [496, 427] on p "When to Choose Java : Enterprise applications, large-scale systems, Android dev…" at bounding box center [607, 409] width 797 height 46
drag, startPoint x: 438, startPoint y: 422, endPoint x: 166, endPoint y: 400, distance: 272.9
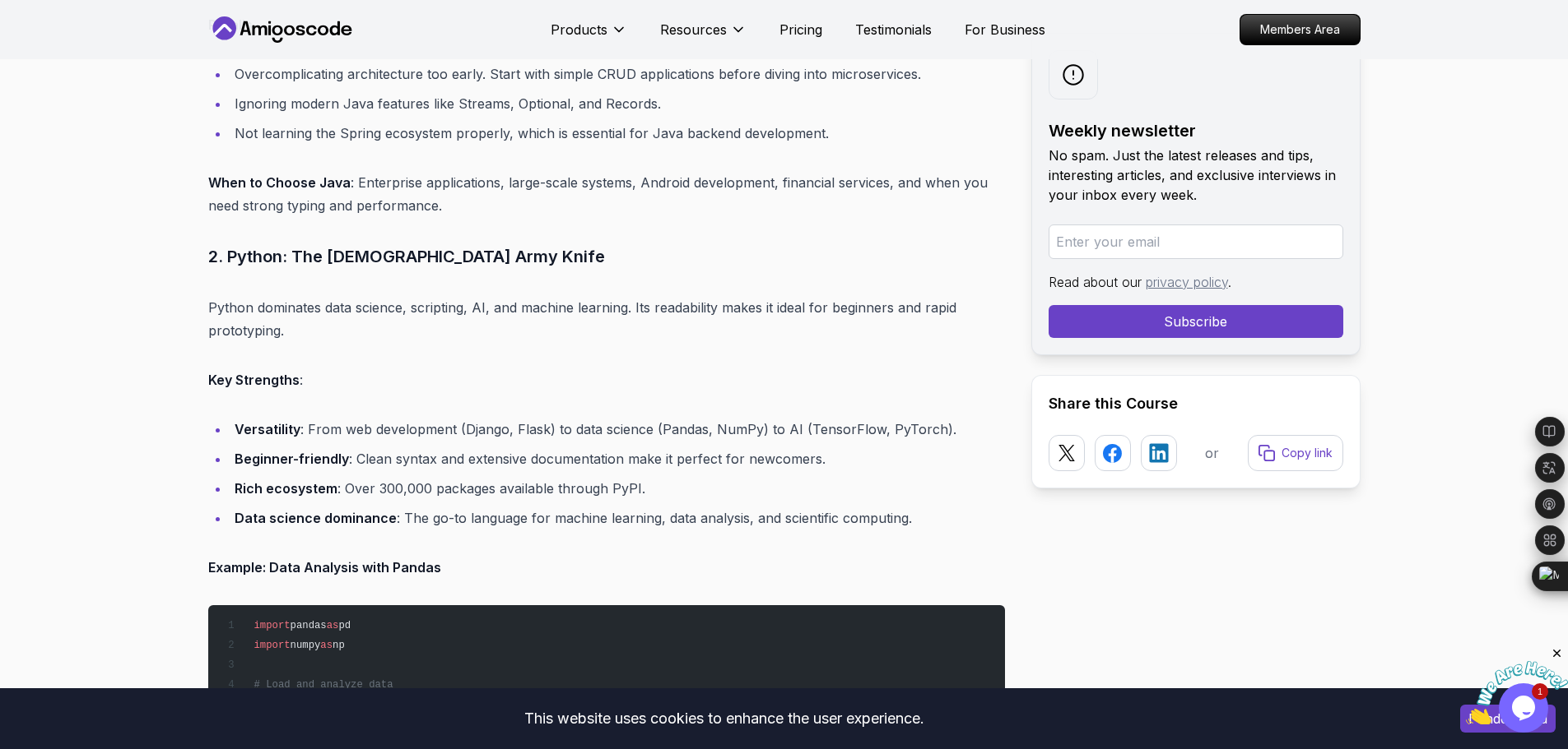
scroll to position [2363, 0]
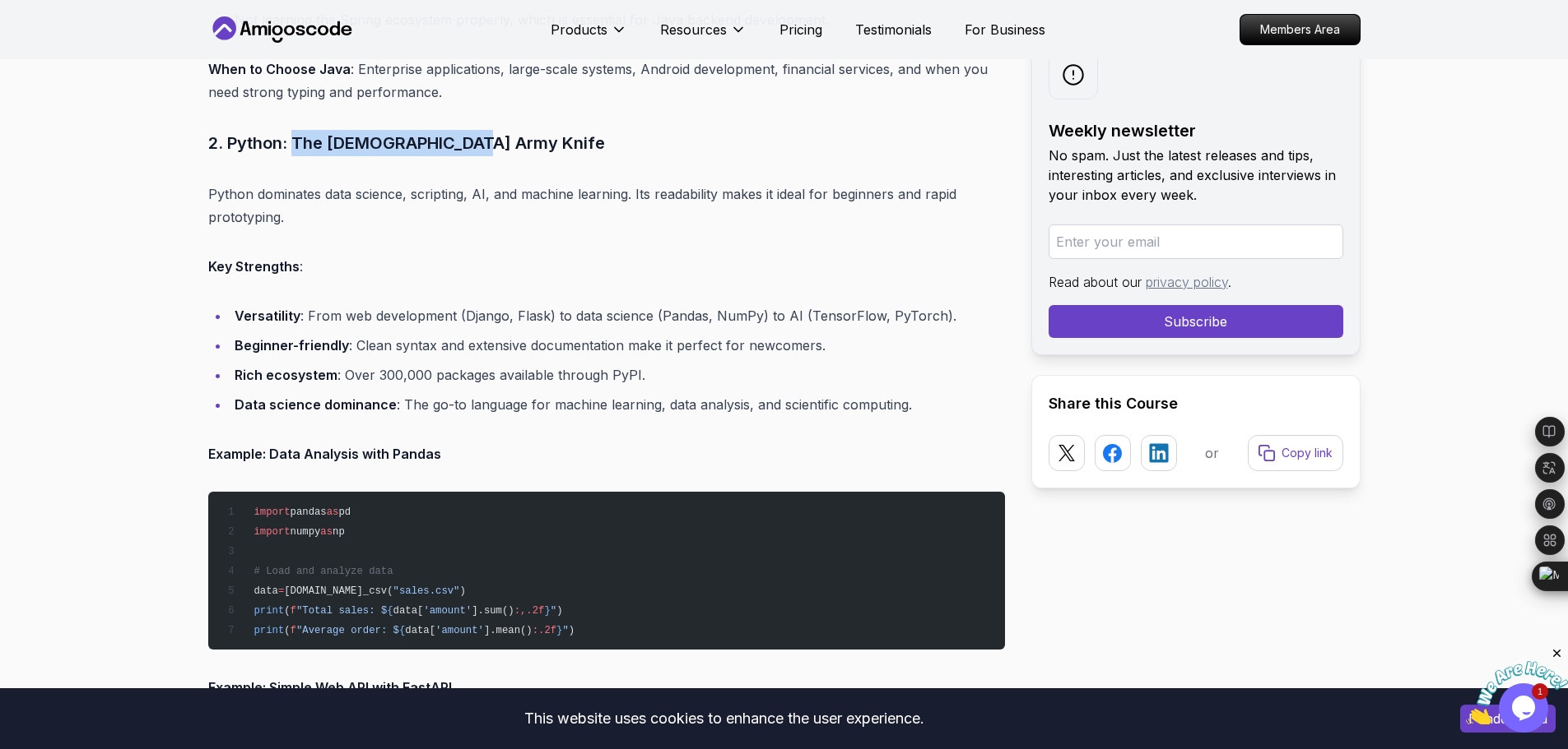
drag, startPoint x: 477, startPoint y: 143, endPoint x: 298, endPoint y: 120, distance: 180.5
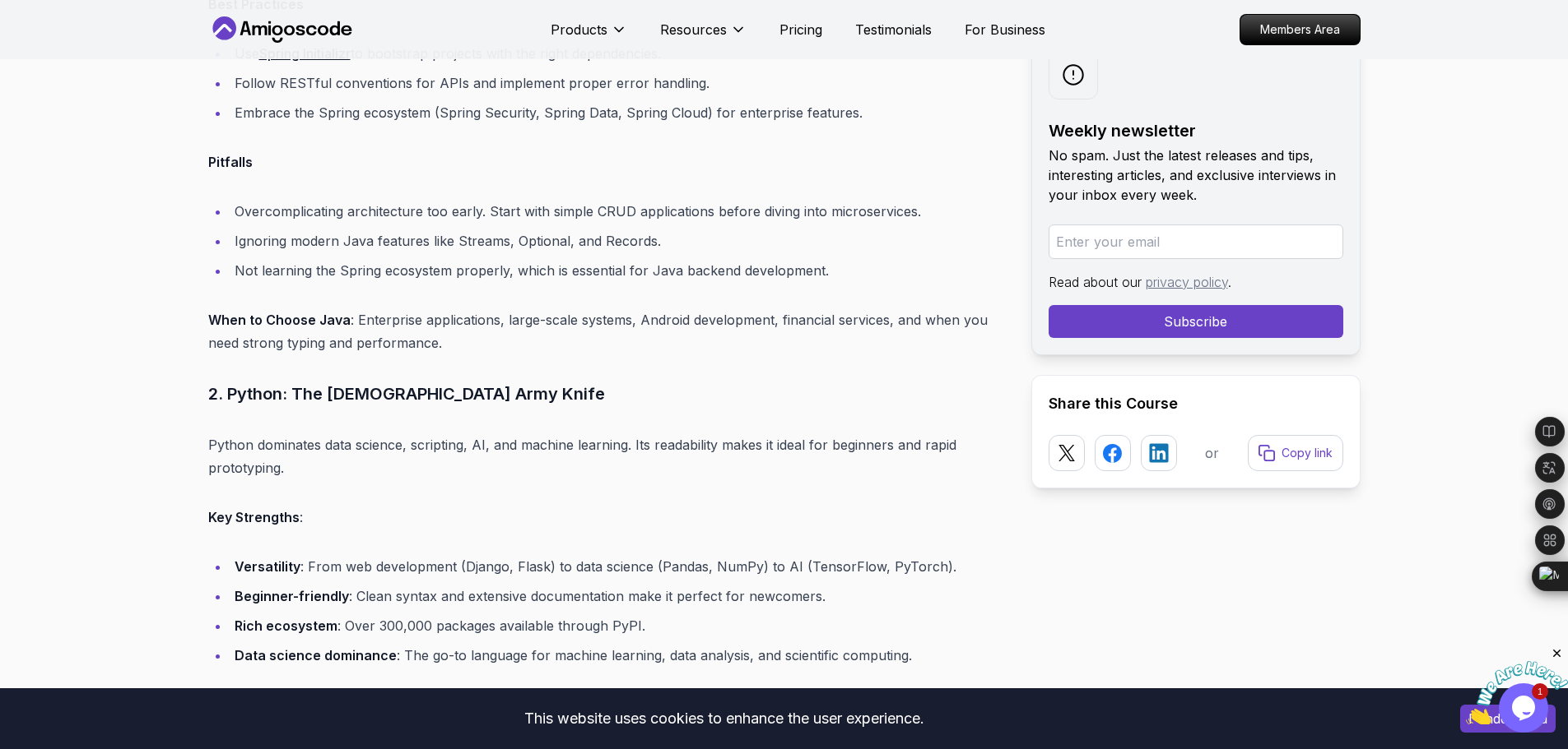
scroll to position [2116, 0]
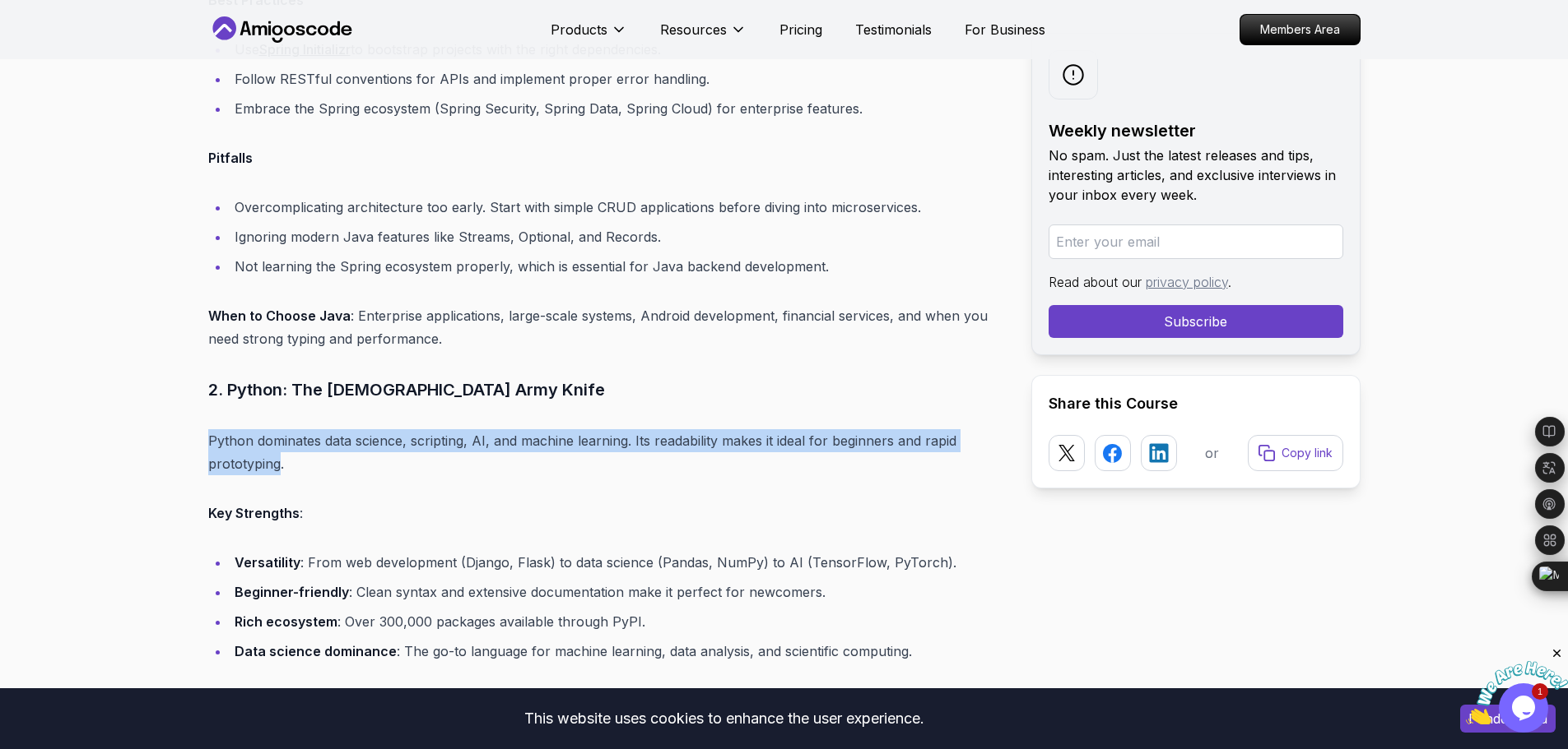
drag, startPoint x: 282, startPoint y: 465, endPoint x: 199, endPoint y: 448, distance: 84.7
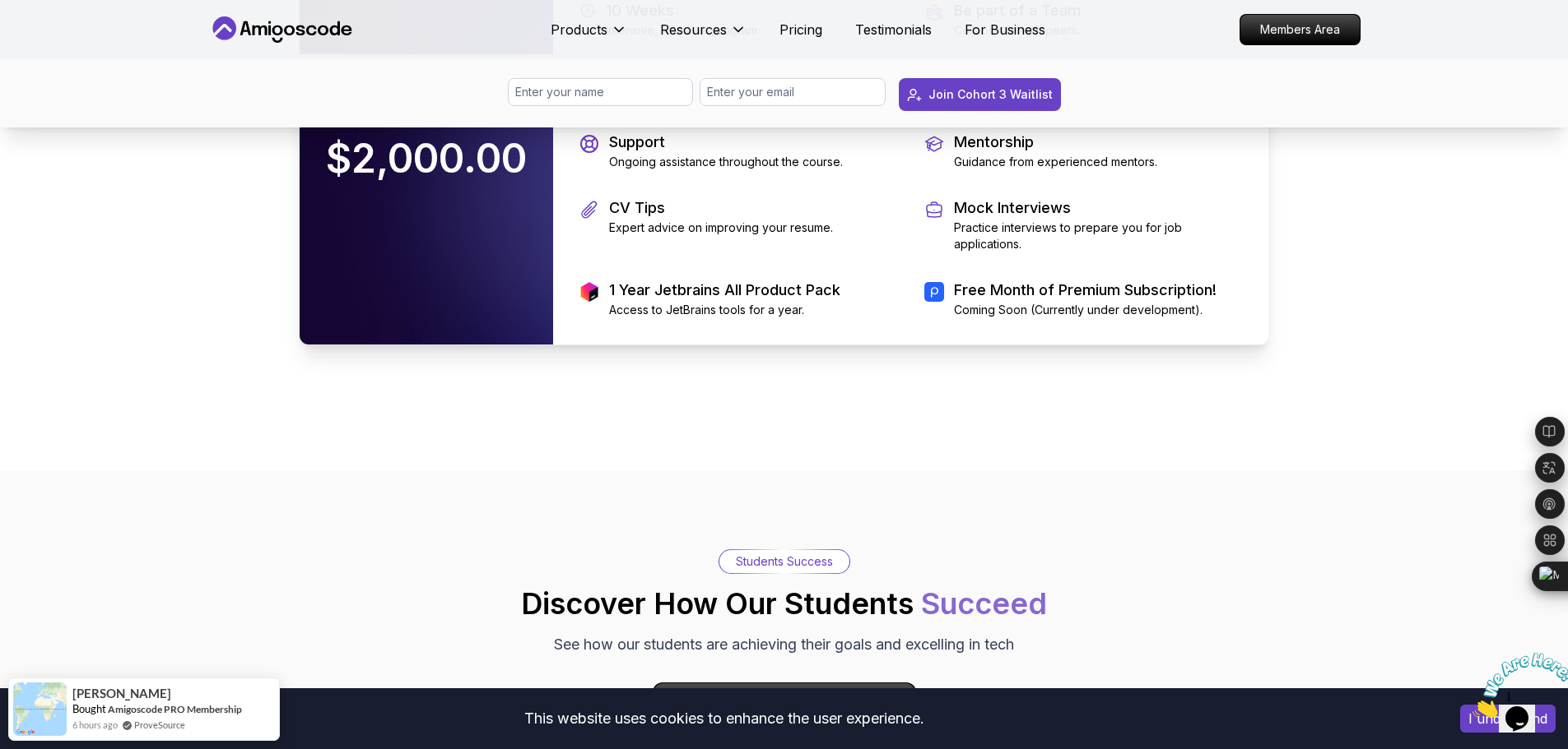
scroll to position [3949, 0]
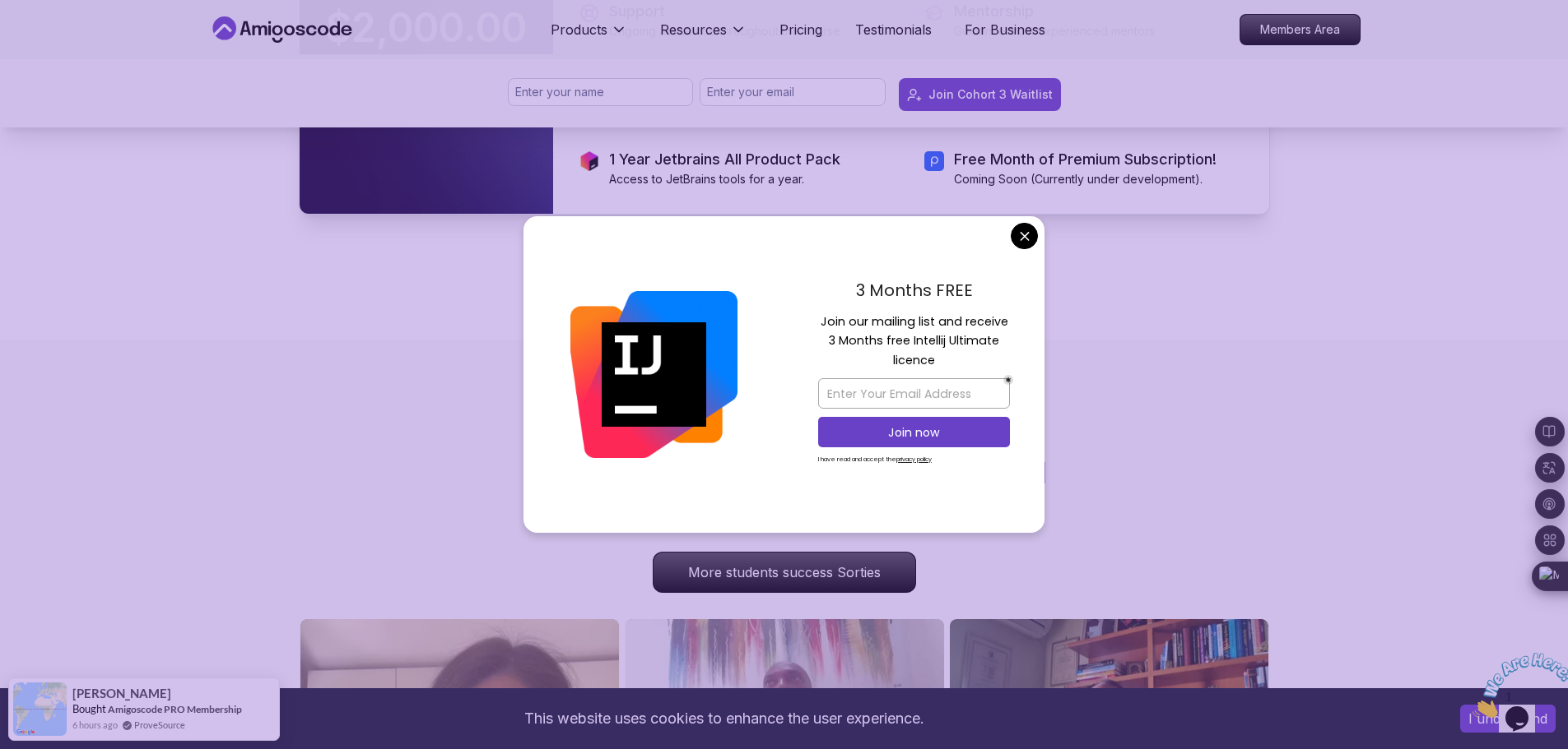
click at [1028, 247] on body "This website uses cookies to enhance the user experience. I understand Products…" at bounding box center [784, 385] width 1568 height 8667
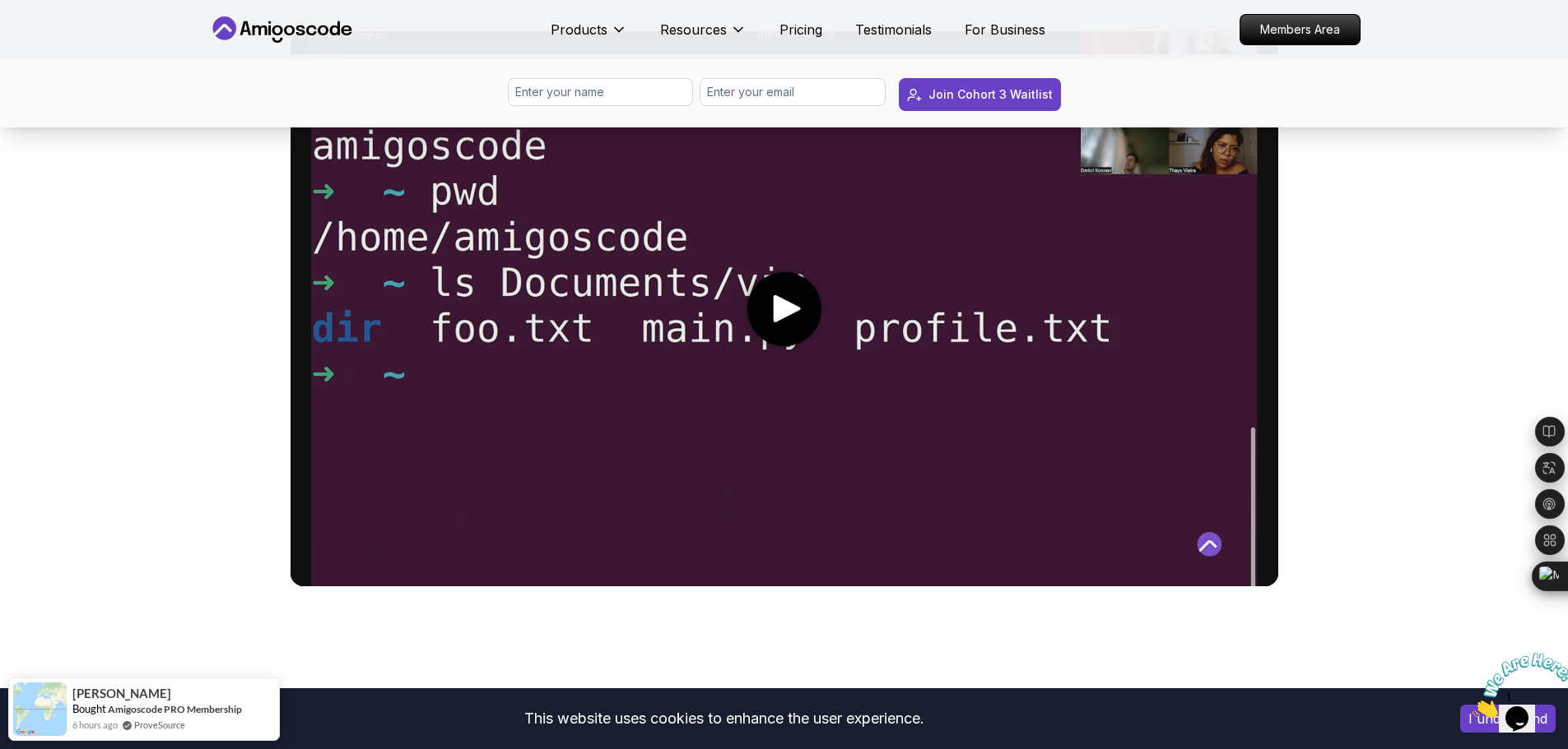
scroll to position [625, 0]
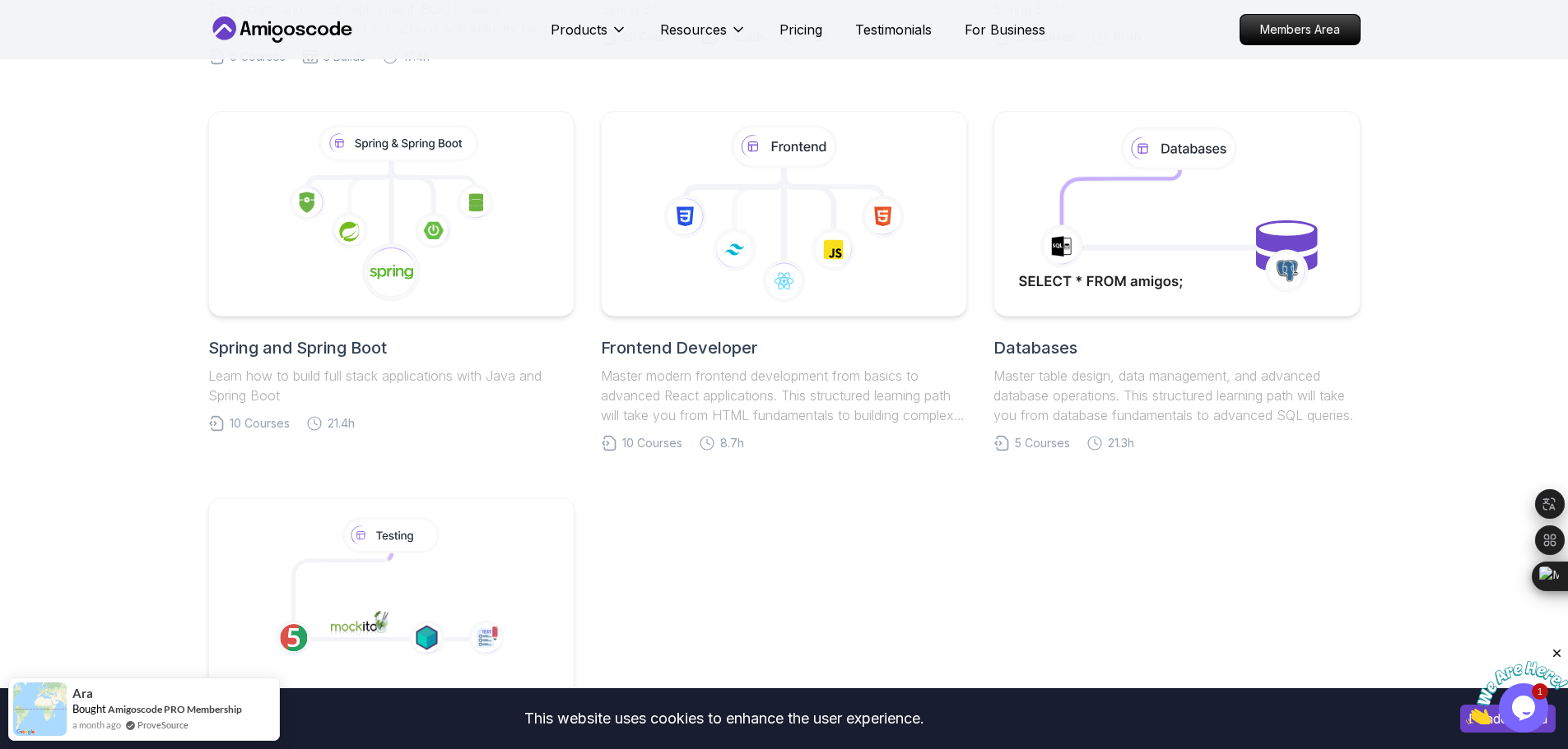
scroll to position [823, 0]
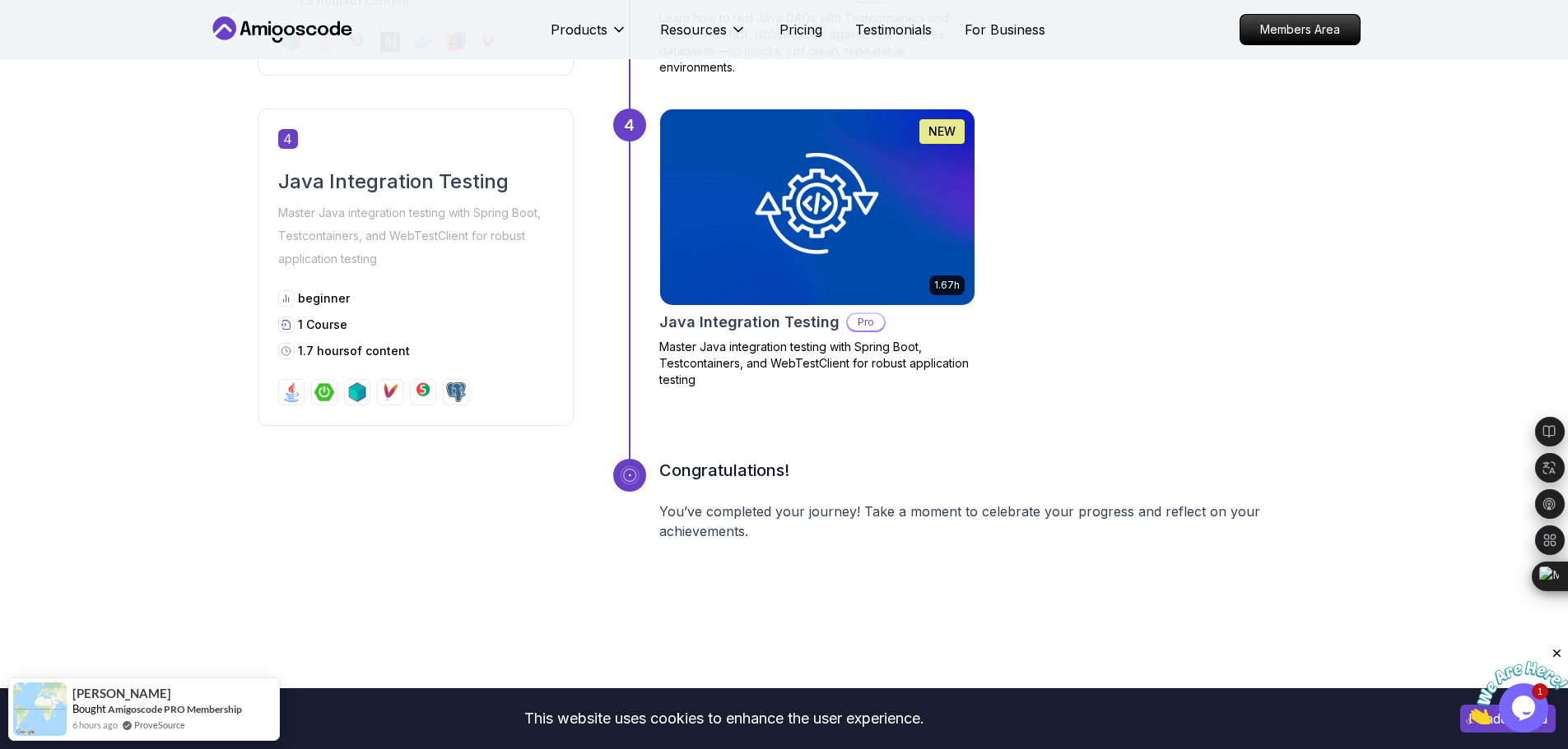
scroll to position [1892, 0]
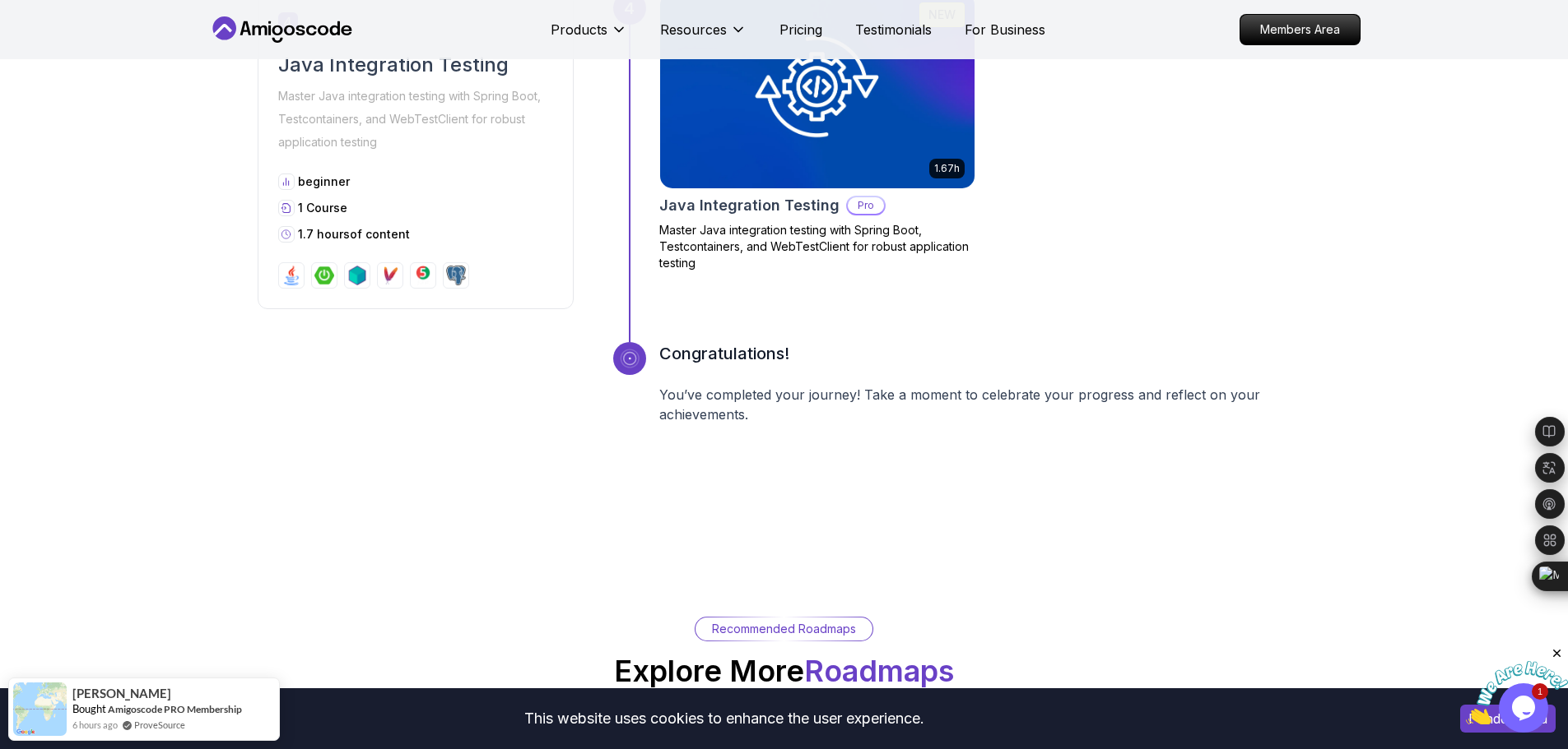
click at [1029, 245] on body "This website uses cookies to enhance the user experience. I understand Products…" at bounding box center [784, 40] width 1568 height 3864
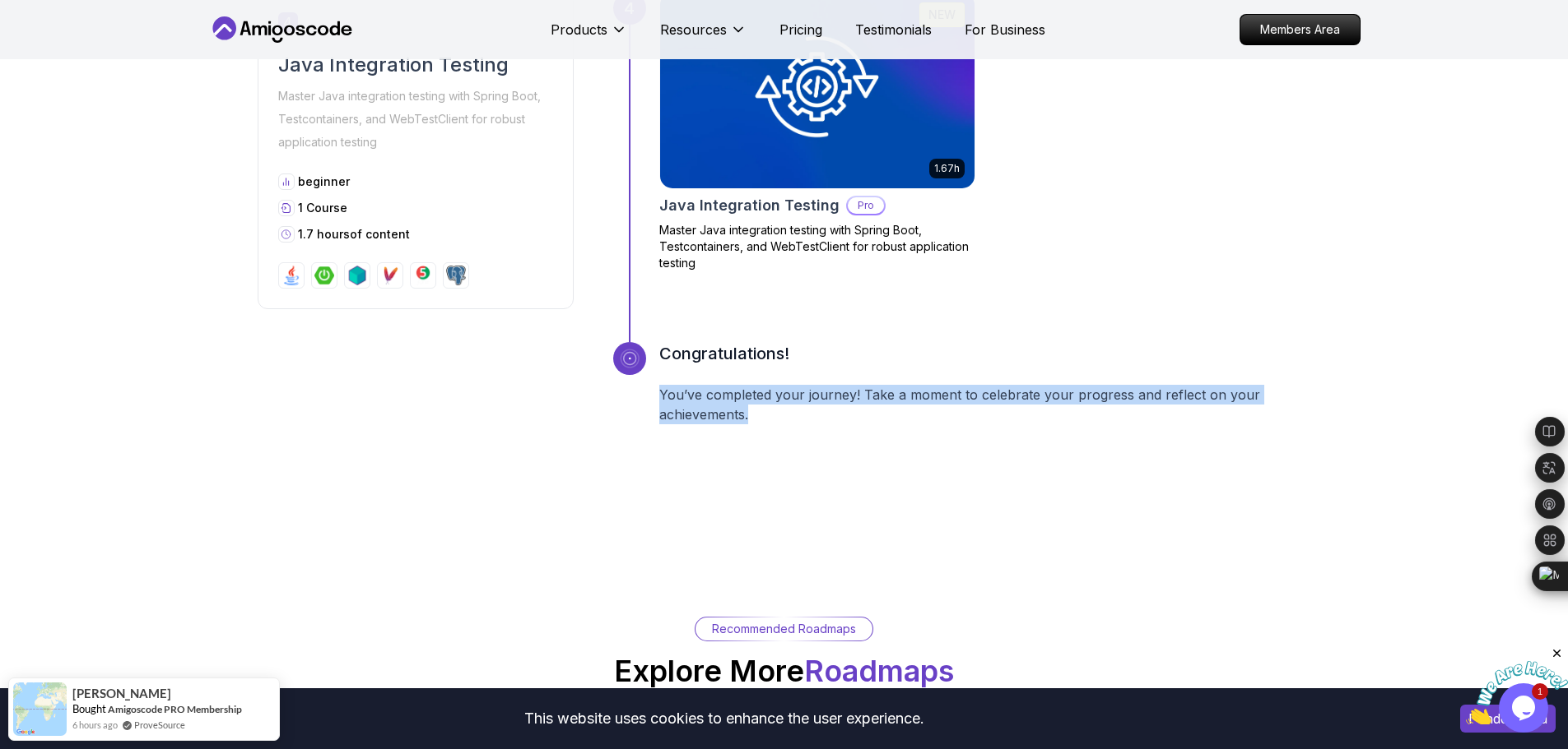
drag, startPoint x: 762, startPoint y: 385, endPoint x: 662, endPoint y: 367, distance: 101.6
click at [662, 385] on p "You’ve completed your journey! Take a moment to celebrate your progress and ref…" at bounding box center [985, 404] width 652 height 40
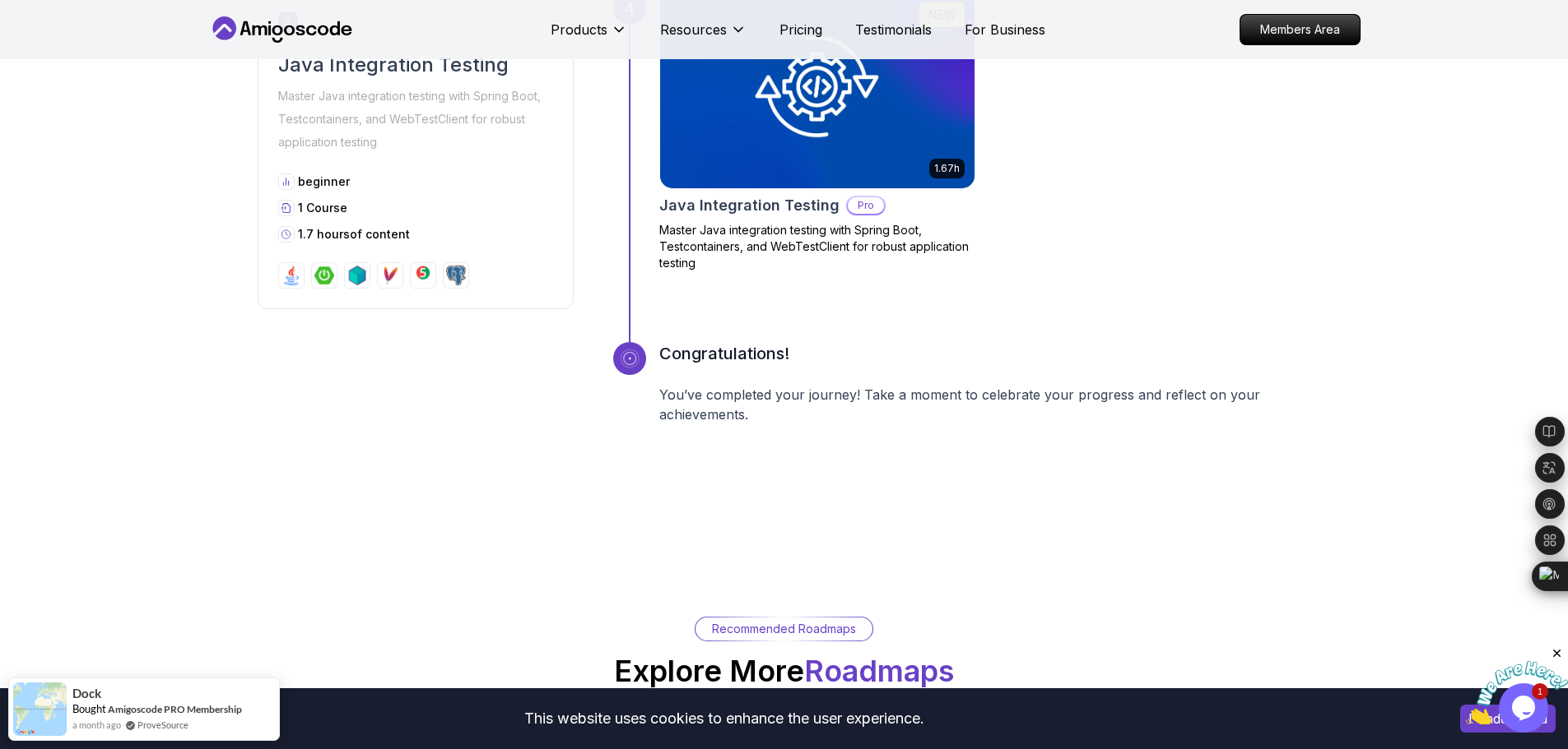
click at [295, 266] on img at bounding box center [292, 276] width 19 height 19
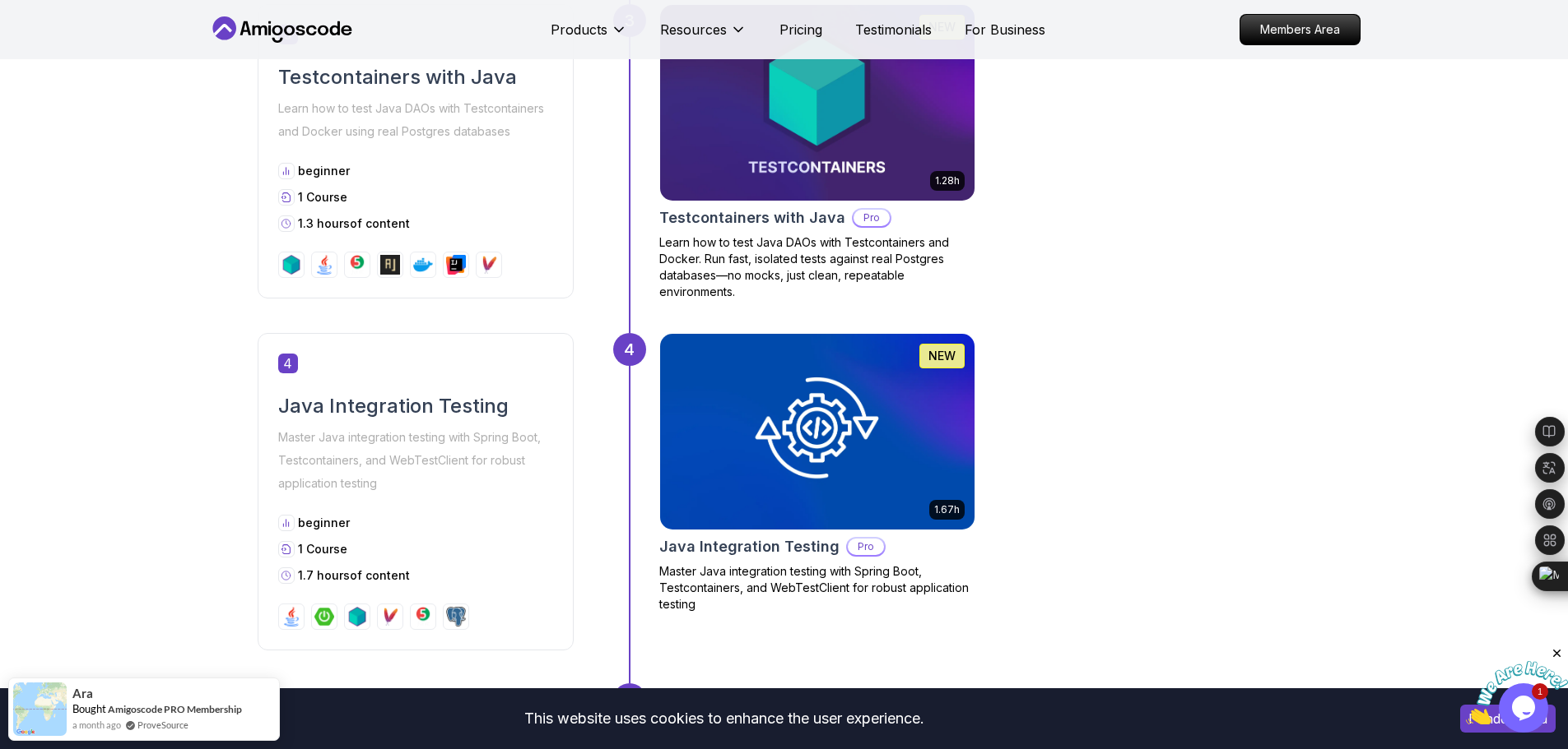
scroll to position [1563, 0]
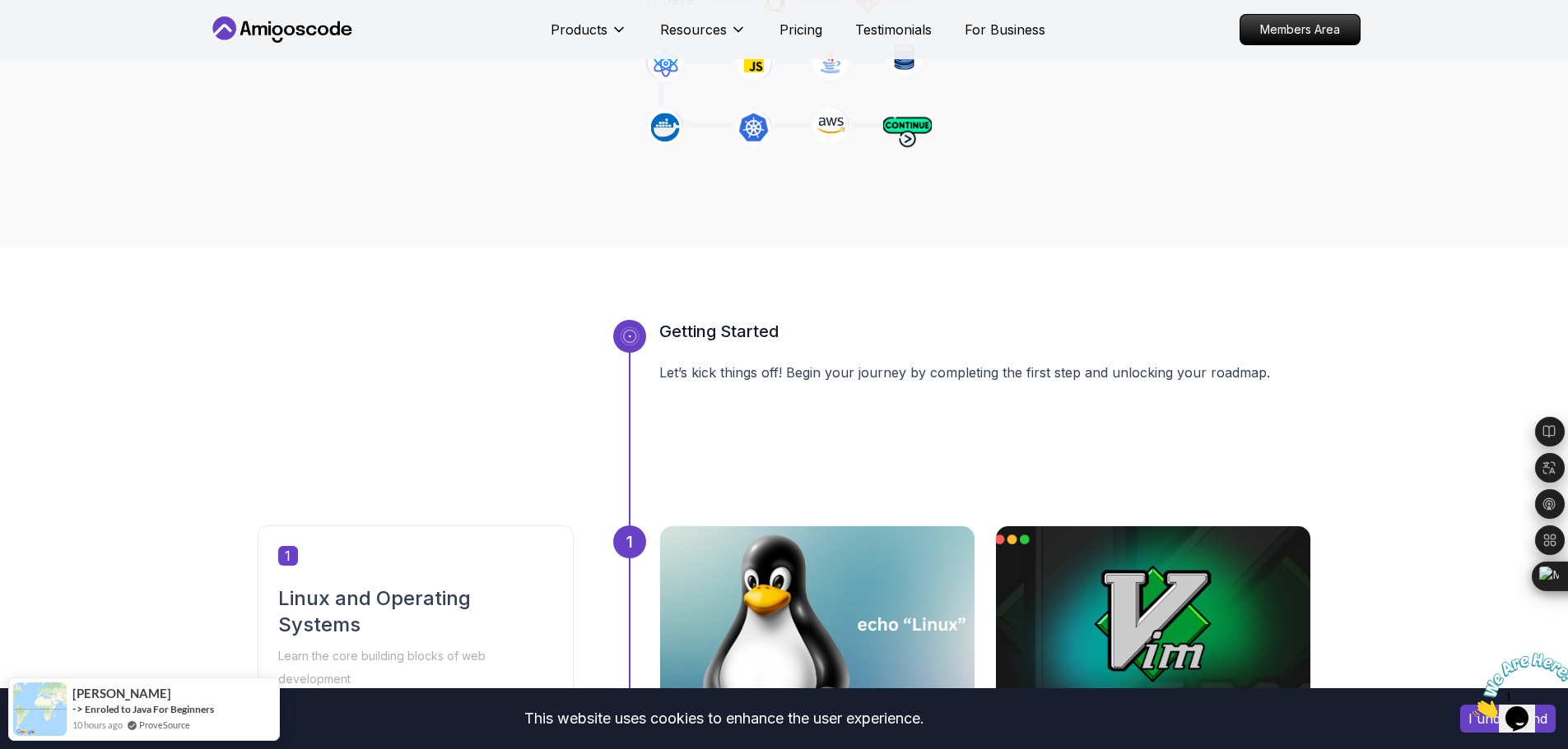
scroll to position [329, 0]
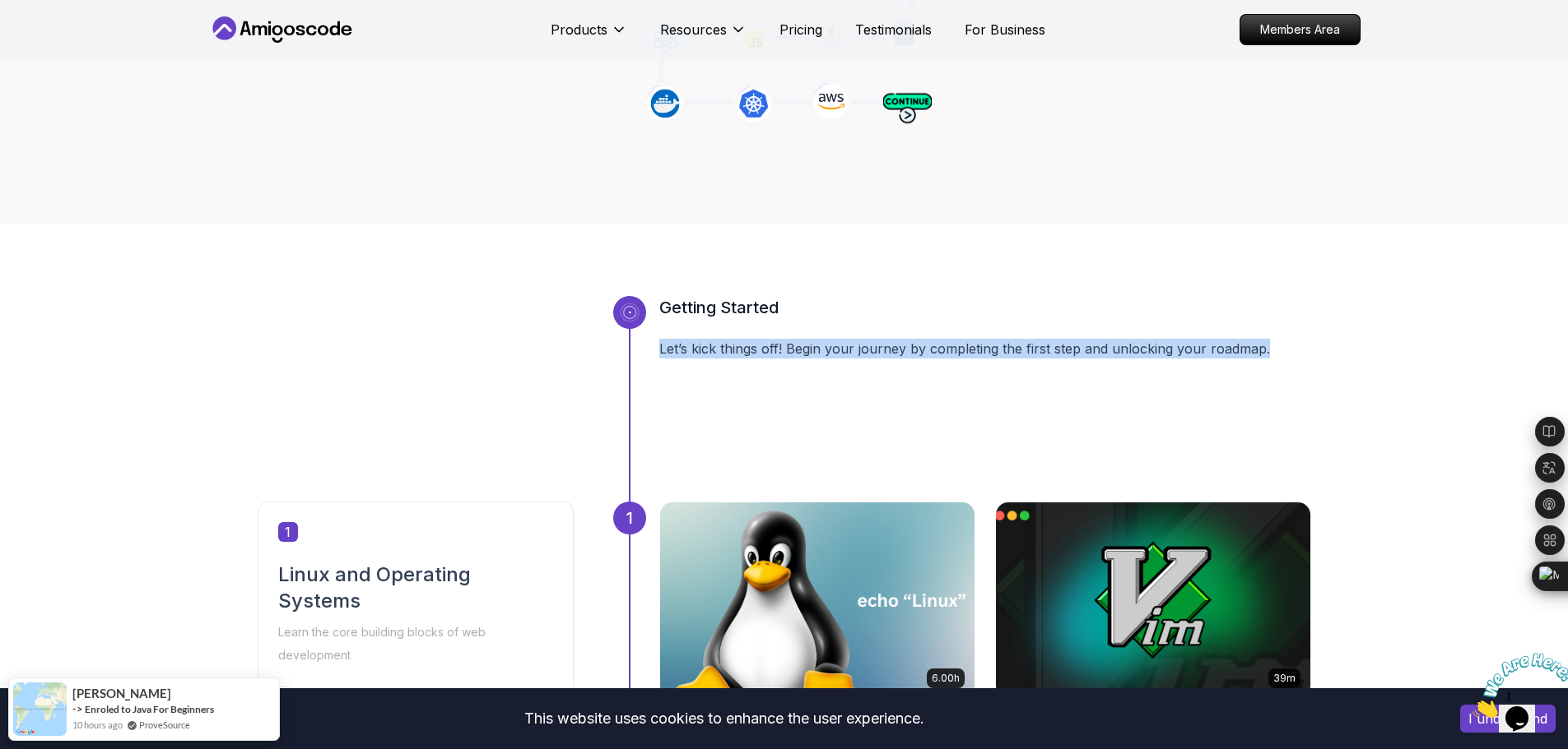
drag, startPoint x: 1272, startPoint y: 339, endPoint x: 654, endPoint y: 340, distance: 618.0
click at [654, 340] on div "Getting Started Let’s kick things off! Begin your journey by completing the fir…" at bounding box center [962, 399] width 698 height 206
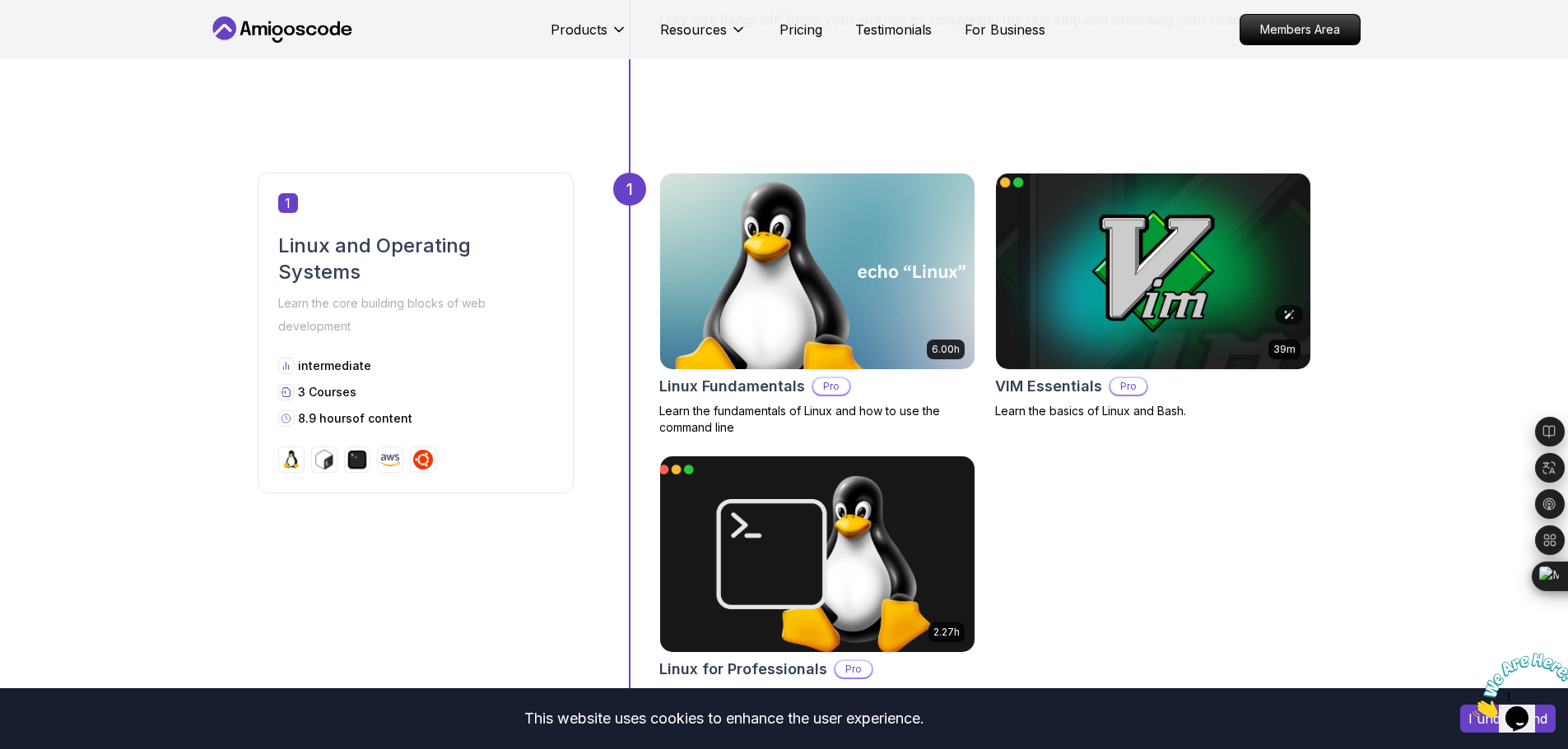
scroll to position [740, 0]
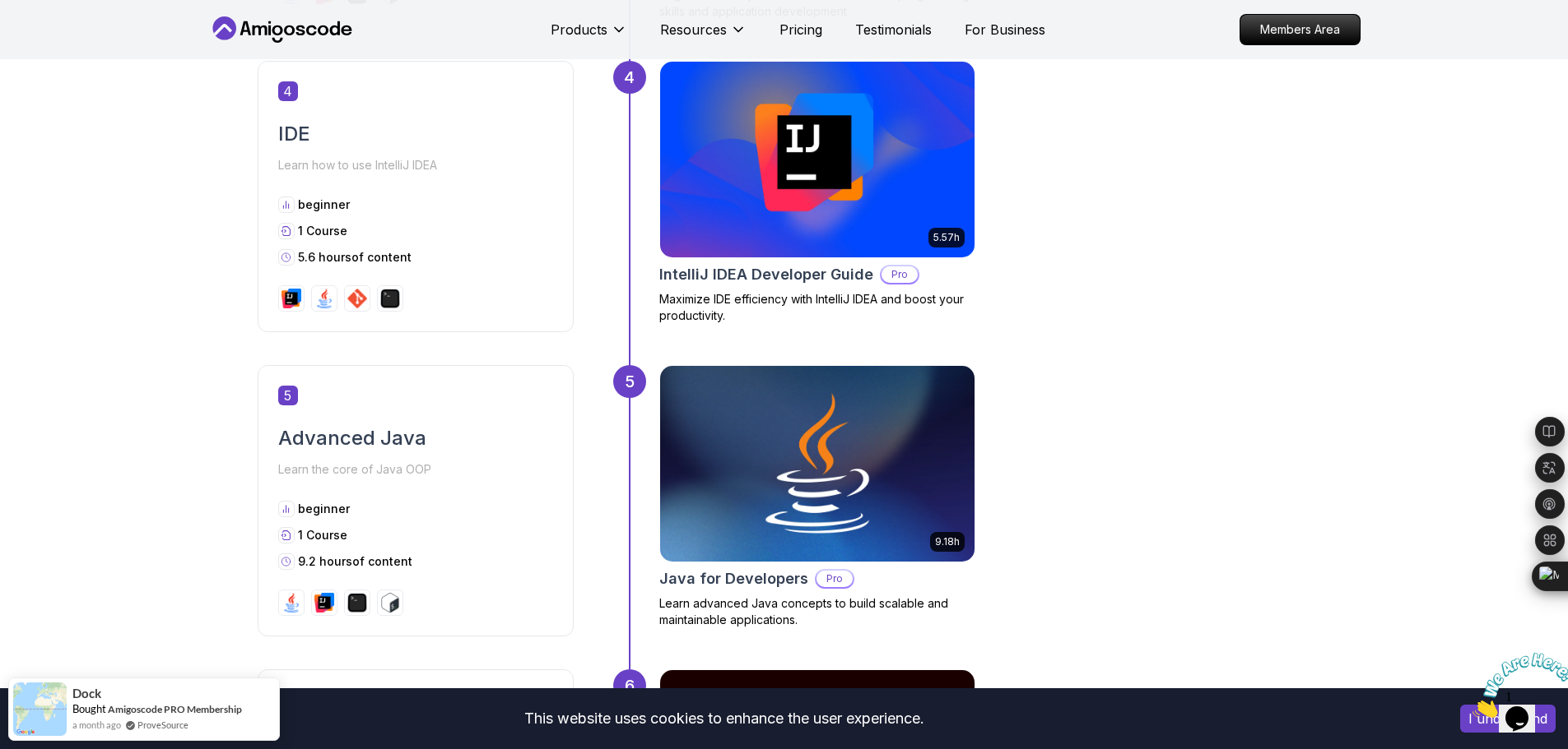
scroll to position [2057, 0]
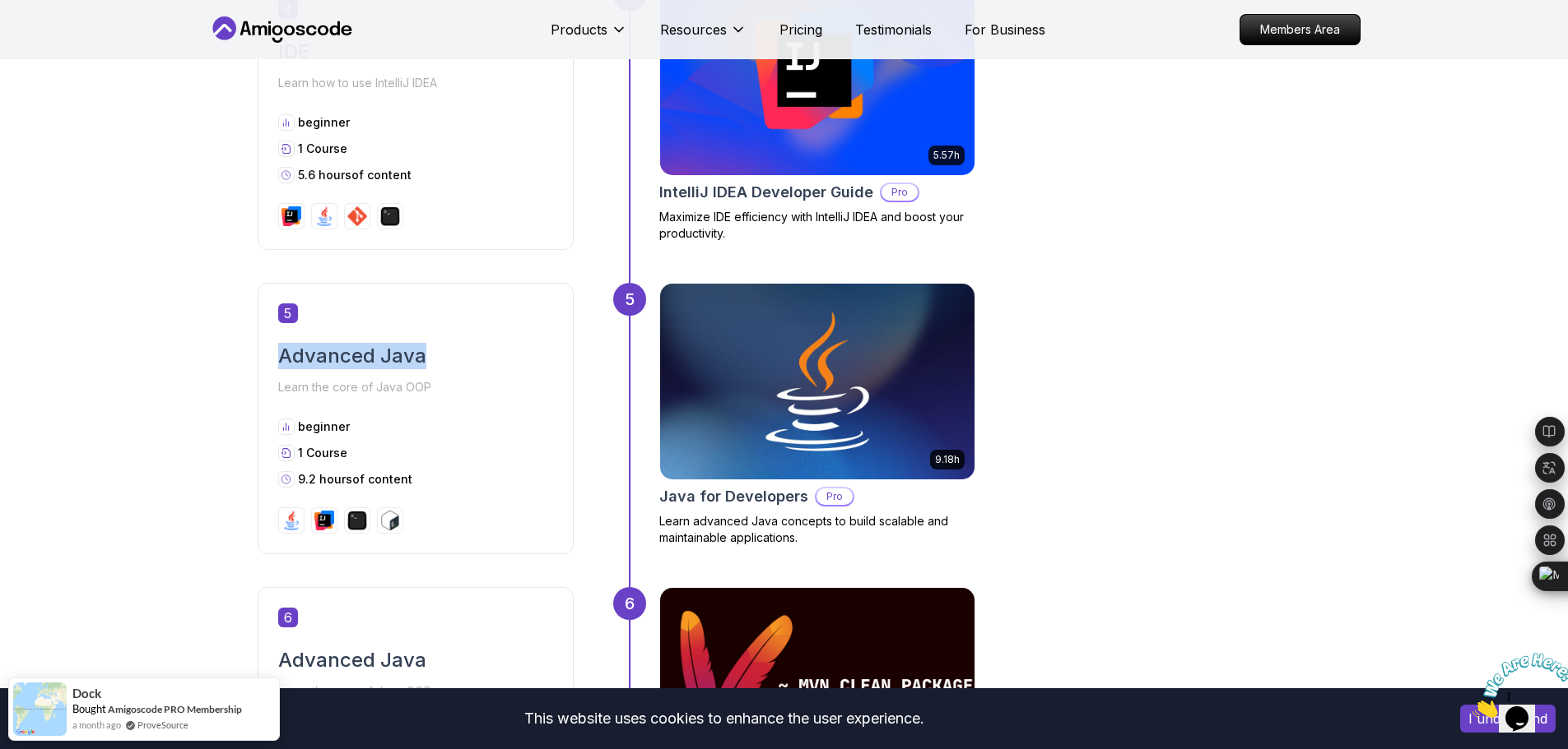
drag, startPoint x: 433, startPoint y: 357, endPoint x: 234, endPoint y: 366, distance: 199.2
drag, startPoint x: 169, startPoint y: 438, endPoint x: 169, endPoint y: 426, distance: 12.0
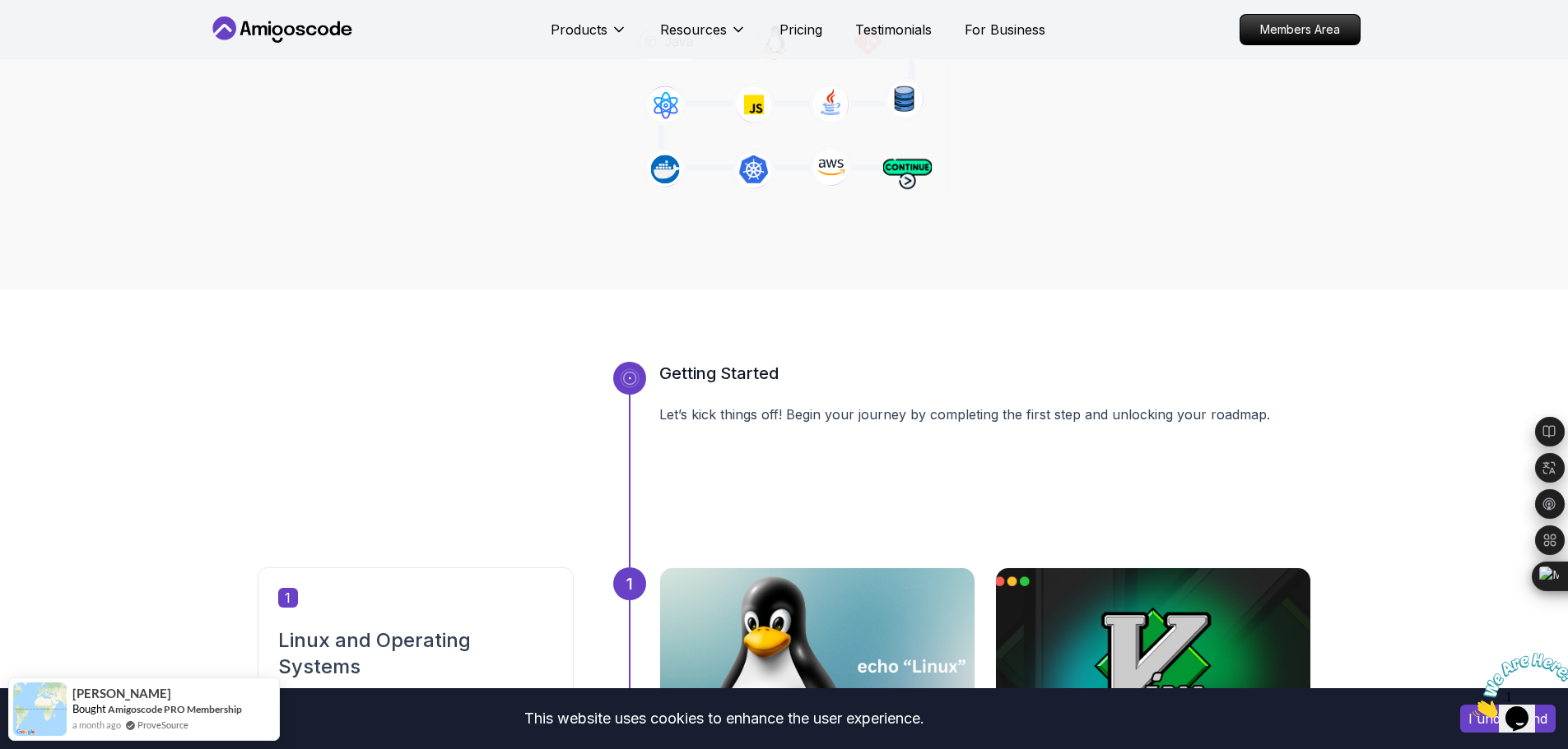
scroll to position [221, 0]
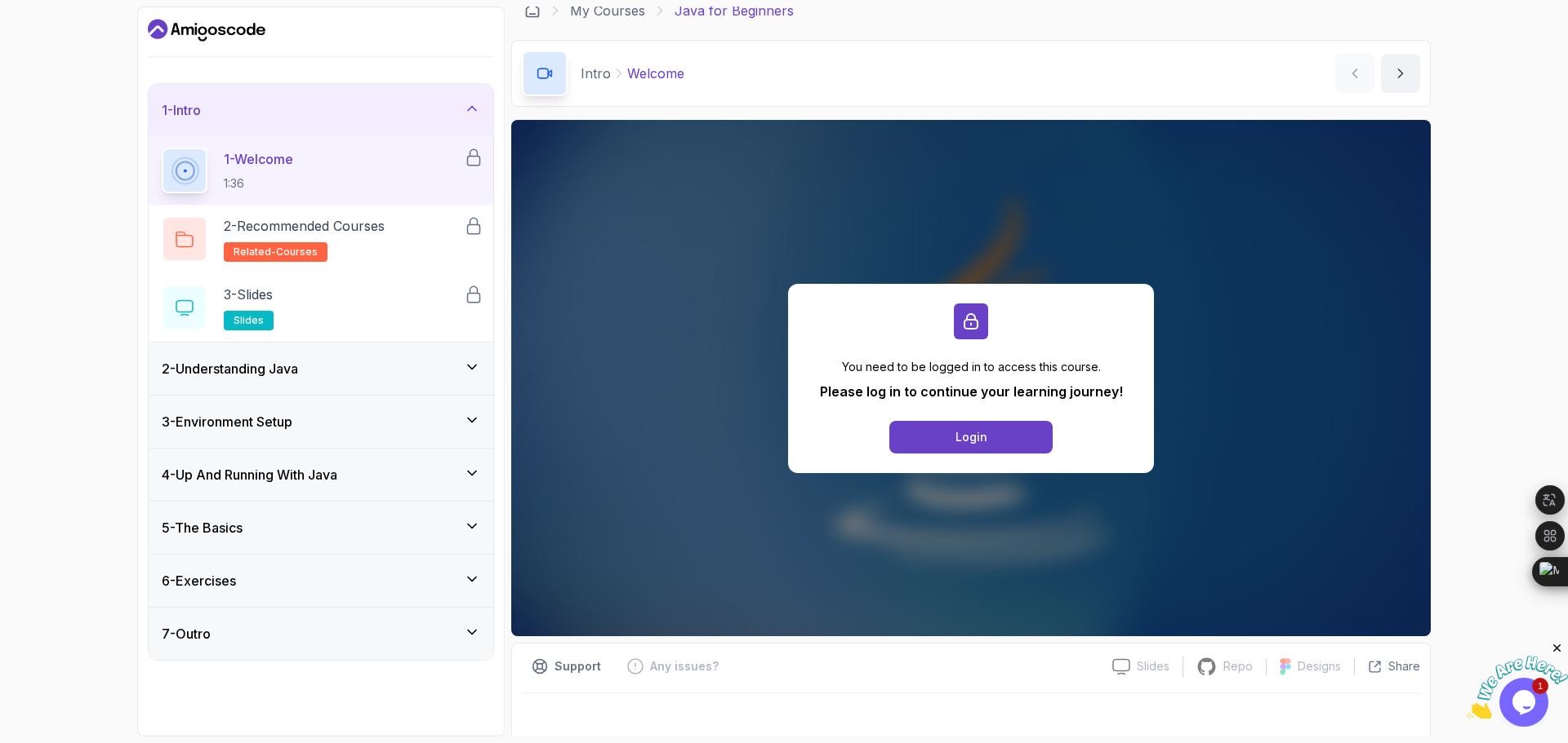
scroll to position [25, 0]
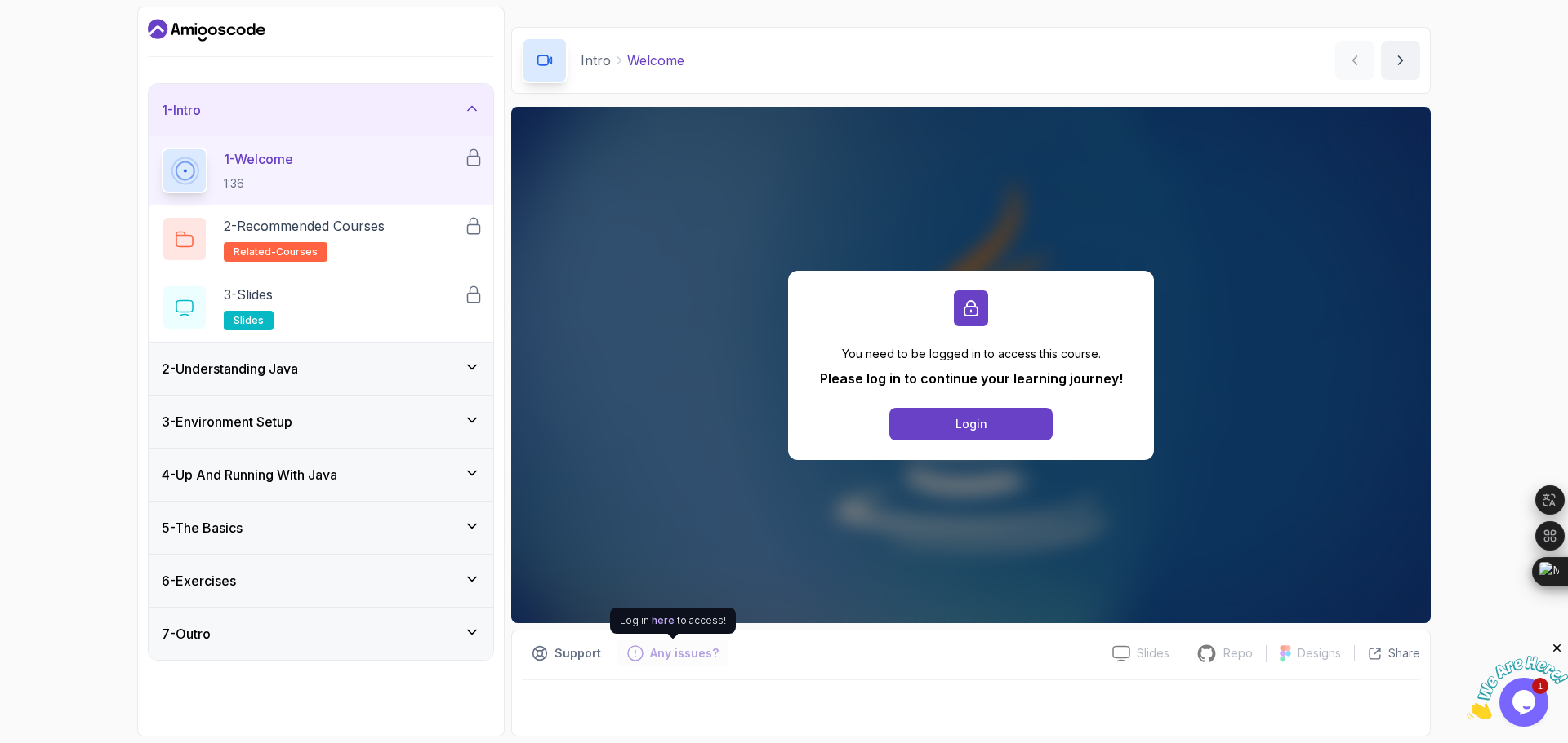
click at [670, 663] on div "Any issues?" at bounding box center [672, 653] width 111 height 26
click at [335, 376] on div "2 - Understanding Java" at bounding box center [321, 369] width 318 height 19
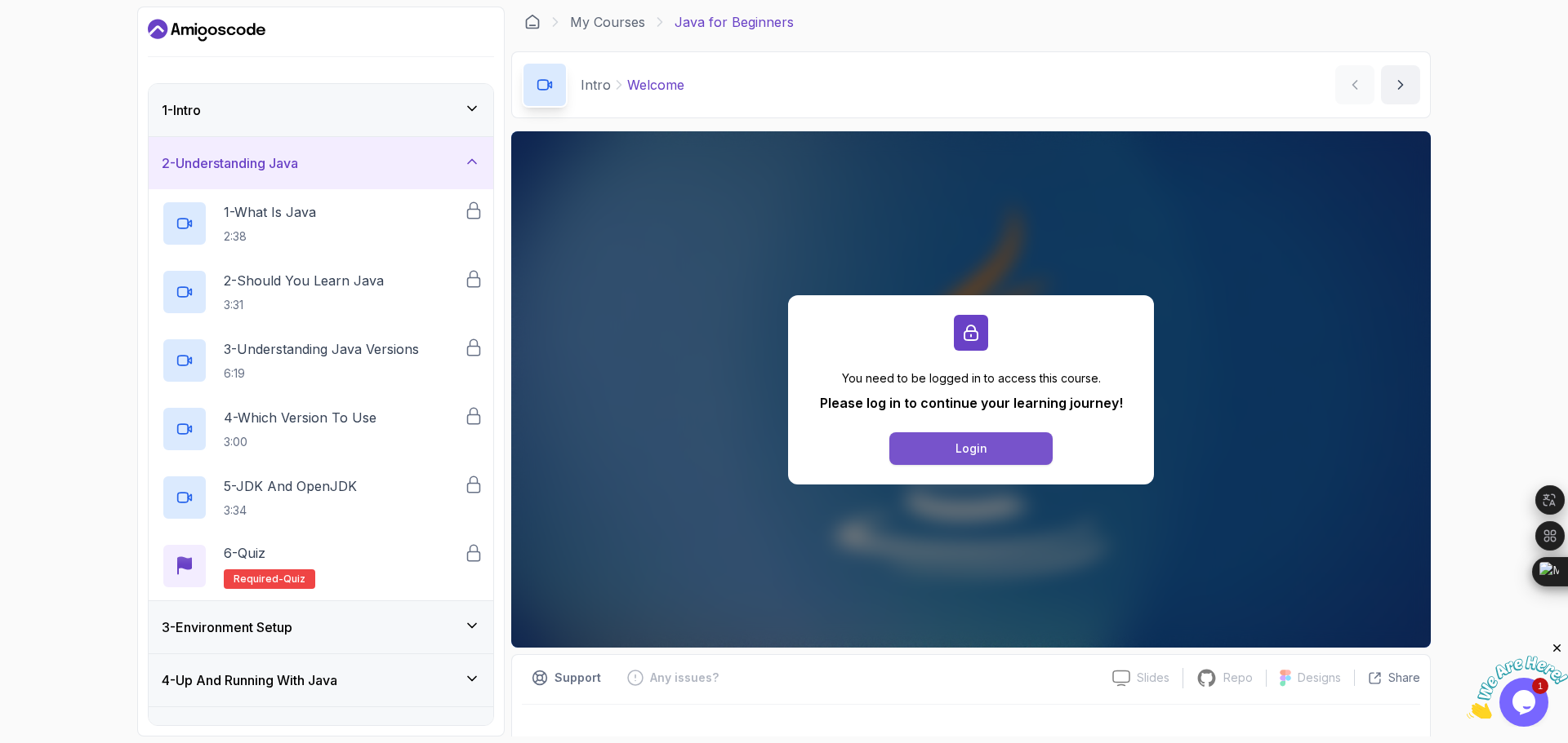
scroll to position [0, 0]
click at [974, 454] on div "Login" at bounding box center [971, 449] width 32 height 16
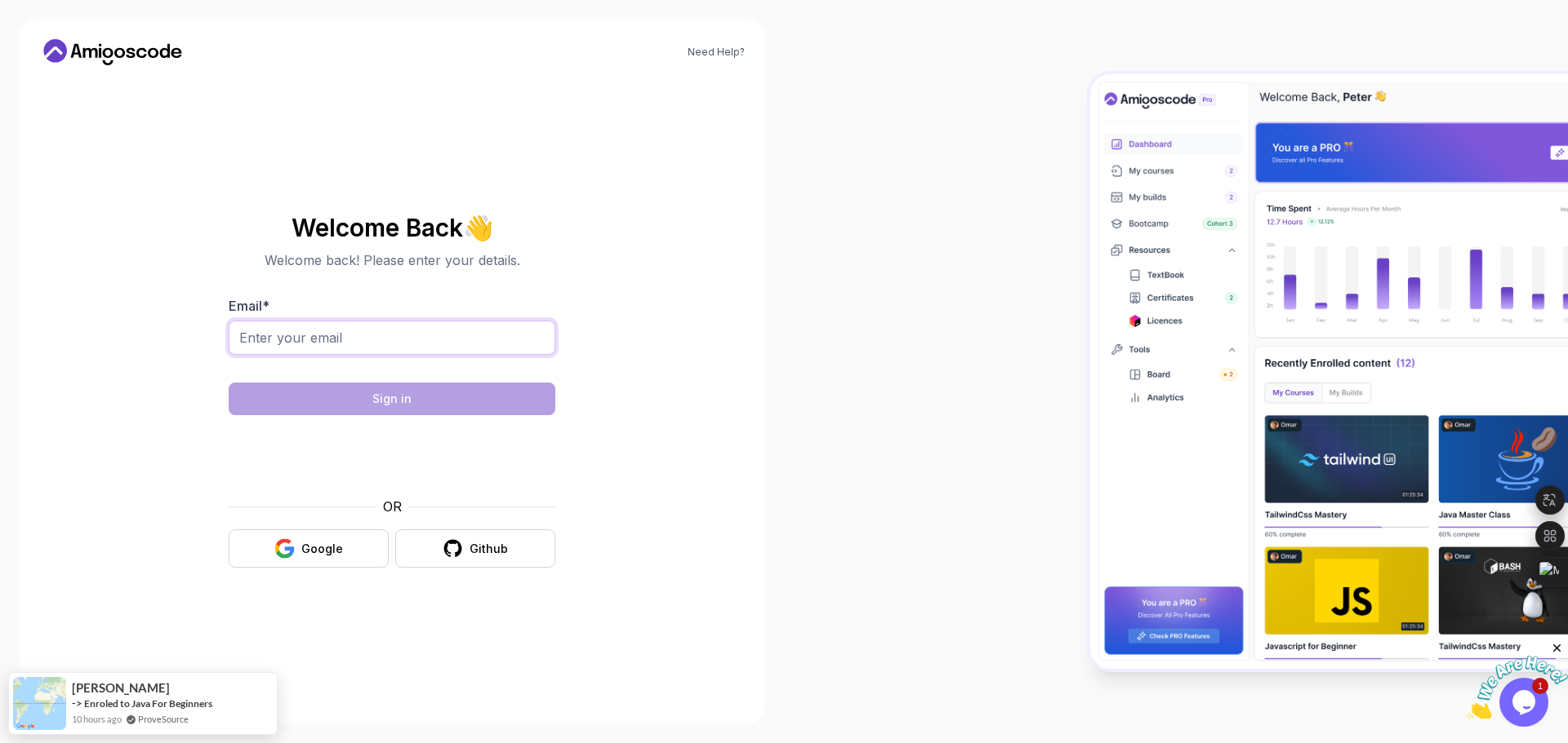
click at [360, 349] on input "Email *" at bounding box center [392, 338] width 327 height 35
type input "[EMAIL_ADDRESS][DOMAIN_NAME]"
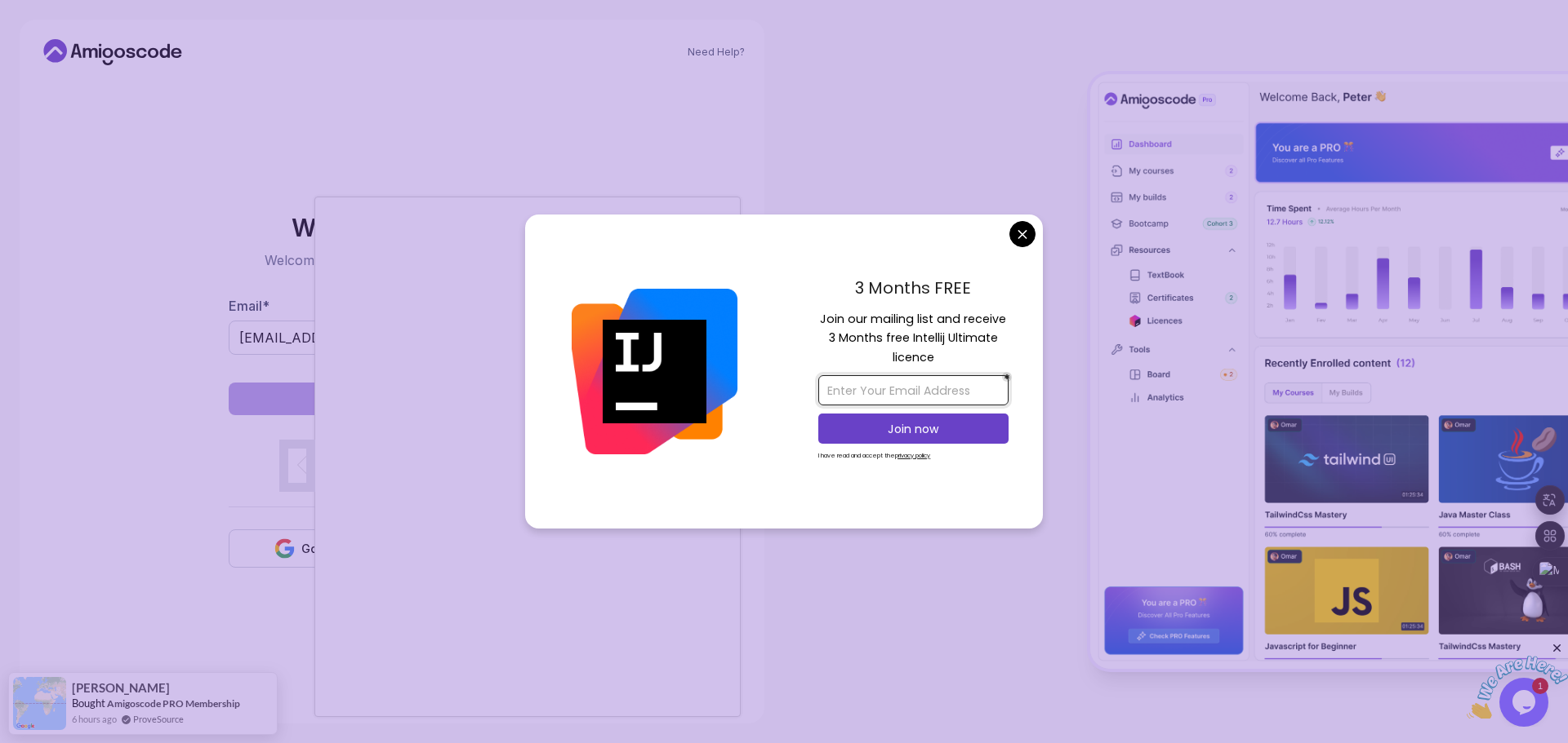
click at [933, 387] on input "email" at bounding box center [913, 390] width 190 height 30
type input "[EMAIL_ADDRESS][DOMAIN_NAME]"
click at [884, 433] on p "Join now" at bounding box center [913, 429] width 154 height 16
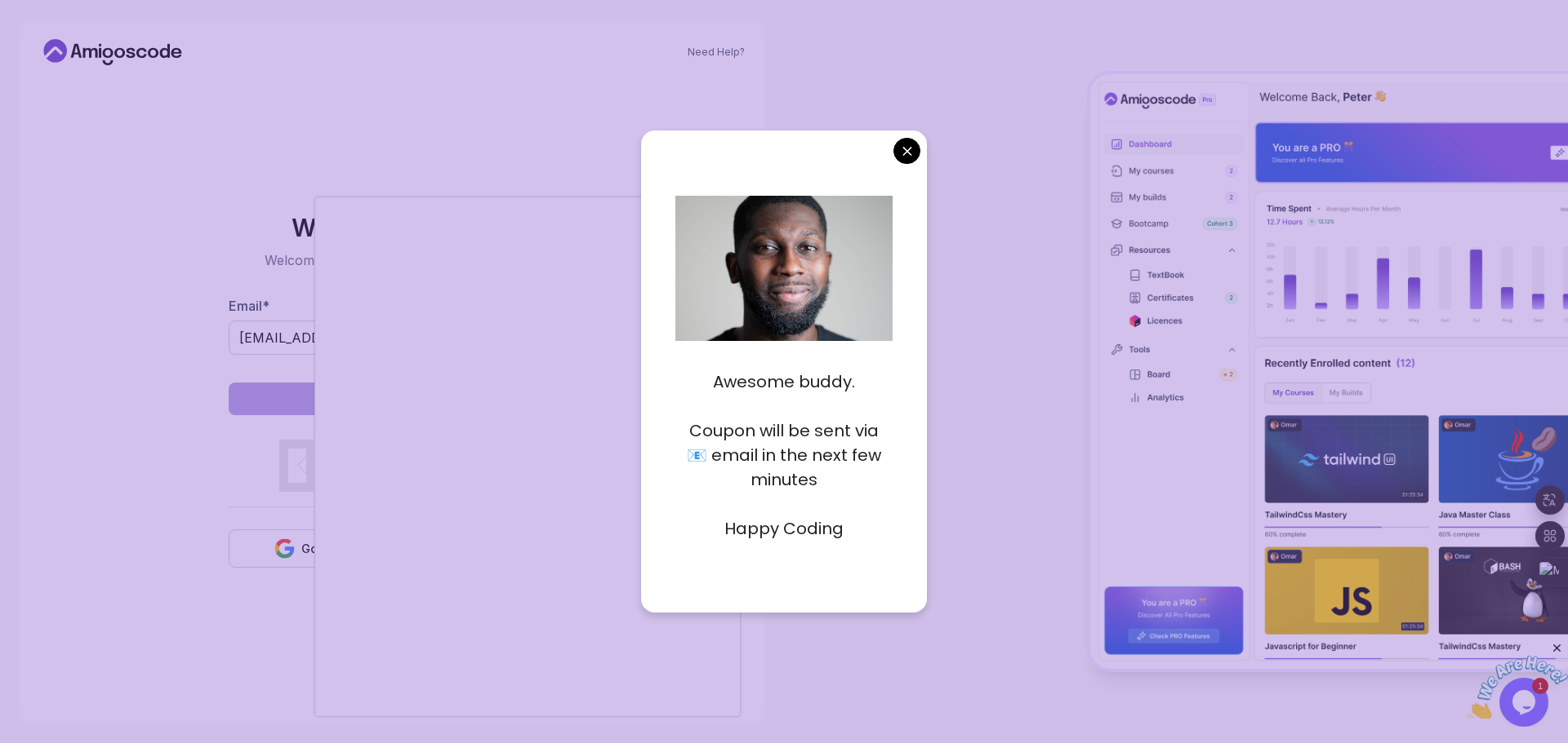
click at [828, 518] on p "Happy Coding" at bounding box center [784, 528] width 218 height 24
click at [907, 157] on body "Need Help? Welcome Back 👋 Welcome back! Please enter your details. Email * [EMA…" at bounding box center [784, 371] width 1568 height 743
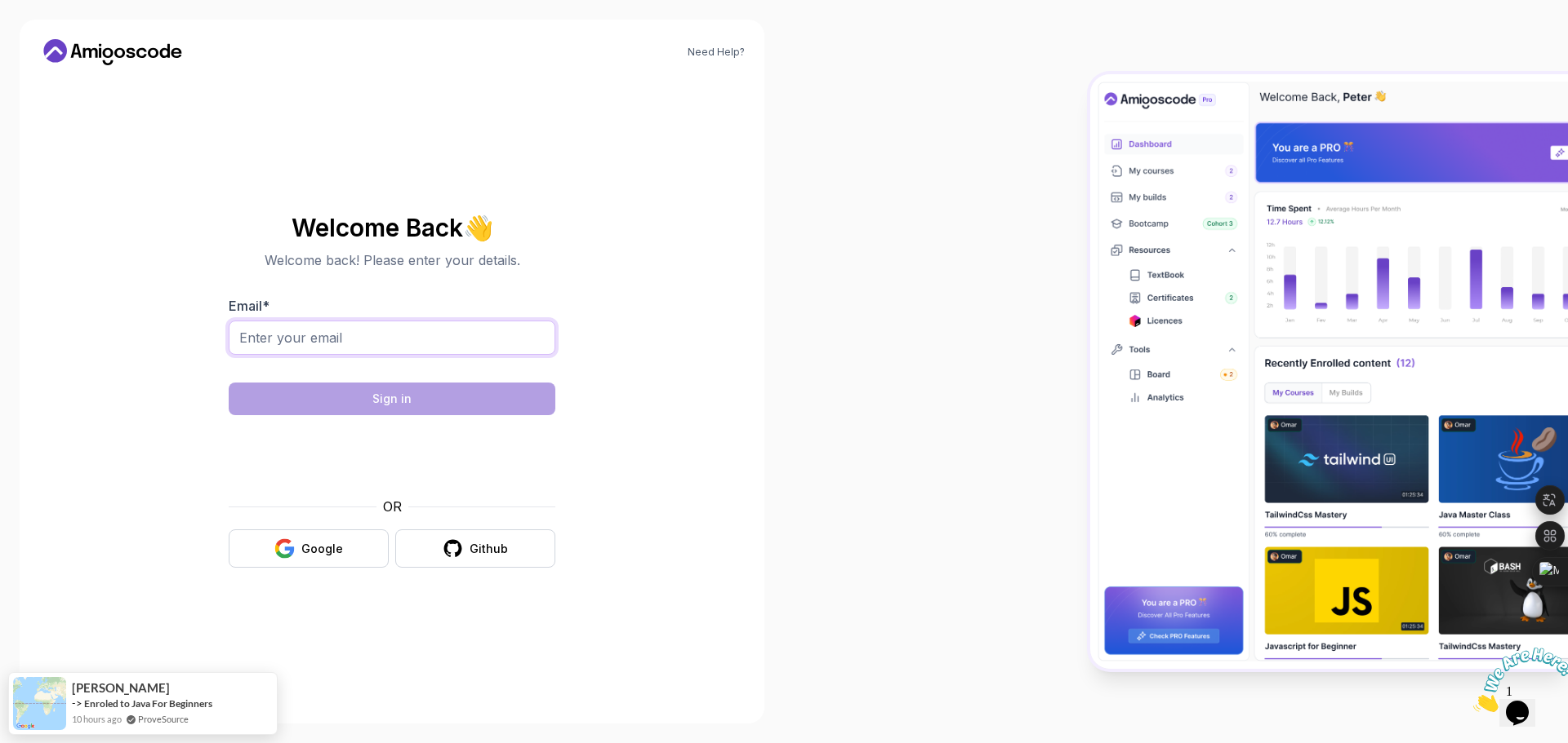
drag, startPoint x: 457, startPoint y: 332, endPoint x: 442, endPoint y: 355, distance: 27.5
click at [457, 332] on input "Email *" at bounding box center [392, 338] width 327 height 35
type input "[EMAIL_ADDRESS][DOMAIN_NAME]"
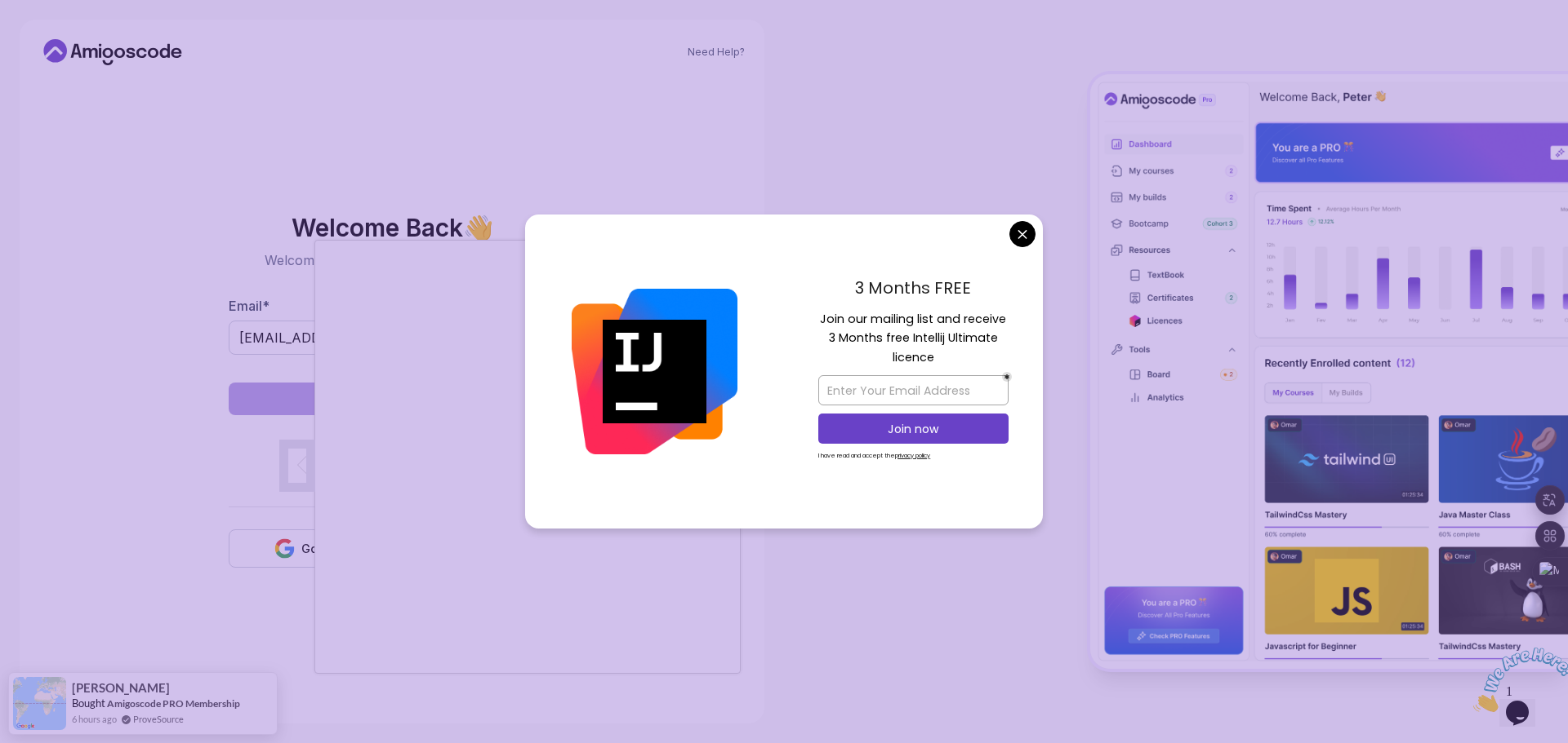
click at [1004, 237] on div "3 Months FREE Join our mailing list and receive 3 Months free Intellij Ultimate…" at bounding box center [913, 372] width 258 height 315
click at [1012, 227] on body "Need Help? Welcome Back 👋 Welcome back! Please enter your details. Email * [EMA…" at bounding box center [784, 371] width 1568 height 743
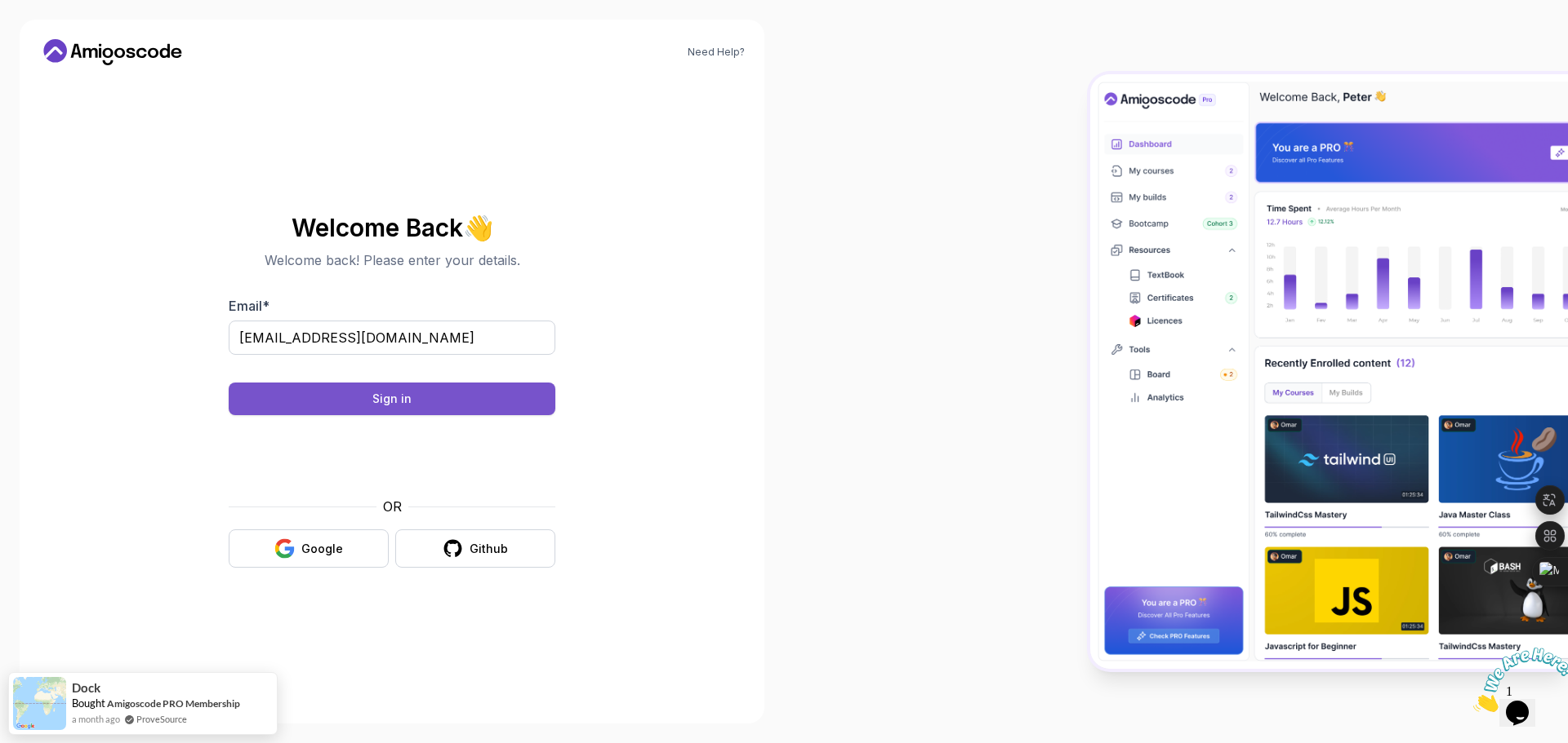
click at [371, 400] on button "Sign in" at bounding box center [392, 399] width 327 height 33
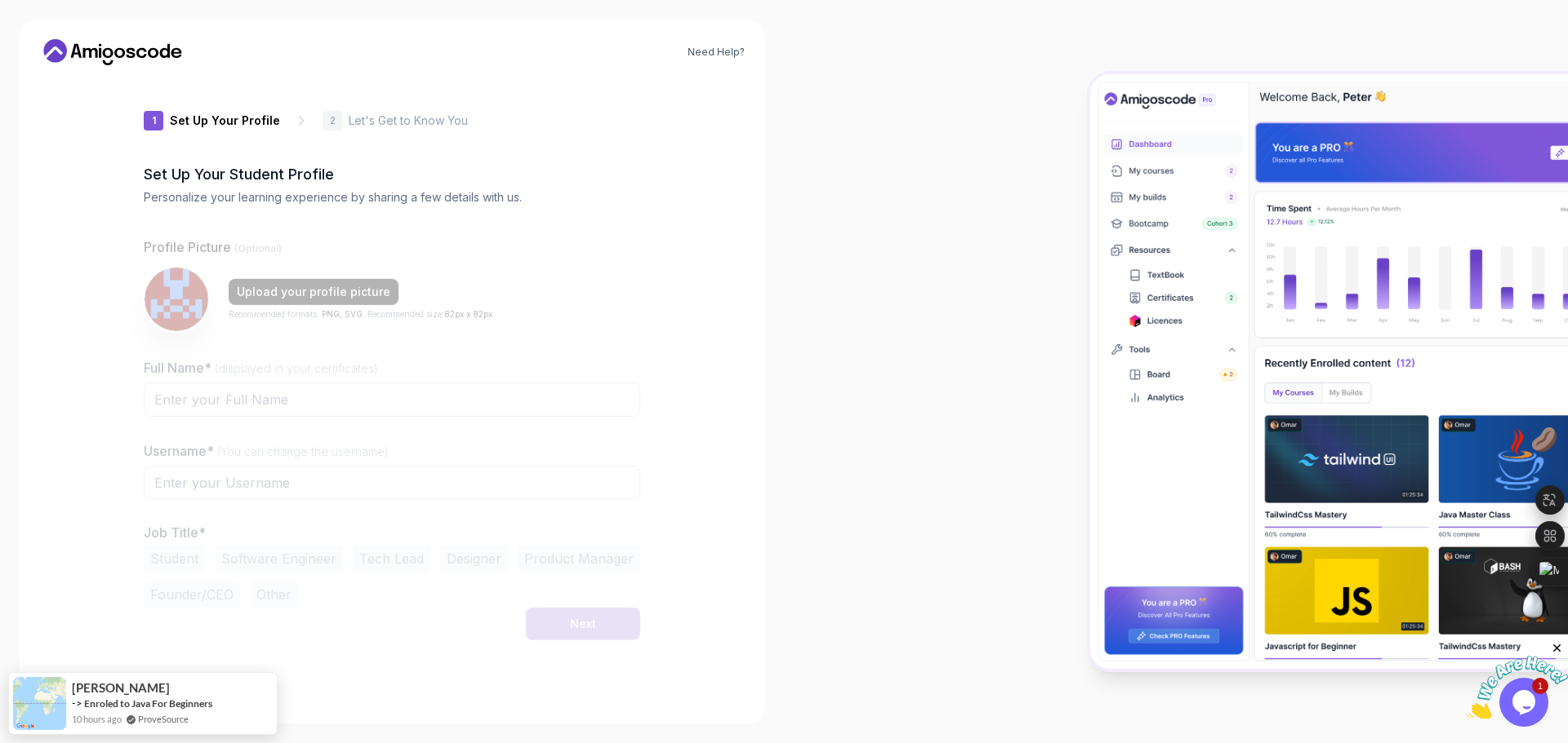
type input "fiercebear024c3"
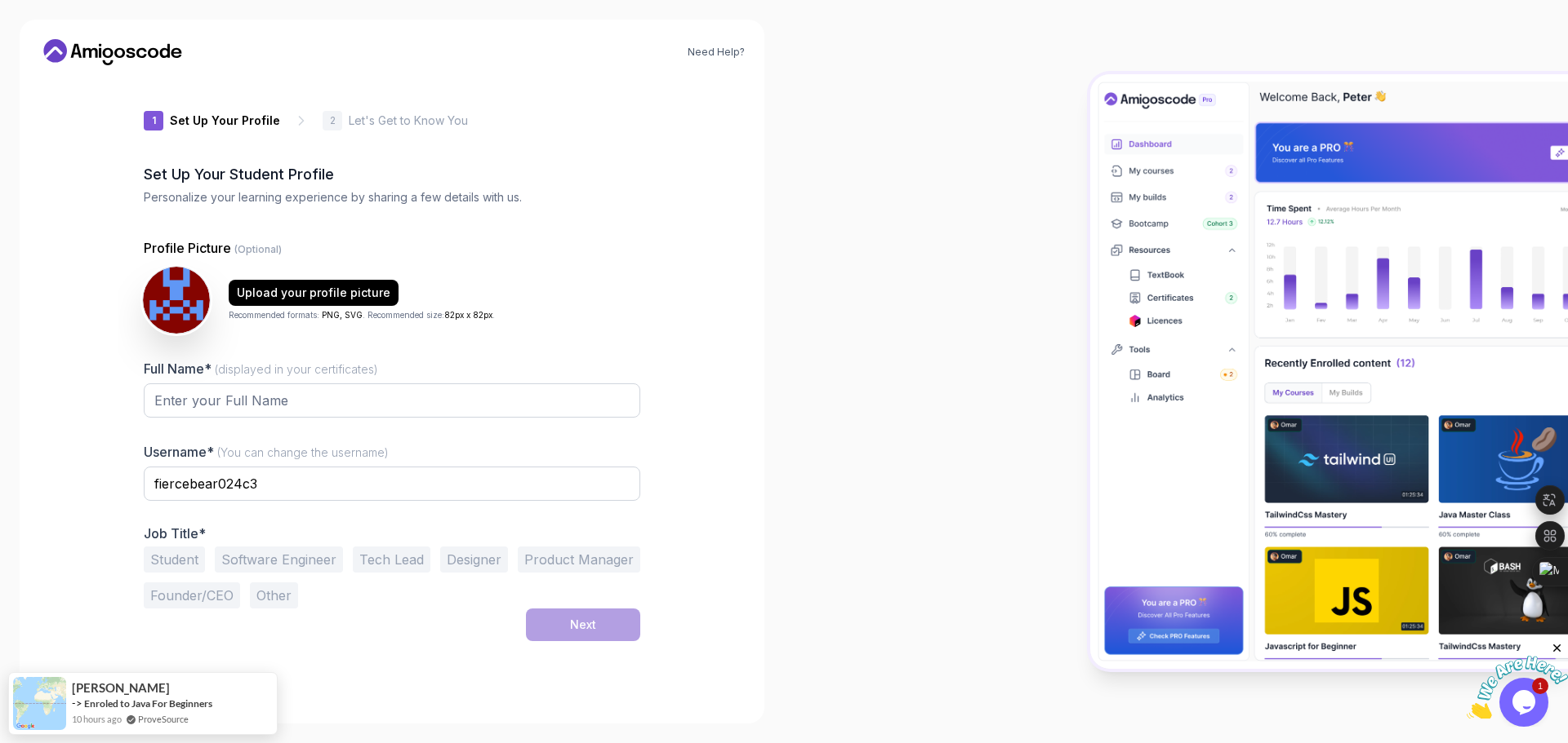
click at [176, 285] on img at bounding box center [176, 300] width 67 height 66
click at [189, 313] on img at bounding box center [176, 300] width 67 height 66
click at [297, 391] on input "Full Name* (displayed in your certificates)" at bounding box center [392, 401] width 497 height 35
type input "Umut"
click at [259, 488] on input "fiercebear024c3" at bounding box center [392, 484] width 497 height 35
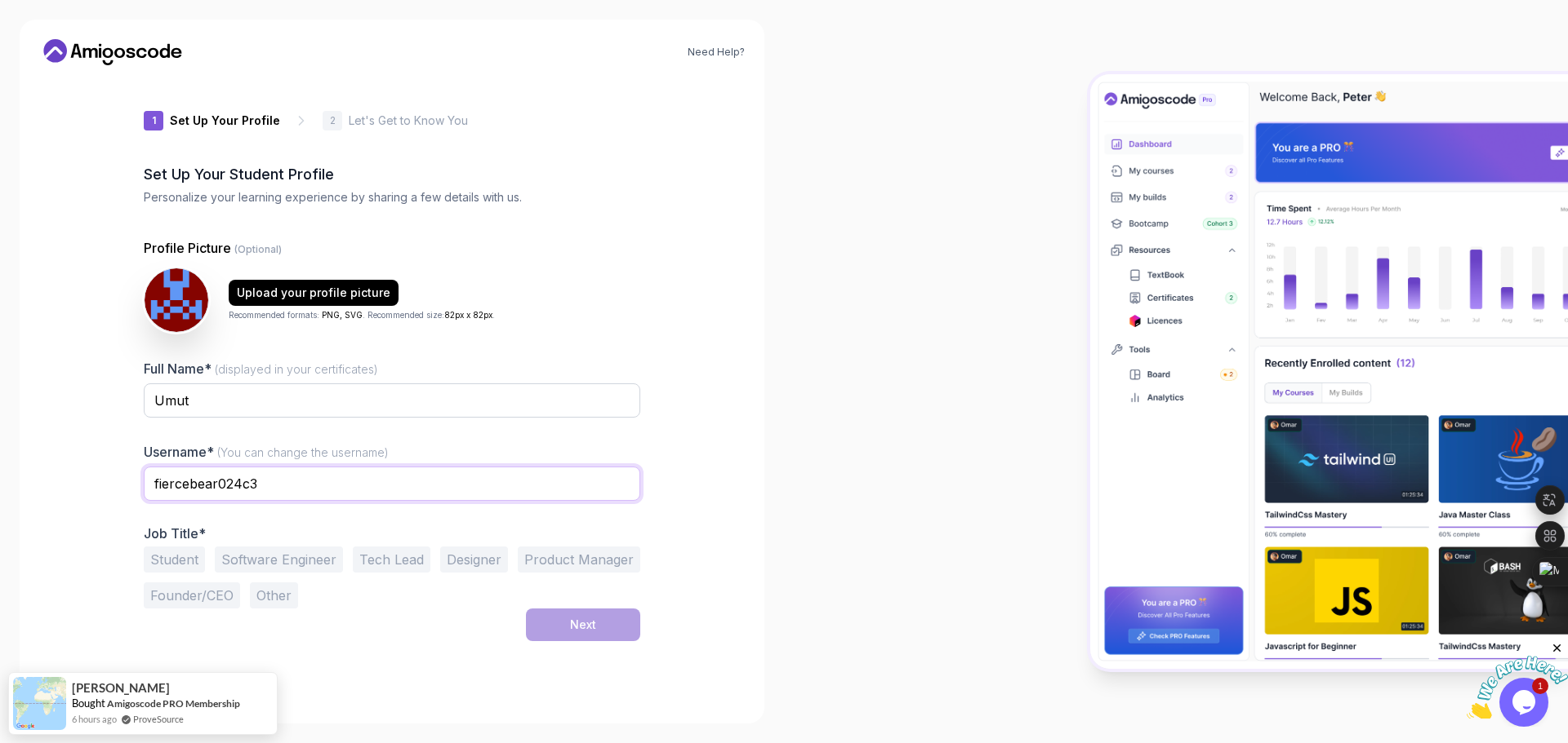
click at [259, 488] on input "fiercebear024c3" at bounding box center [392, 484] width 497 height 35
type input "umuud2"
click at [73, 467] on div "Need Help? 1 Set Up Your Profile 1 Set Up Your Profile 2 Let's Get to Know You …" at bounding box center [392, 371] width 744 height 704
click at [182, 568] on button "Student" at bounding box center [175, 559] width 62 height 26
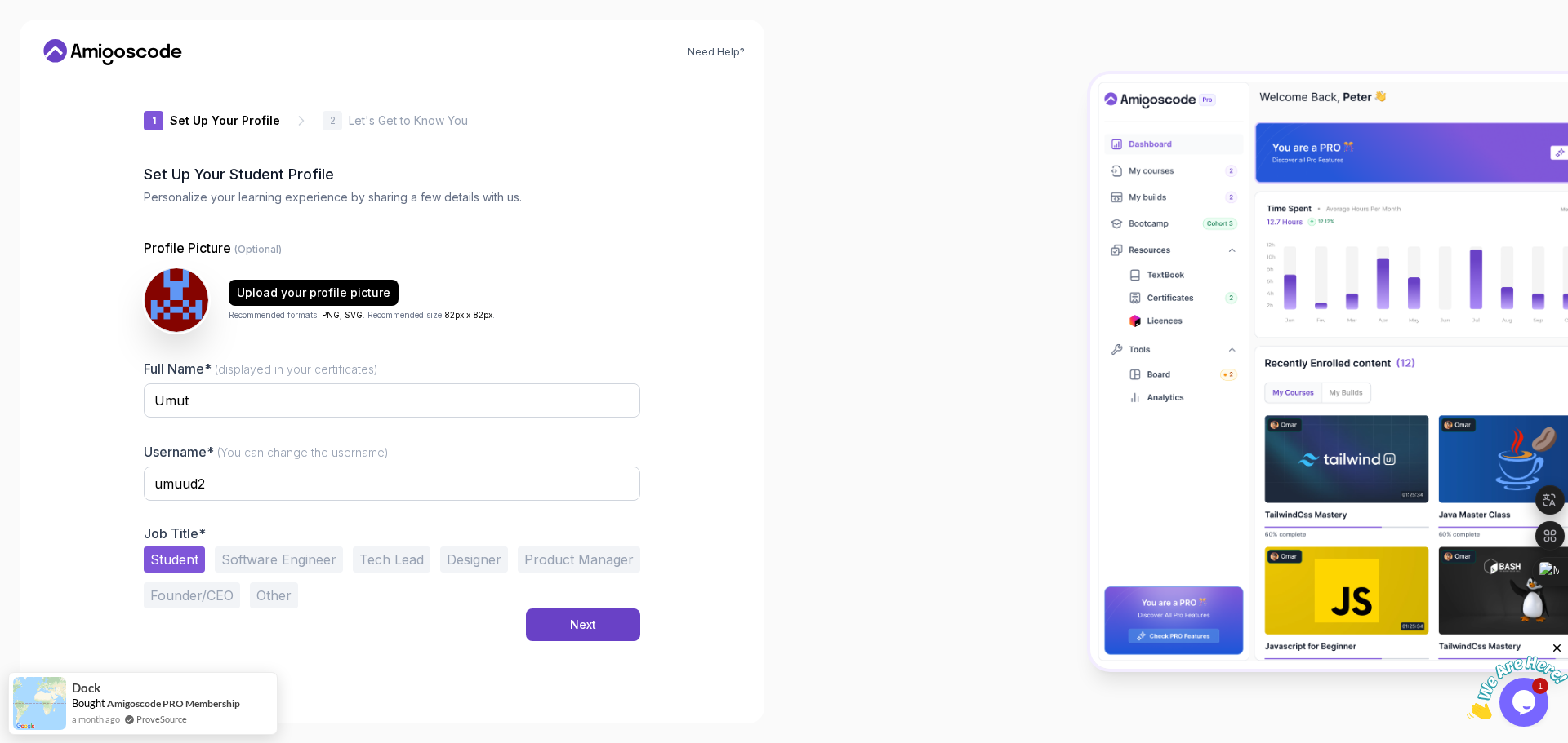
click at [245, 550] on button "Software Engineer" at bounding box center [279, 559] width 128 height 26
click at [198, 557] on button "Student" at bounding box center [175, 559] width 62 height 26
click at [617, 638] on button "Next" at bounding box center [582, 625] width 115 height 33
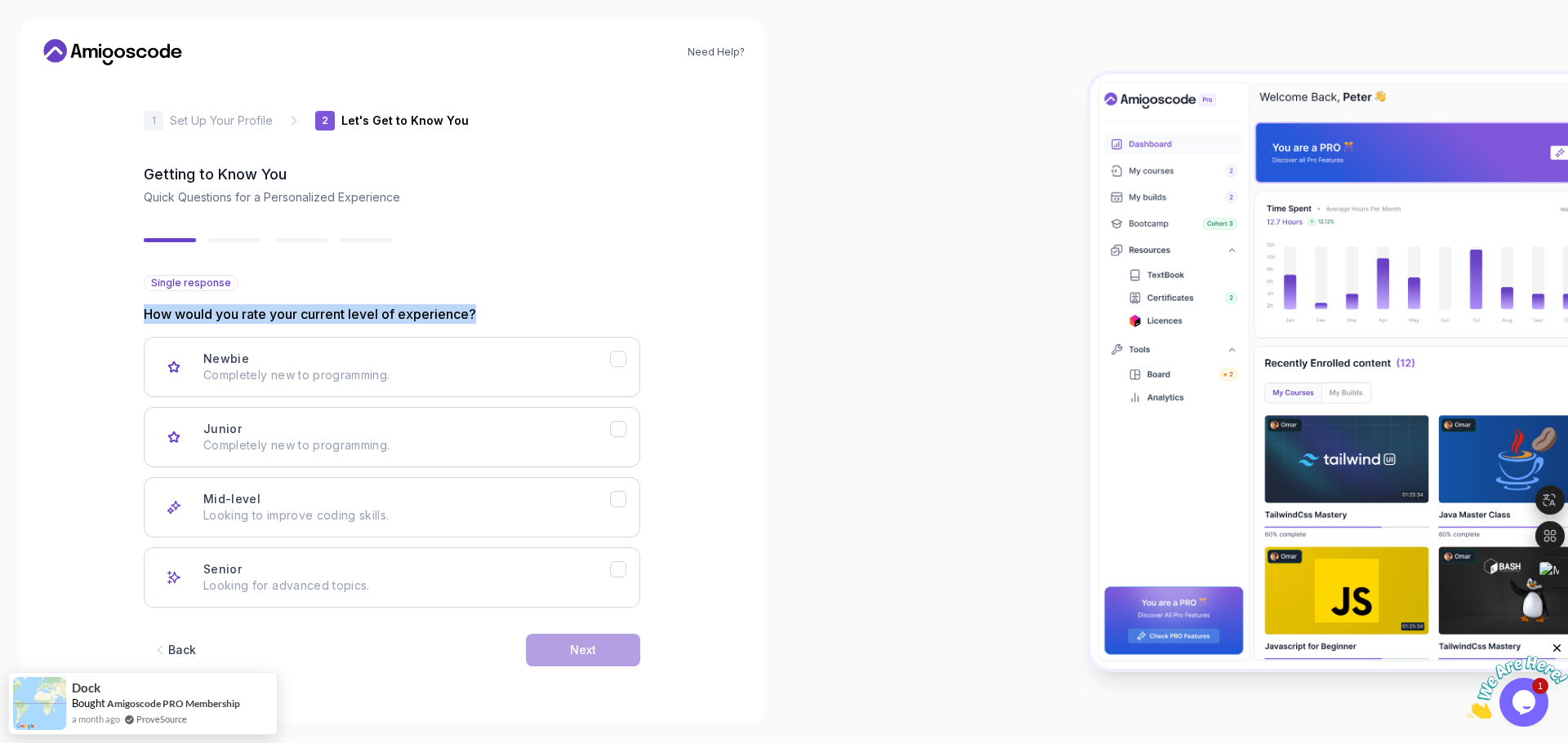
drag, startPoint x: 481, startPoint y: 312, endPoint x: 144, endPoint y: 314, distance: 337.0
click at [144, 314] on p "How would you rate your current level of experience?" at bounding box center [392, 314] width 497 height 19
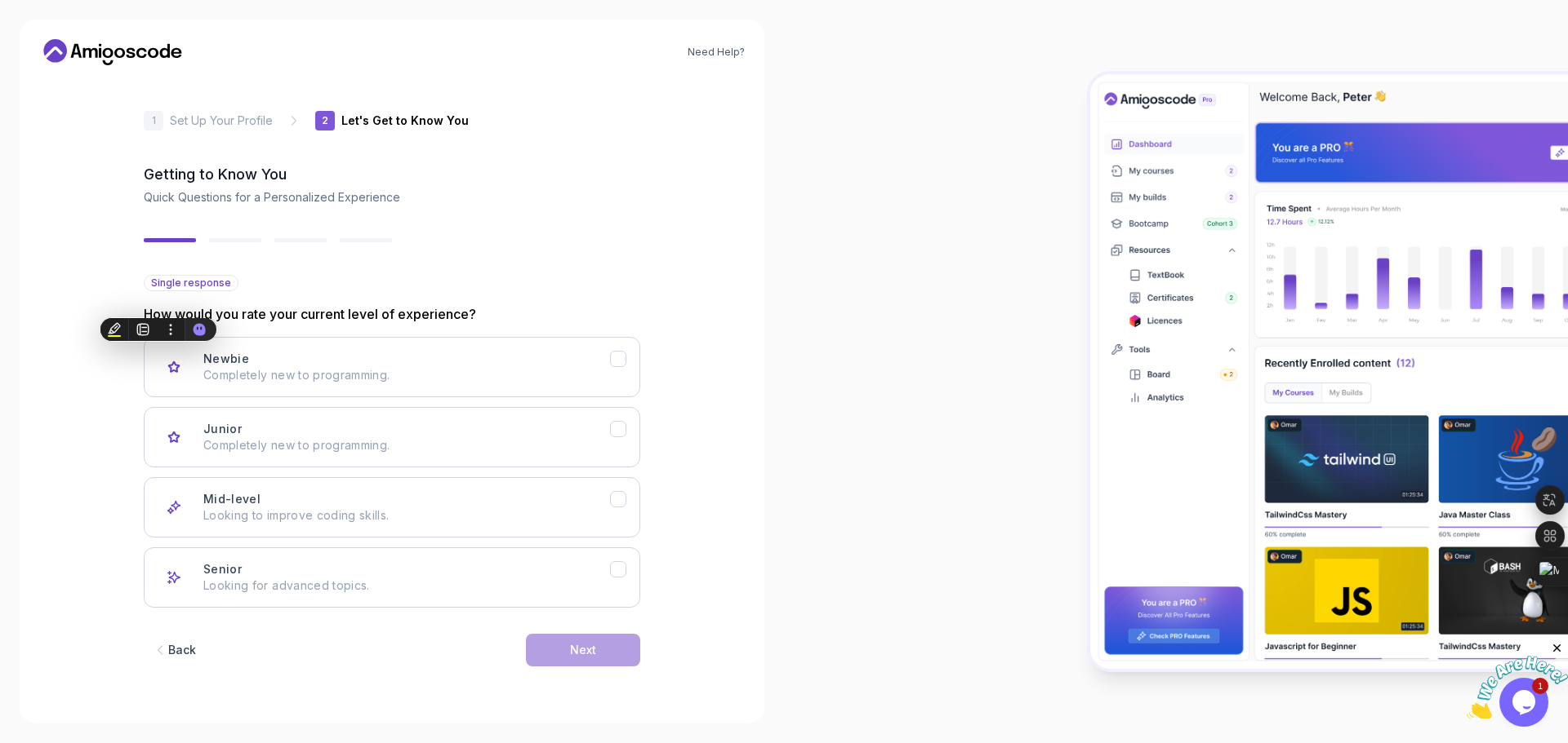
click at [103, 426] on div "Need Help? 2 Let's Get to Know You 1 Set Up Your Profile 2 Let's Get to Know Yo…" at bounding box center [392, 371] width 744 height 704
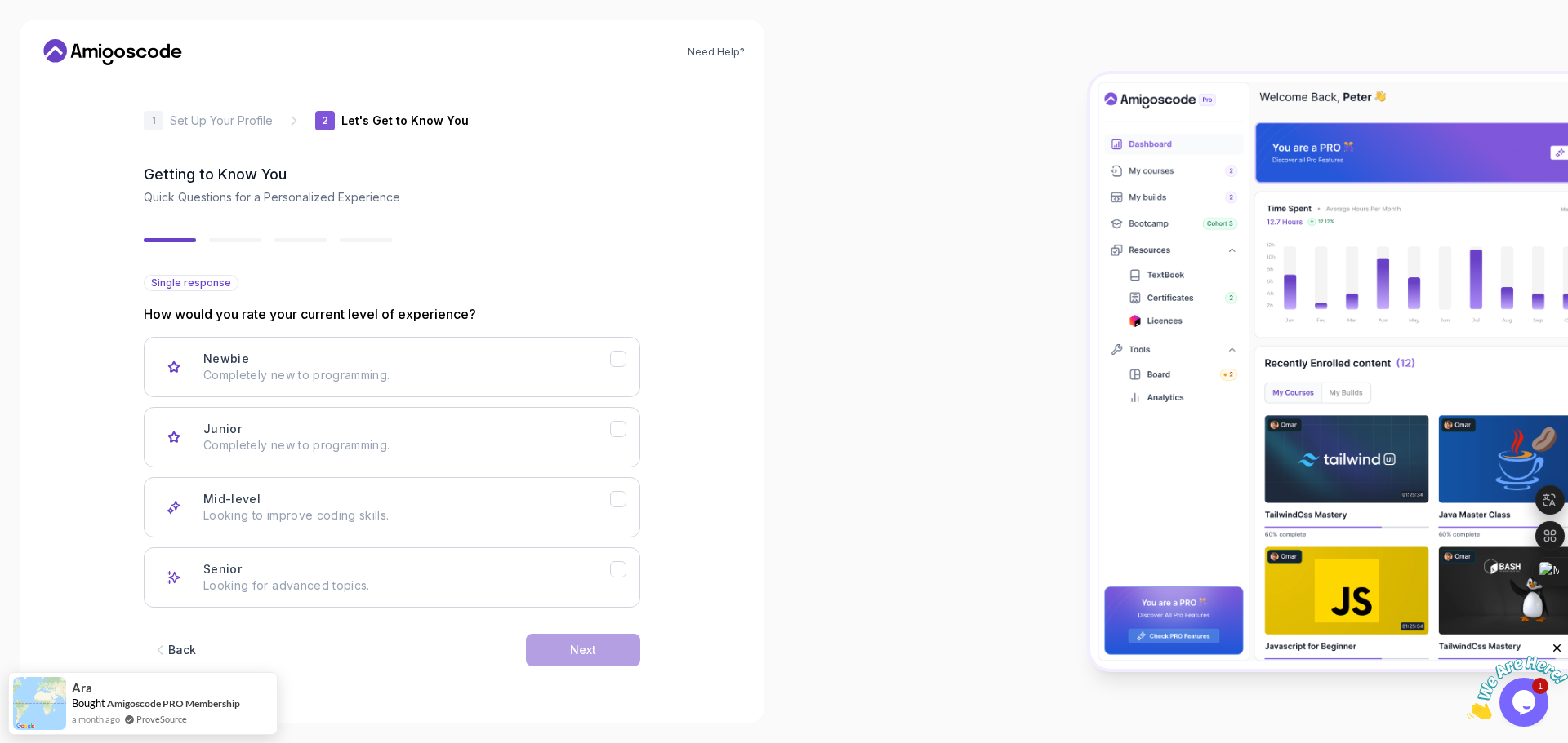
drag, startPoint x: 399, startPoint y: 370, endPoint x: 0, endPoint y: 322, distance: 401.9
click at [0, 322] on div "Need Help? 2 Let's Get to Know You 1 Set Up Your Profile 2 Let's Get to Know Yo…" at bounding box center [392, 371] width 784 height 743
click at [237, 366] on h3 "Newbie" at bounding box center [226, 358] width 45 height 16
click at [593, 662] on button "Next" at bounding box center [582, 650] width 115 height 33
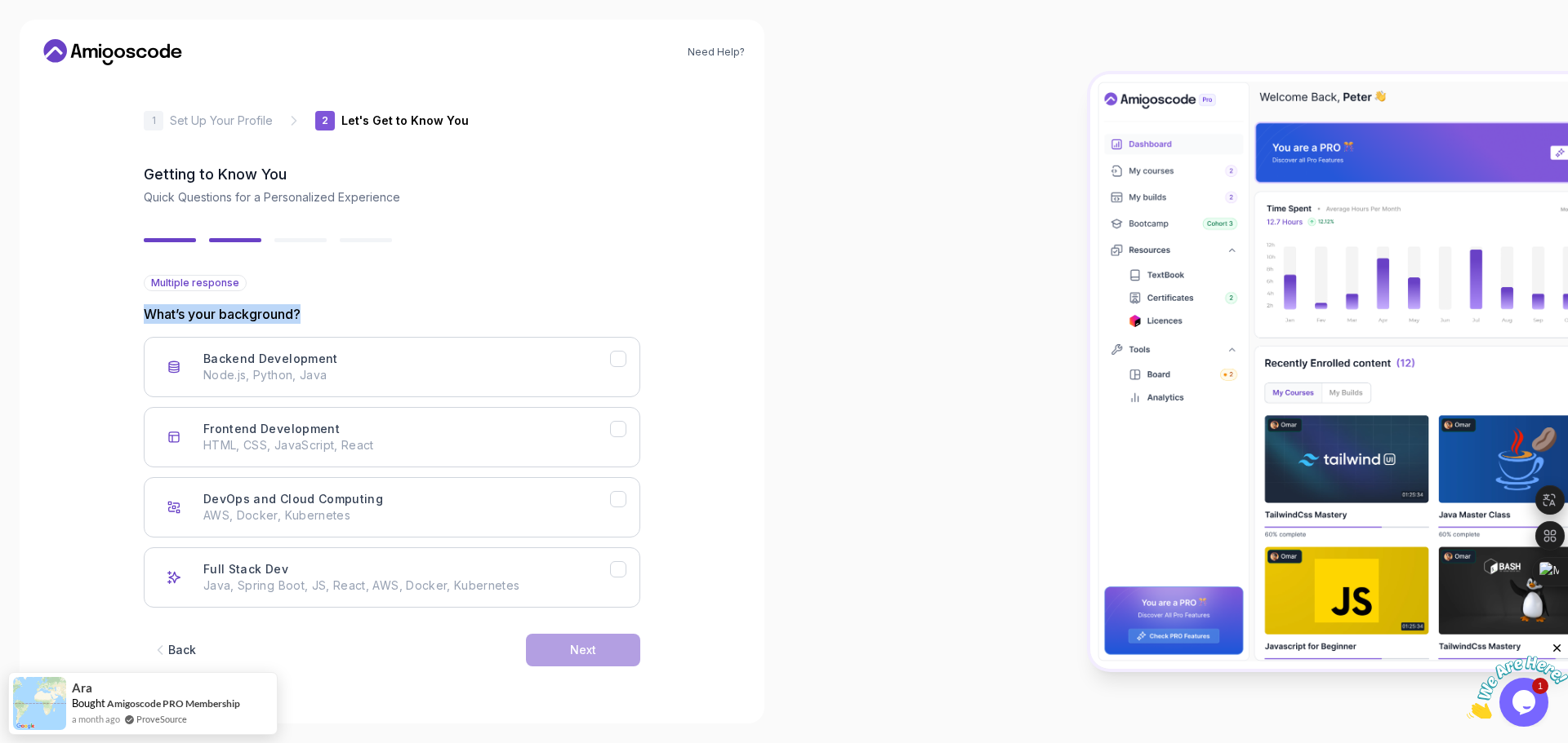
drag, startPoint x: 257, startPoint y: 317, endPoint x: 184, endPoint y: 301, distance: 74.7
click at [127, 317] on div "2 Let's Get to Know You 1 Set Up Your Profile 2 Let's Get to Know You Getting t…" at bounding box center [392, 391] width 549 height 626
click at [450, 305] on p "What’s your background?" at bounding box center [392, 314] width 497 height 19
